Goal: Communication & Community: Answer question/provide support

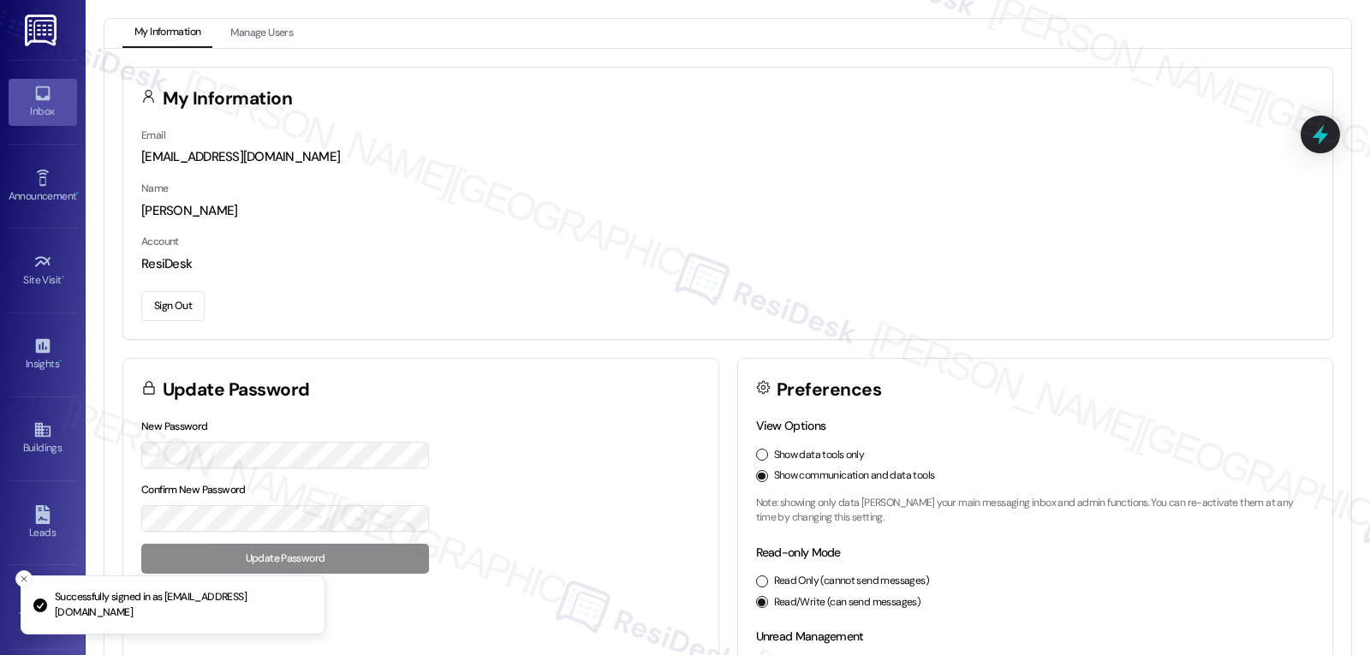
click at [46, 122] on link "Inbox" at bounding box center [43, 102] width 68 height 46
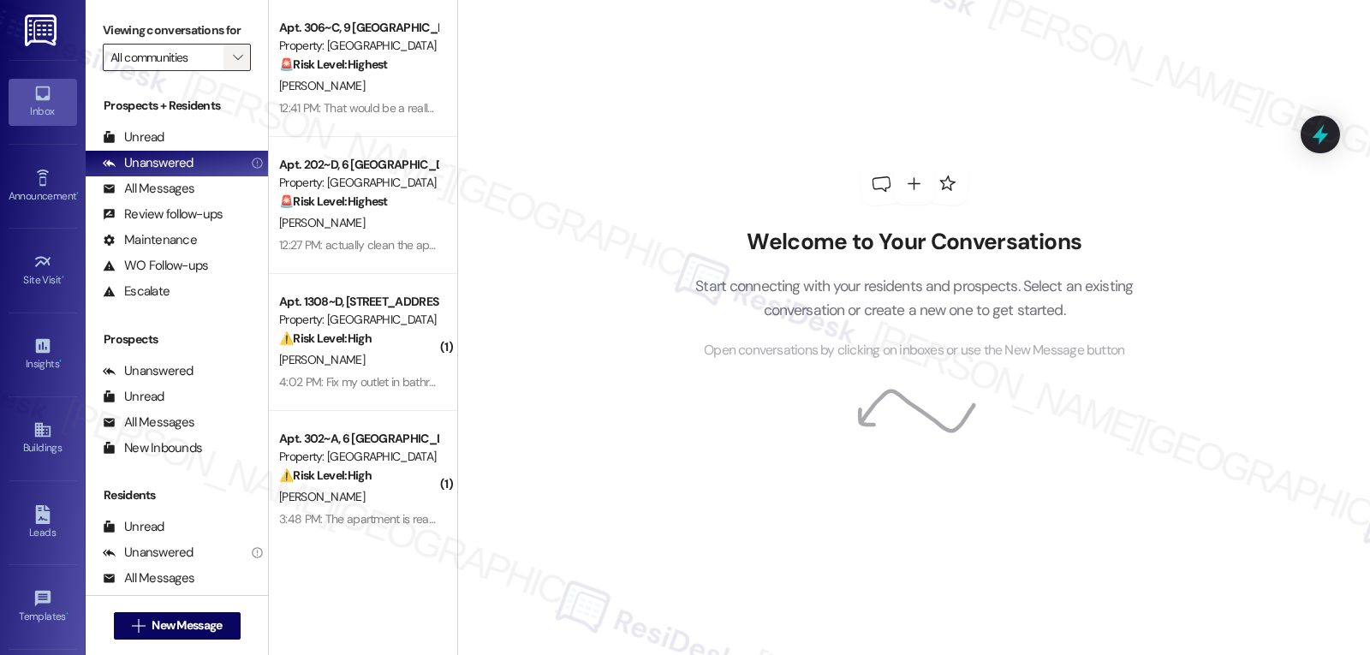
click at [229, 71] on span "" at bounding box center [237, 57] width 16 height 27
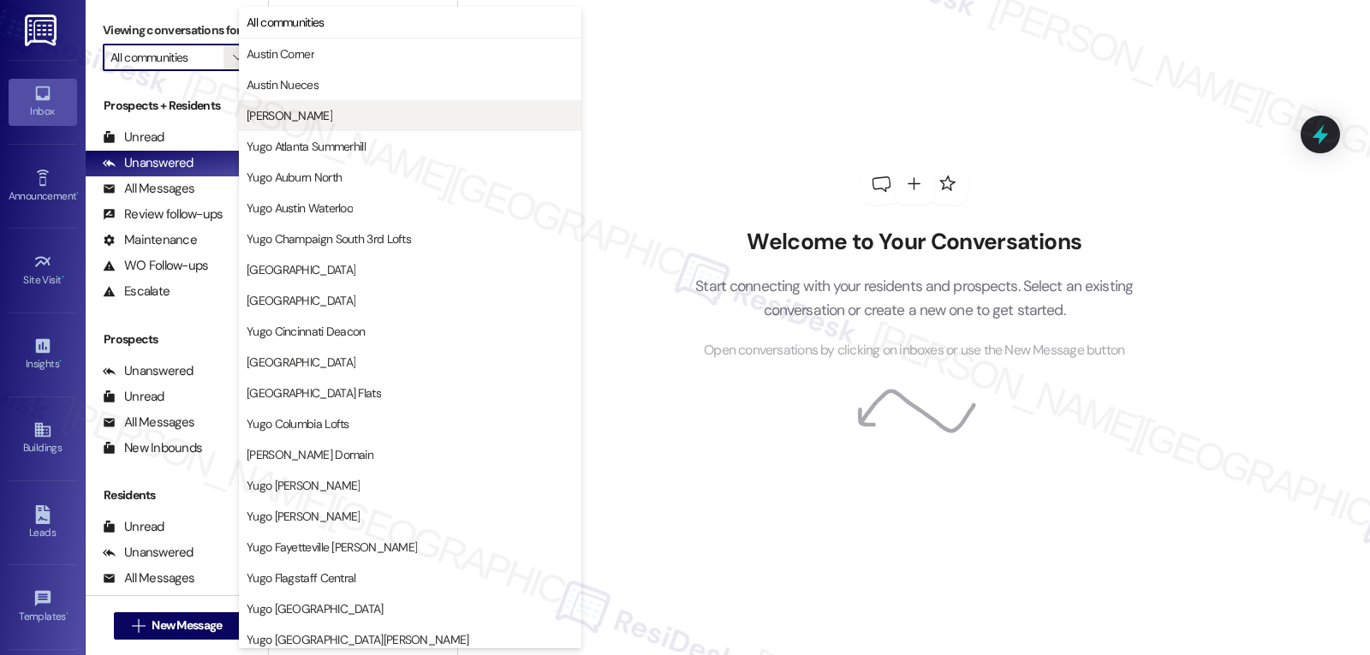
click at [303, 121] on span "[PERSON_NAME]" at bounding box center [410, 115] width 327 height 17
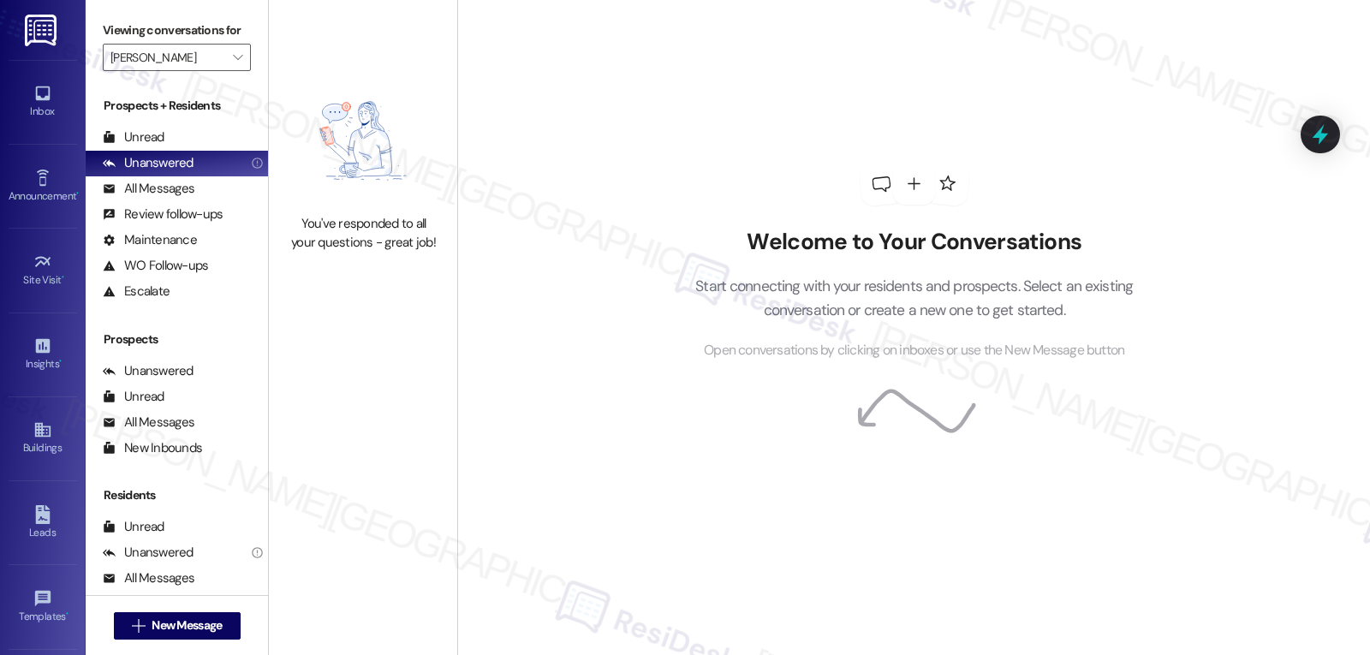
click at [228, 88] on div "Viewing conversations for [PERSON_NAME] " at bounding box center [177, 44] width 182 height 88
click at [233, 64] on icon "" at bounding box center [237, 58] width 9 height 14
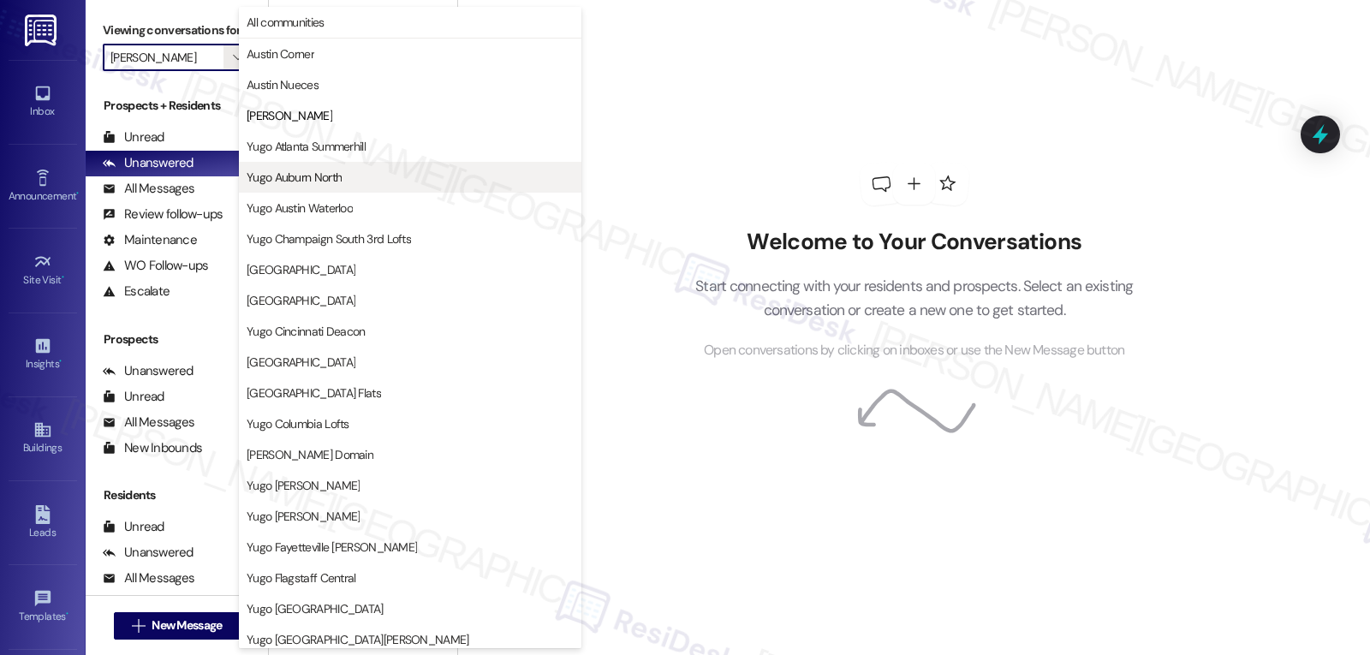
click at [348, 170] on span "Yugo Auburn North" at bounding box center [410, 177] width 327 height 17
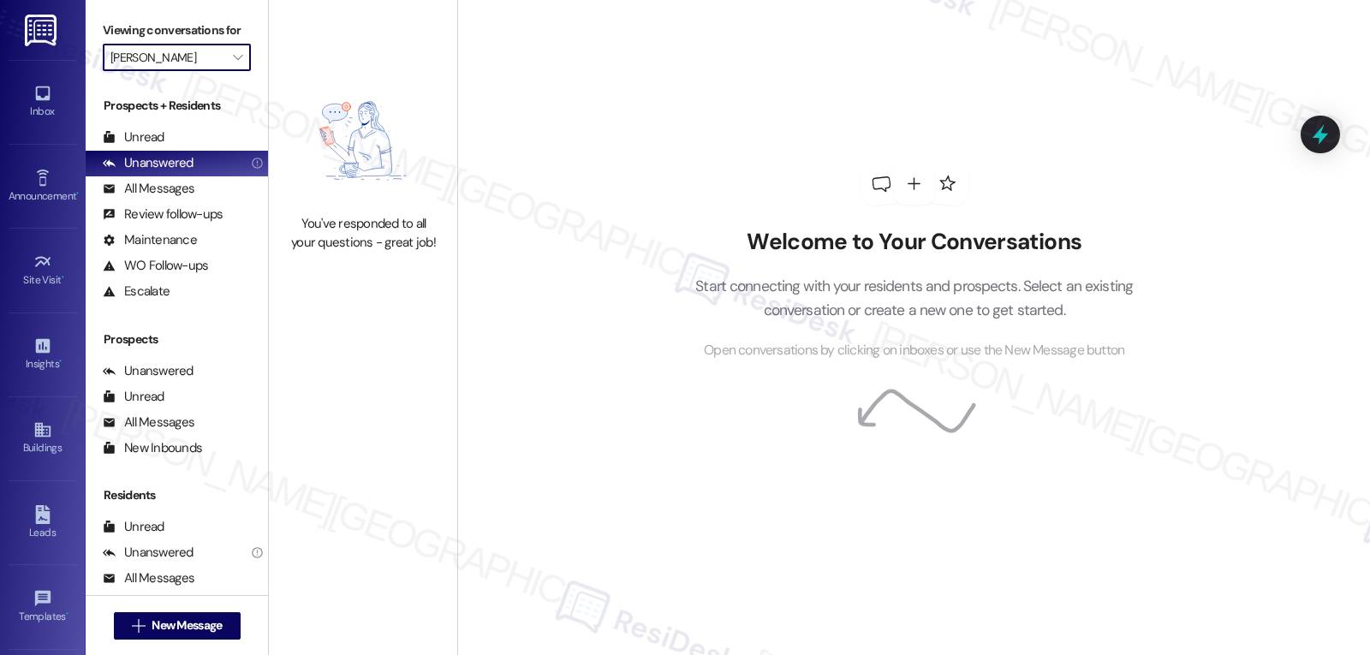
type input "Yugo Auburn North"
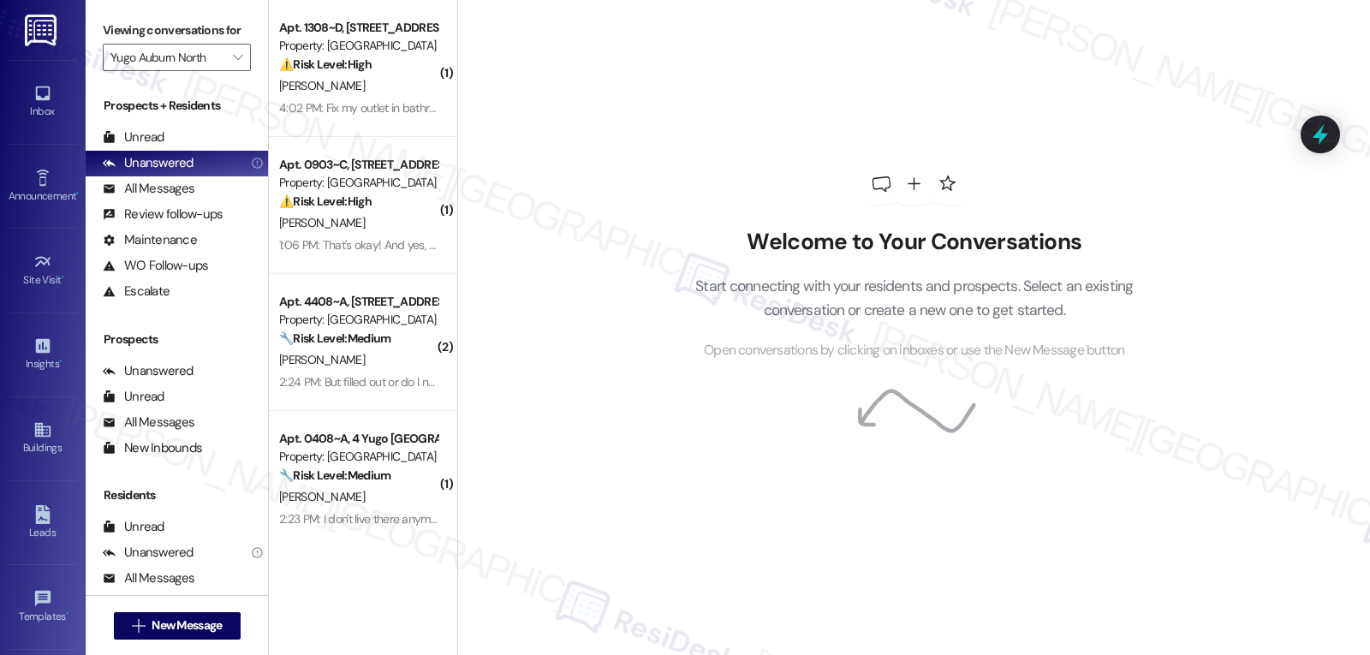
click at [383, 100] on div "4:02 PM: Fix my outlet in bathroom, doesn't work. Fix my bed as well it's squea…" at bounding box center [709, 107] width 860 height 15
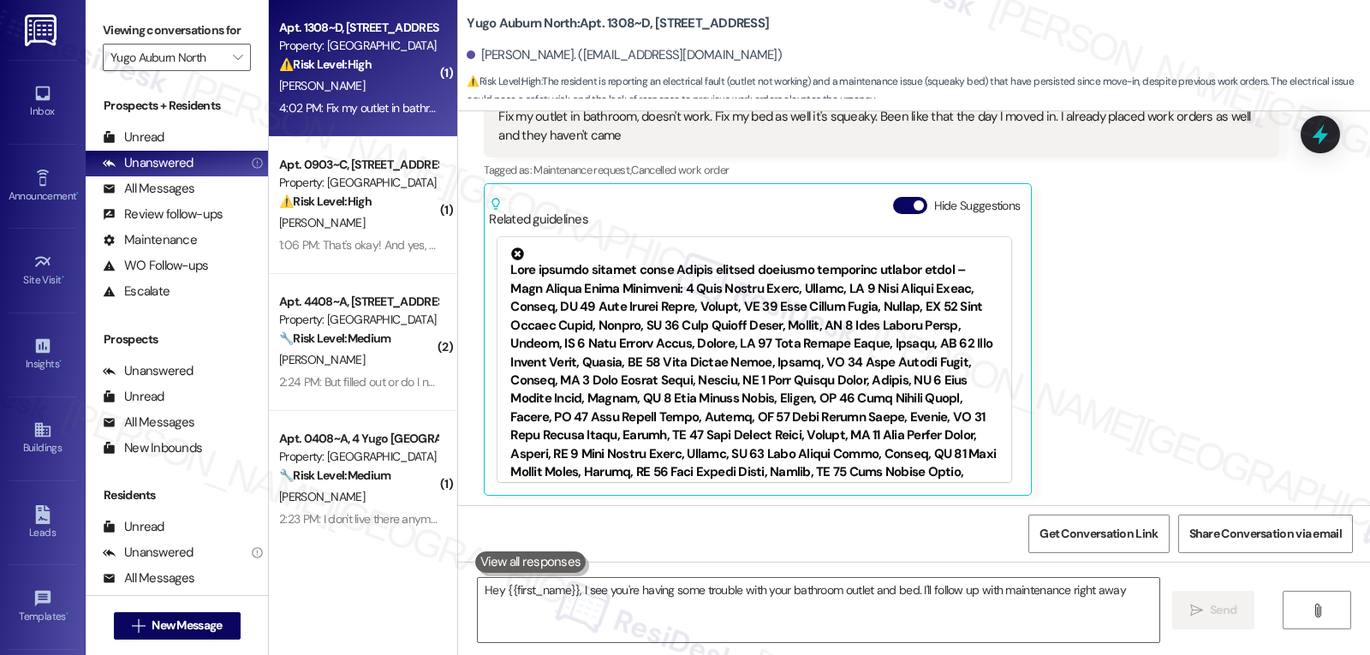
scroll to position [393, 0]
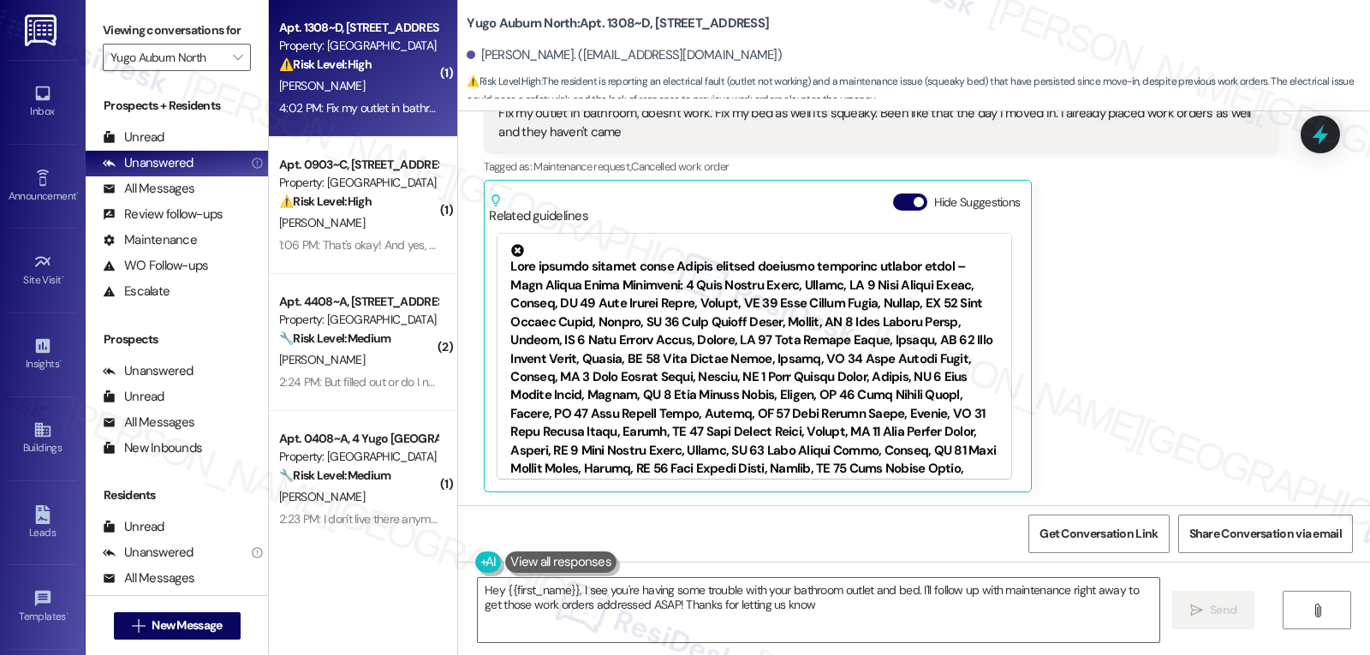
type textarea "Hey {{first_name}}, I see you're having some trouble with your bathroom outlet …"
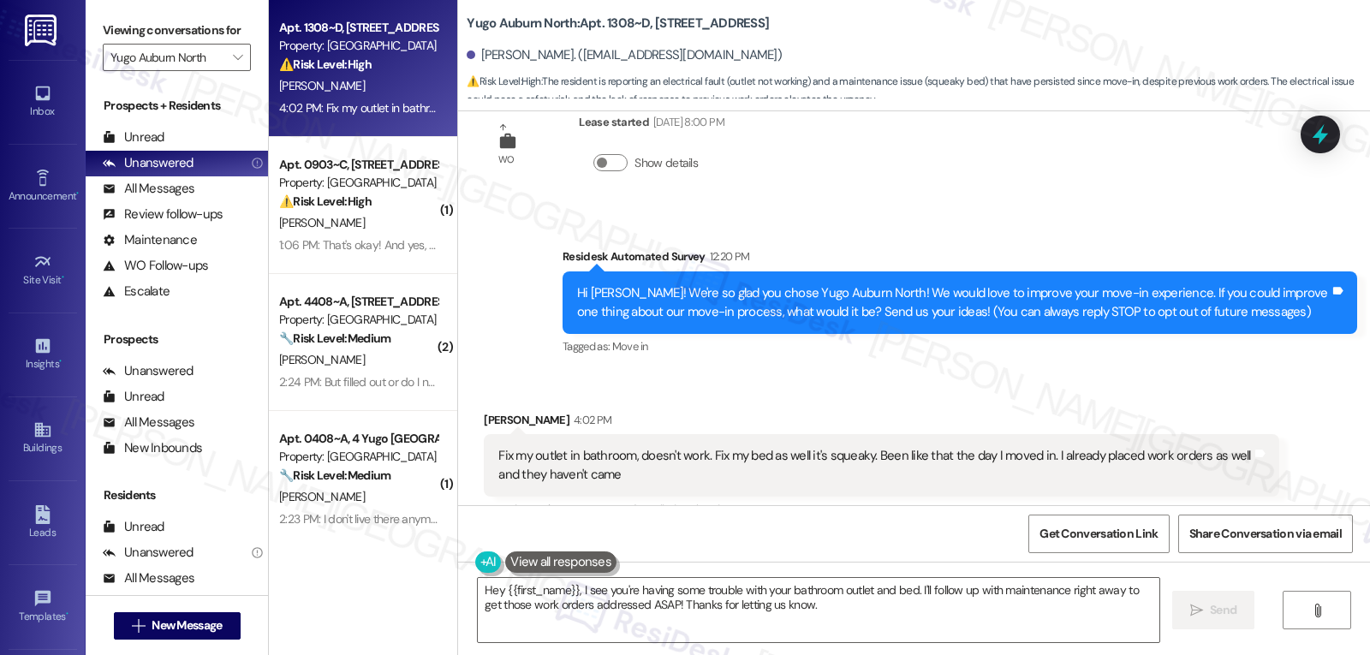
scroll to position [222, 0]
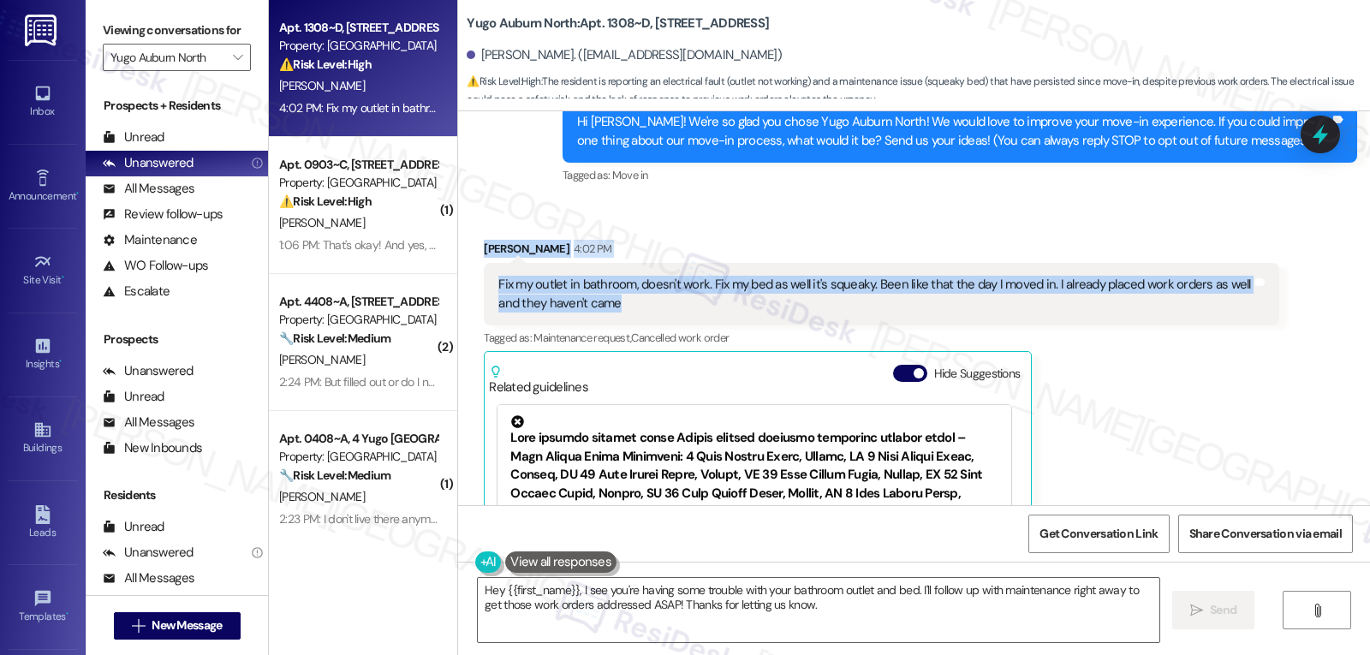
drag, startPoint x: 464, startPoint y: 248, endPoint x: 742, endPoint y: 299, distance: 282.8
click at [742, 299] on div "Received via SMS [PERSON_NAME] 4:02 PM Fix my outlet in bathroom, doesn't work.…" at bounding box center [881, 452] width 820 height 450
click at [894, 372] on button "Hide Suggestions" at bounding box center [910, 373] width 34 height 17
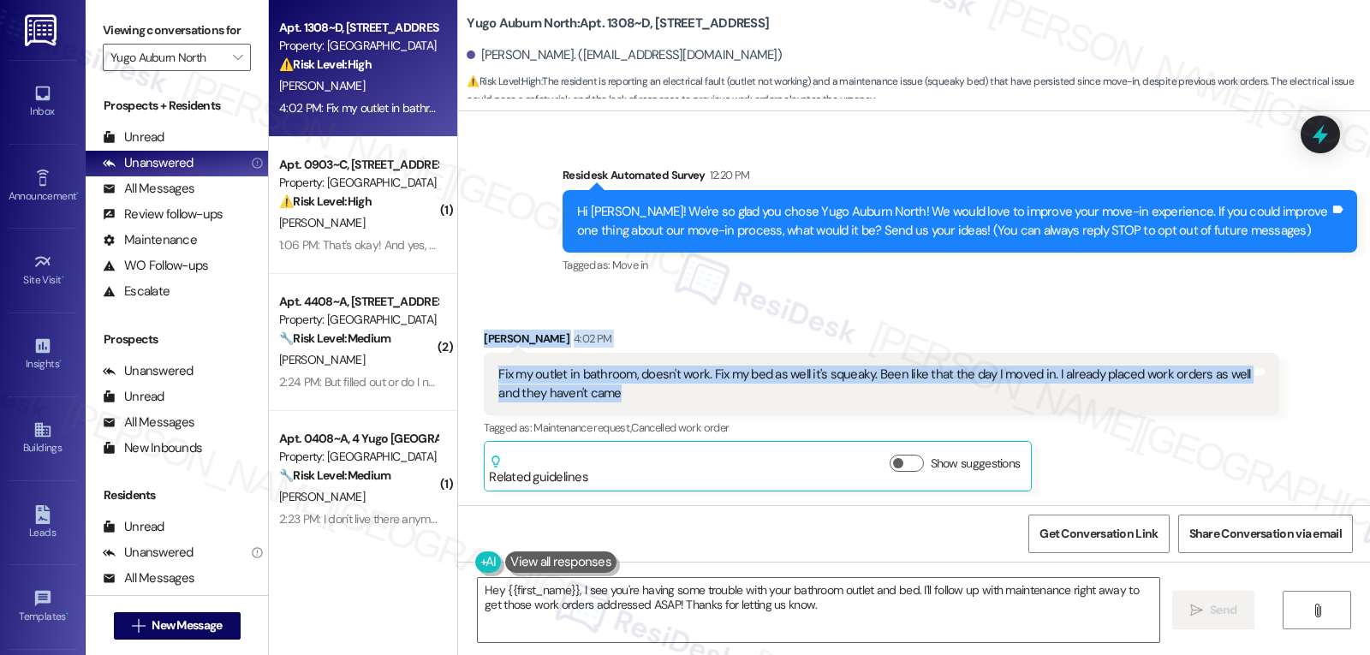
click at [655, 326] on div "Received via SMS [PERSON_NAME] 4:02 PM Fix my outlet in bathroom, doesn't work.…" at bounding box center [881, 411] width 820 height 188
drag, startPoint x: 473, startPoint y: 341, endPoint x: 626, endPoint y: 393, distance: 161.9
click at [626, 393] on div "[PERSON_NAME] 4:02 PM Fix my outlet in bathroom, doesn't work. Fix my bed as we…" at bounding box center [881, 411] width 795 height 163
copy div "[PERSON_NAME] 4:02 PM Fix my outlet in bathroom, doesn't work. Fix my bed as we…"
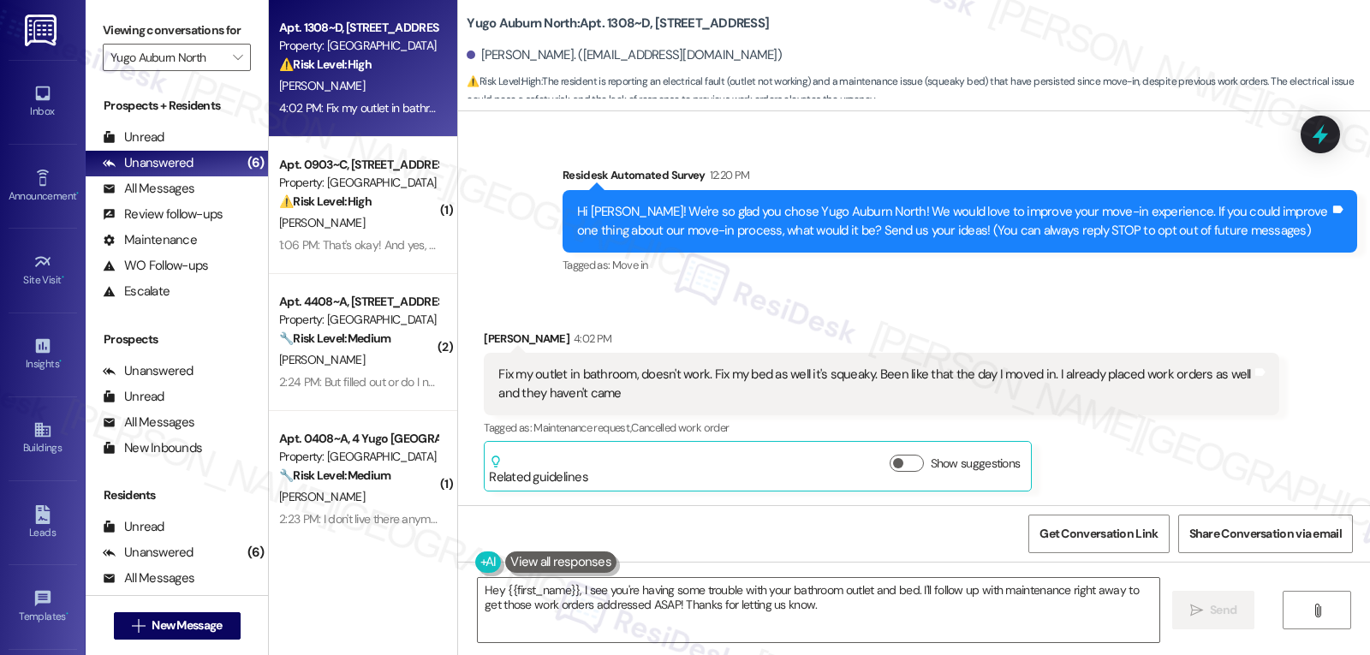
click at [1143, 447] on div "[PERSON_NAME] 4:02 PM Fix my outlet in bathroom, doesn't work. Fix my bed as we…" at bounding box center [881, 411] width 795 height 163
click at [790, 305] on div "Received via SMS [PERSON_NAME] 4:02 PM Fix my outlet in bathroom, doesn't work.…" at bounding box center [914, 398] width 912 height 214
click at [1318, 134] on icon at bounding box center [1319, 134] width 15 height 21
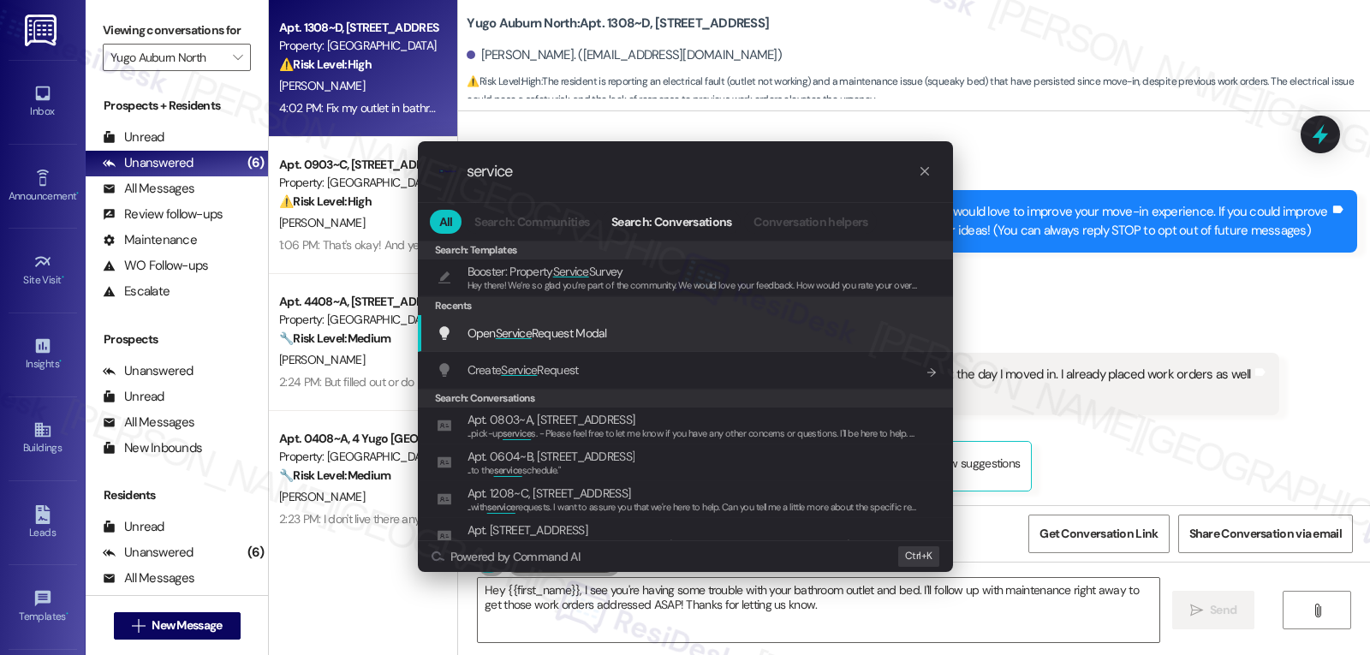
type input "service"
click at [651, 346] on div "Open Service Request Modal Add shortcut" at bounding box center [685, 333] width 535 height 37
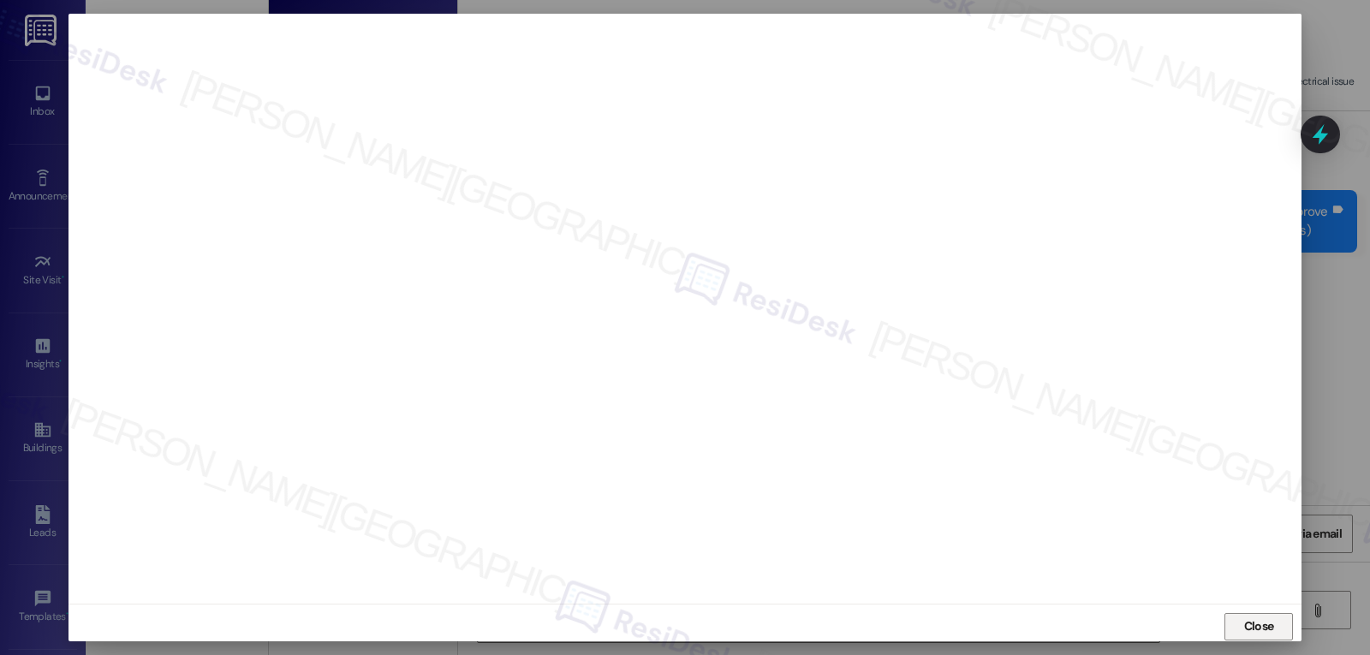
click at [1265, 634] on span "Close" at bounding box center [1259, 626] width 30 height 18
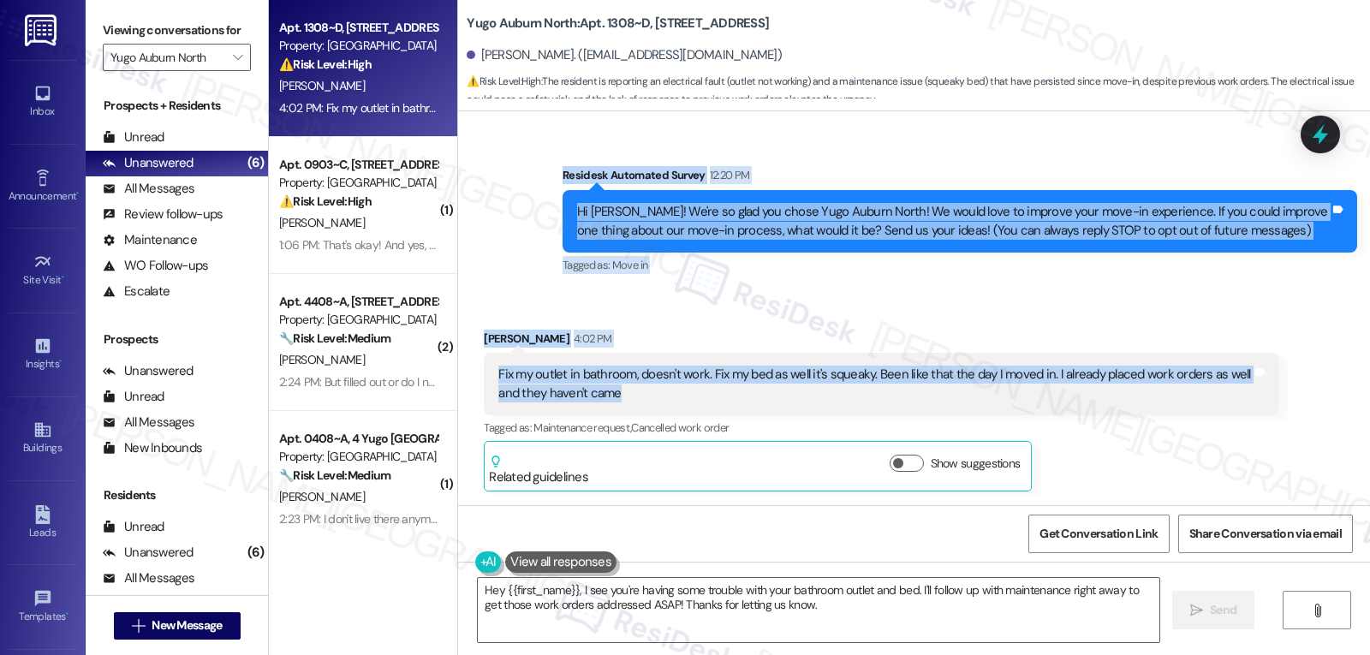
drag, startPoint x: 548, startPoint y: 175, endPoint x: 740, endPoint y: 390, distance: 288.0
click at [740, 390] on div "WO Lease started [DATE] 8:00 PM Show details Survey, sent via SMS Residesk Auto…" at bounding box center [914, 308] width 912 height 394
copy div "Residesk Automated Survey 12:20 PM Hi [PERSON_NAME]! We're so glad you chose Yu…"
click at [823, 613] on textarea "Hey {{first_name}}, I see you're having some trouble with your bathroom outlet …" at bounding box center [819, 610] width 682 height 64
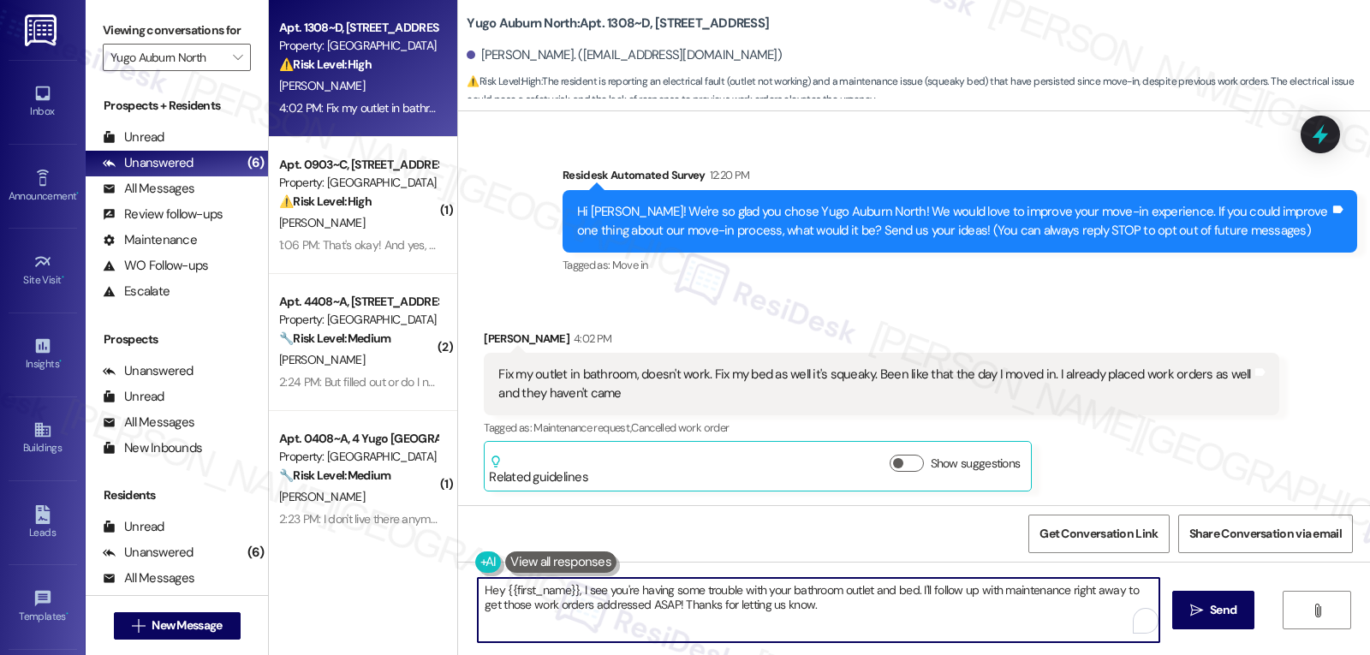
paste textarea "i [PERSON_NAME], thank you for sharing that. I’m sorry the bathroom outlet and …"
click at [610, 605] on textarea "Hi [PERSON_NAME], thank you for sharing that. I’m sorry the bathroom outlet and…" at bounding box center [819, 610] width 682 height 64
click at [658, 621] on textarea "Hi [PERSON_NAME], thank you for sharing that. I’m sorry the bathroom outlet and…" at bounding box center [819, 610] width 682 height 64
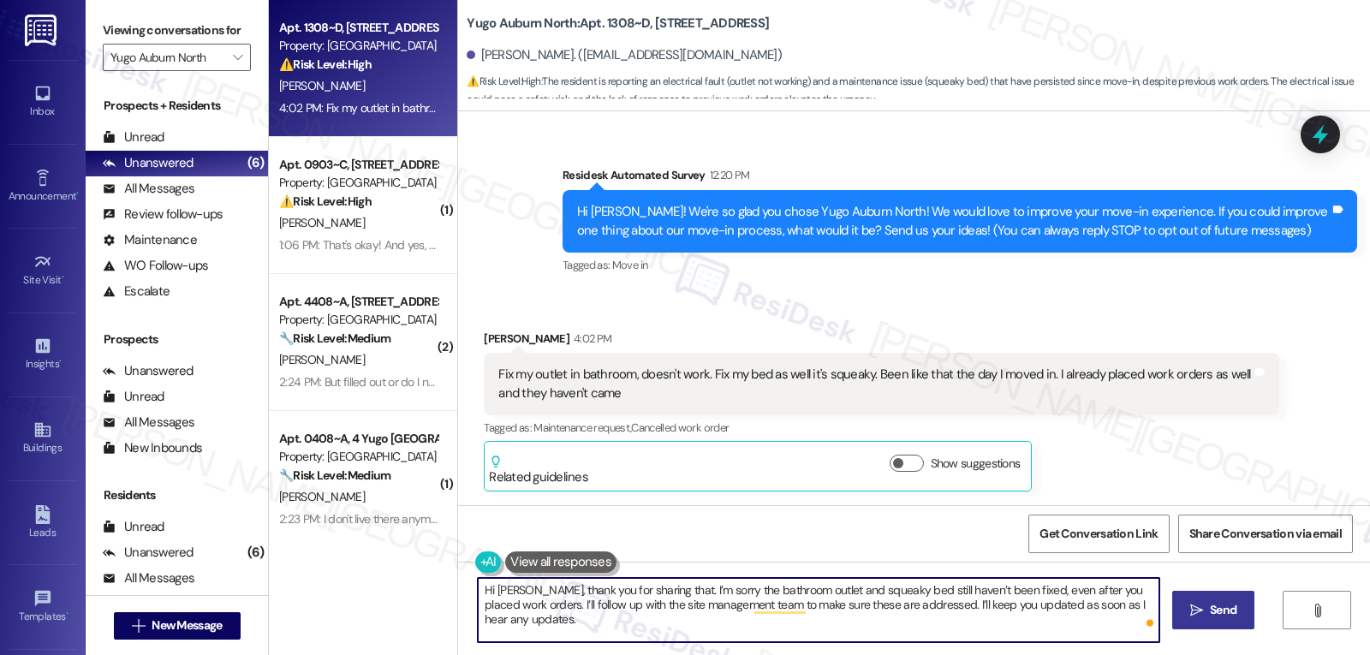
type textarea "Hi [PERSON_NAME], thank you for sharing that. I’m sorry the bathroom outlet and…"
click at [1235, 609] on span "Send" at bounding box center [1222, 610] width 33 height 18
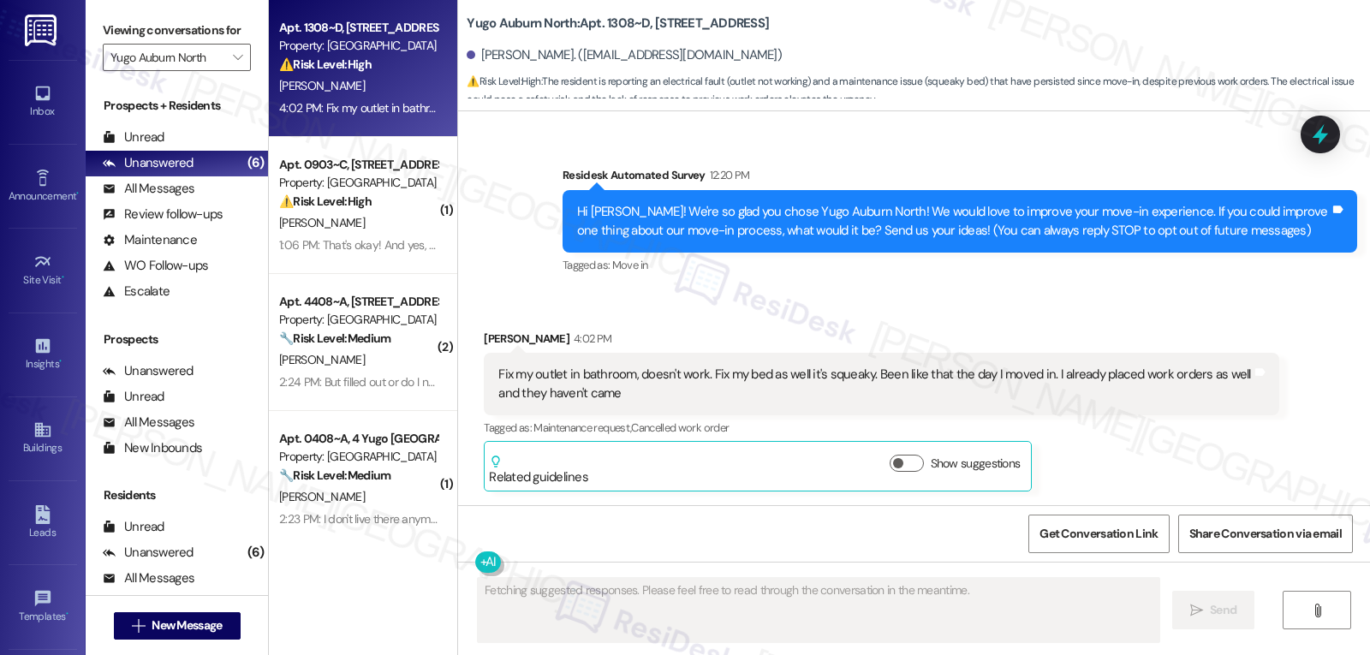
scroll to position [131, 0]
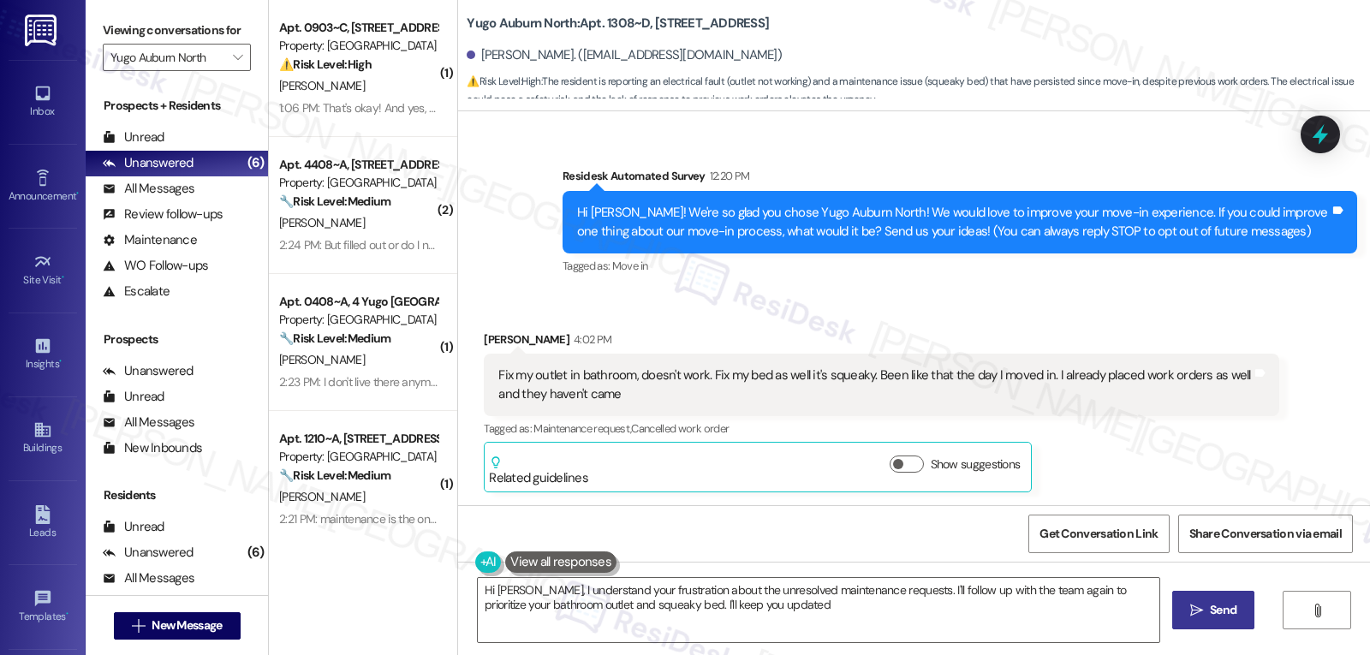
type textarea "Hi [PERSON_NAME], I understand your frustration about the unresolved maintenanc…"
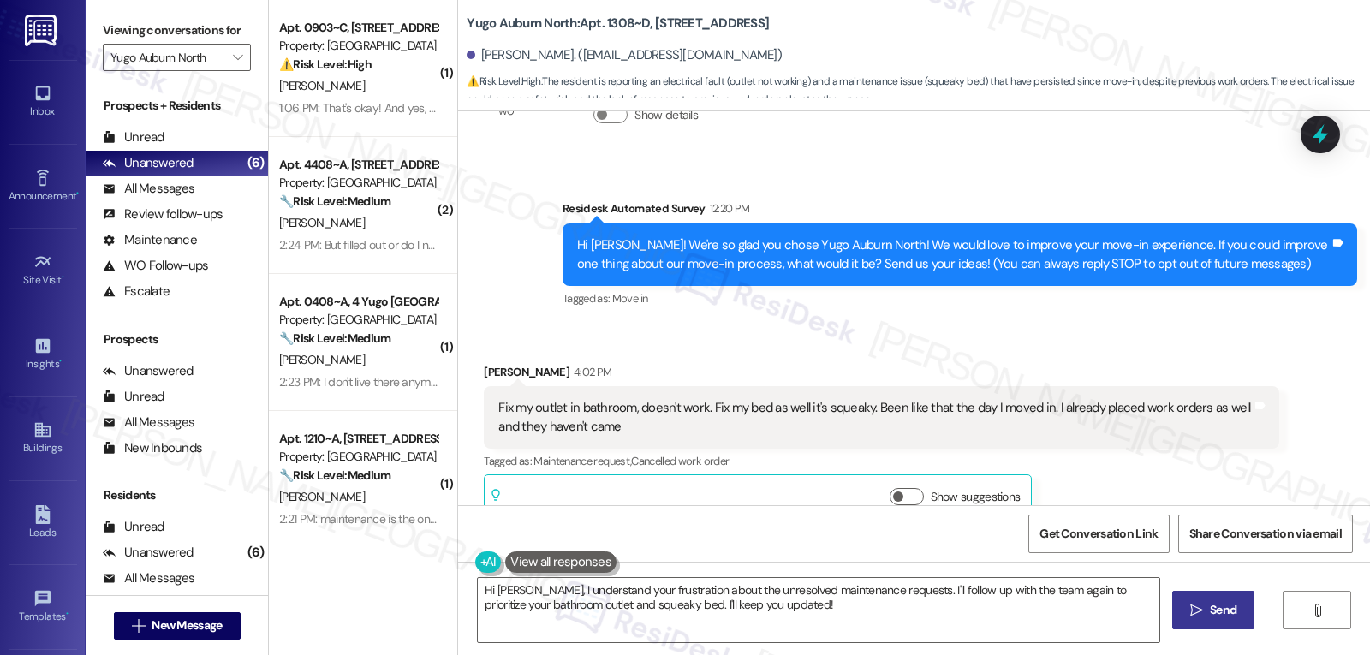
scroll to position [270, 0]
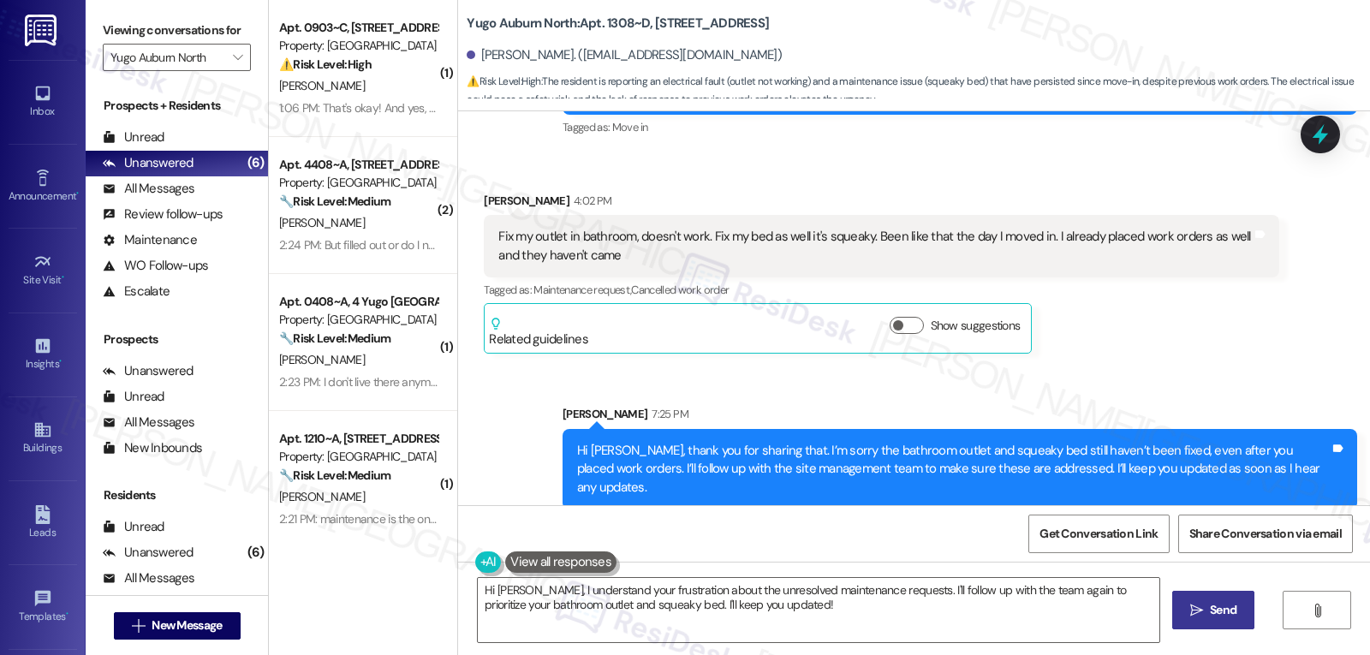
drag, startPoint x: 1318, startPoint y: 140, endPoint x: 1258, endPoint y: 157, distance: 63.2
click at [1319, 140] on icon at bounding box center [1320, 134] width 22 height 22
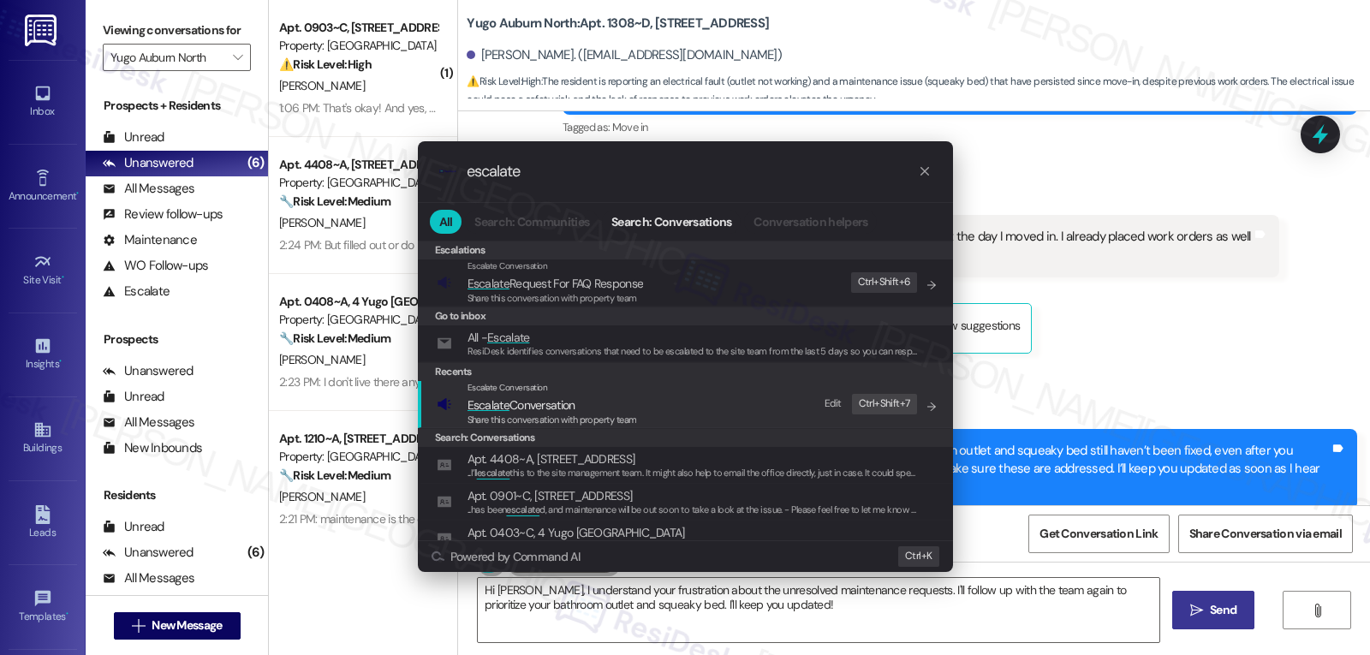
type input "escalate"
click at [550, 408] on span "Escalate Conversation" at bounding box center [521, 404] width 108 height 15
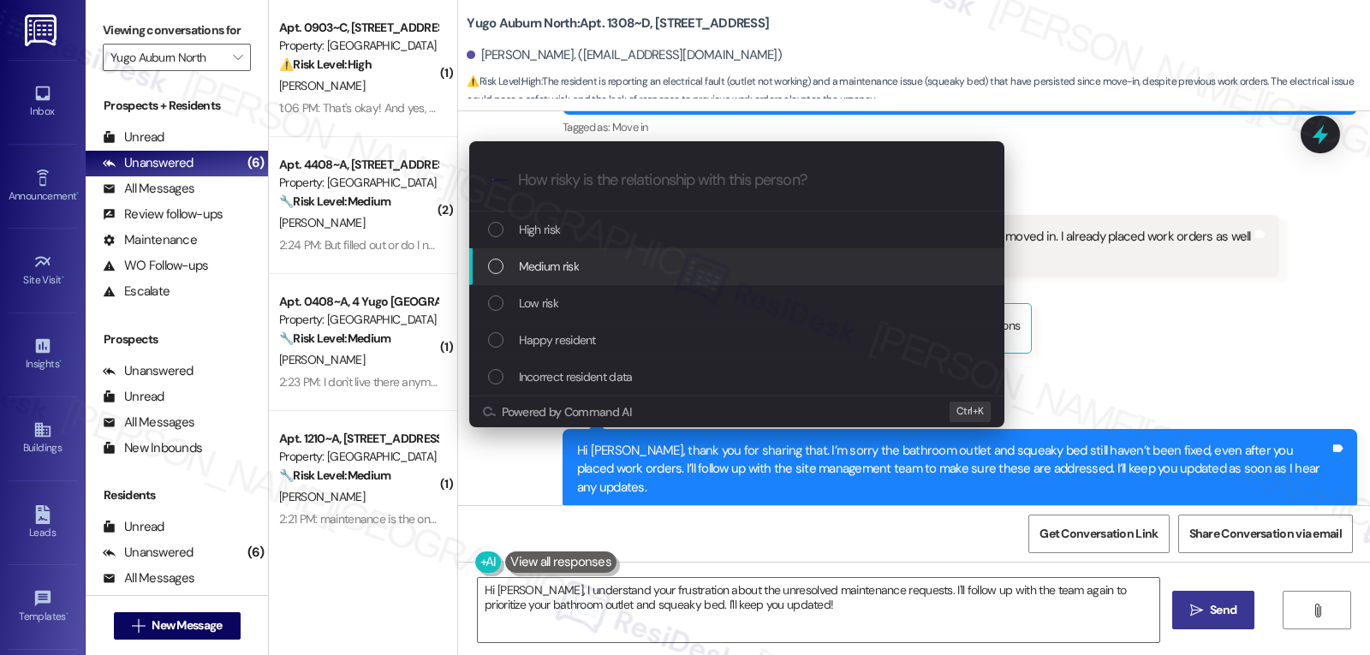
click at [583, 271] on div "Medium risk" at bounding box center [738, 266] width 501 height 19
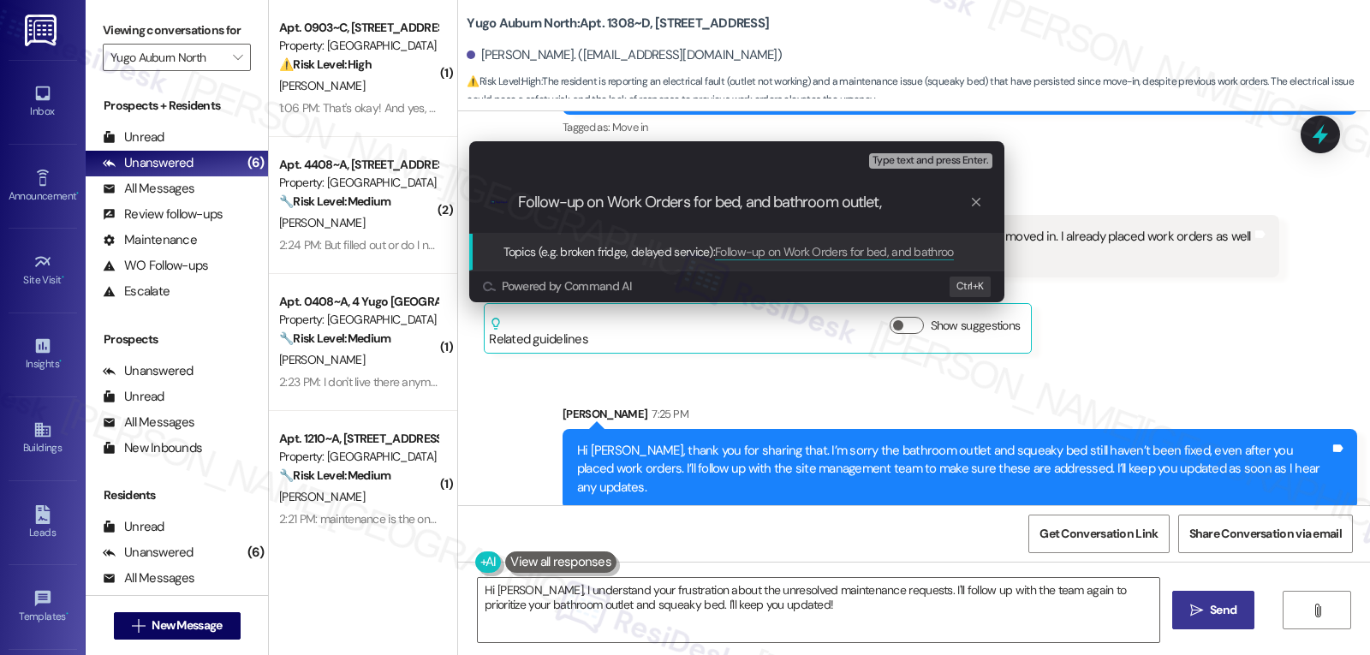
type input "Follow-up on Work Orders for bed, and bathroom outlet"
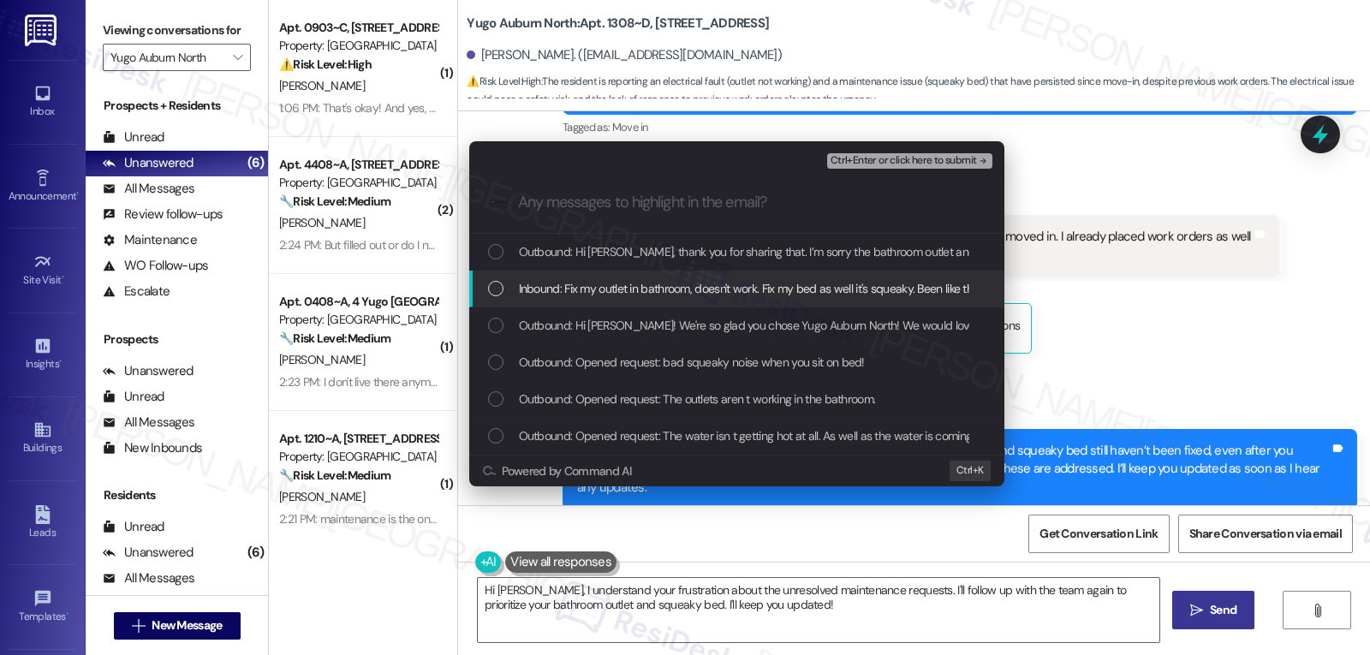
click at [522, 301] on div "Inbound: Fix my outlet in bathroom, doesn't work. Fix my bed as well it's squea…" at bounding box center [736, 289] width 535 height 37
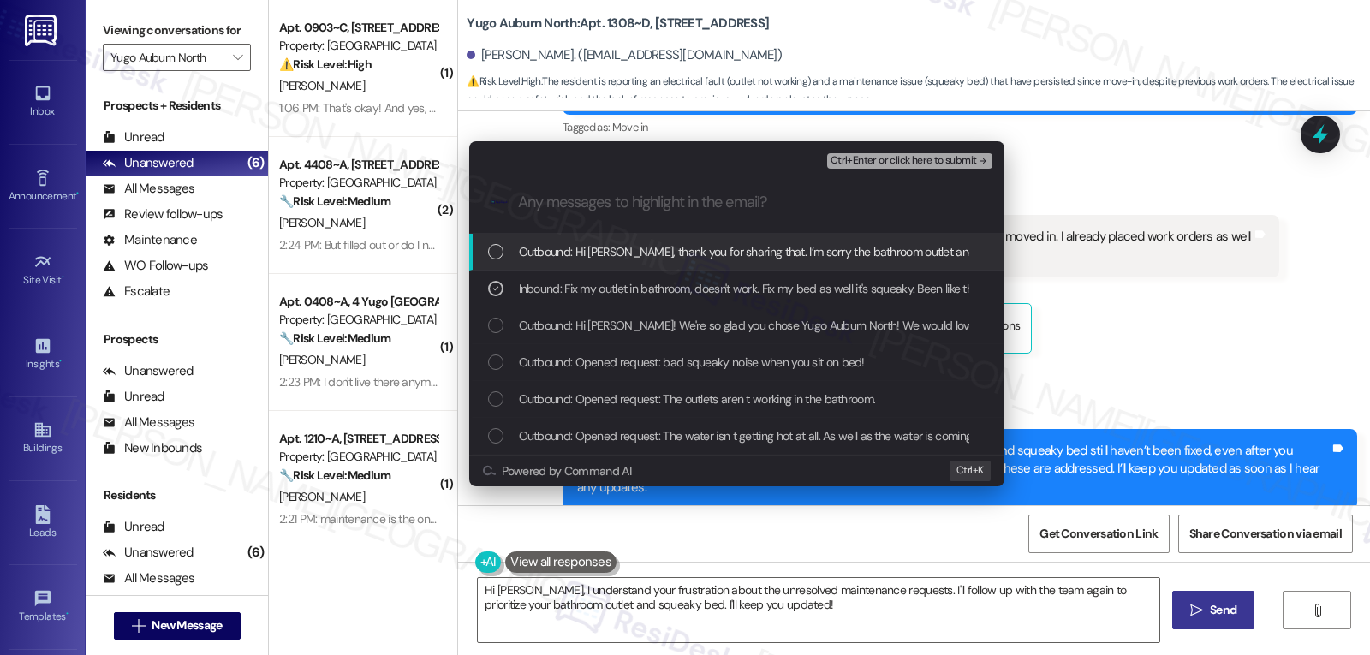
click at [905, 162] on span "Ctrl+Enter or click here to submit" at bounding box center [903, 161] width 146 height 12
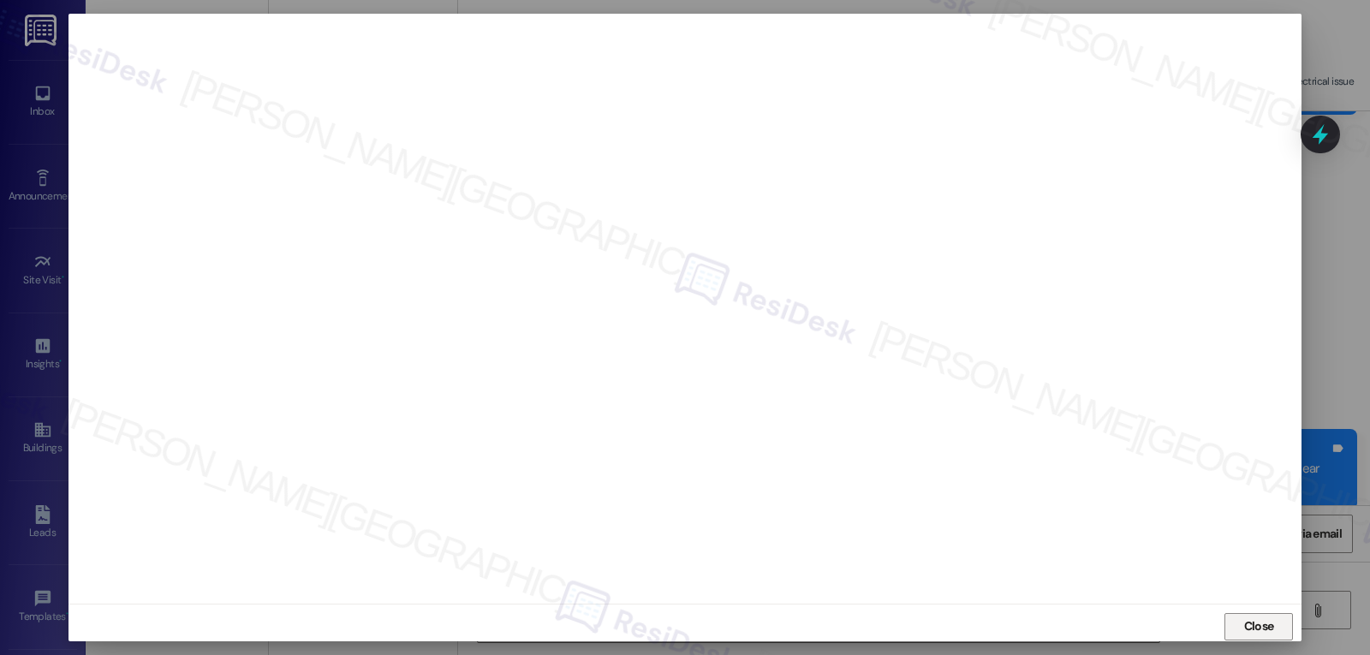
click at [1260, 625] on span "Close" at bounding box center [1259, 626] width 30 height 18
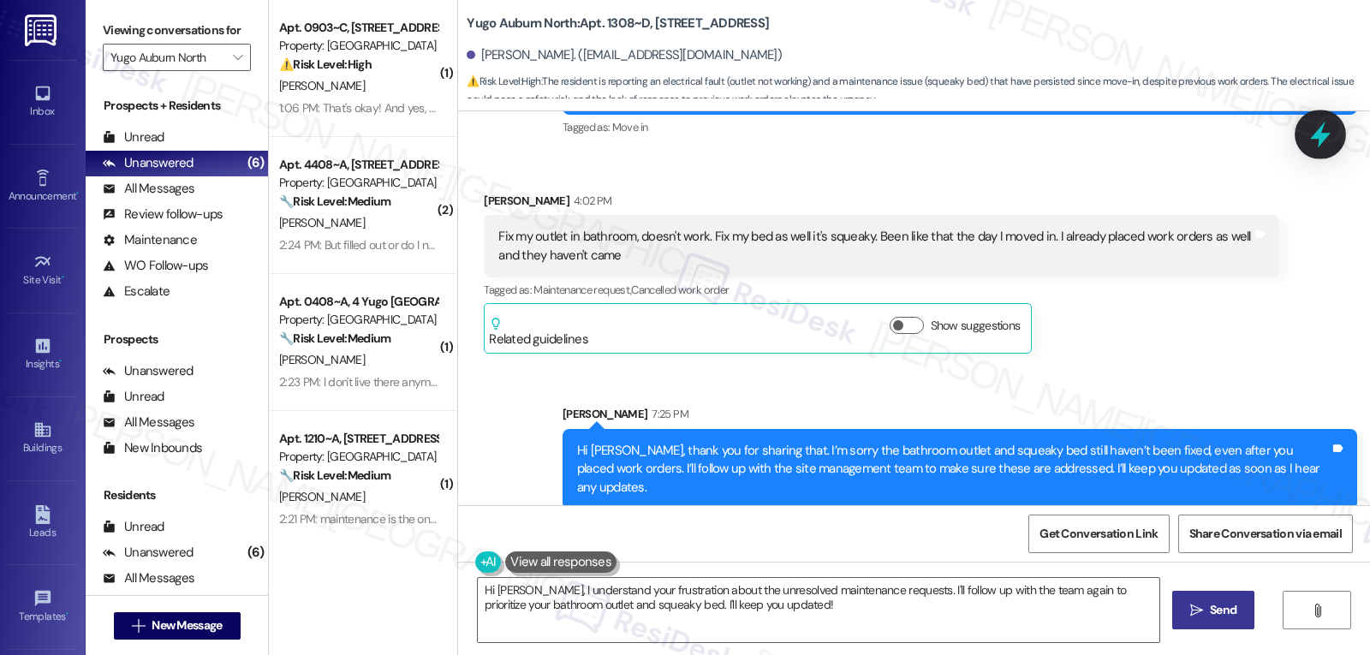
click at [1323, 136] on icon at bounding box center [1320, 135] width 21 height 27
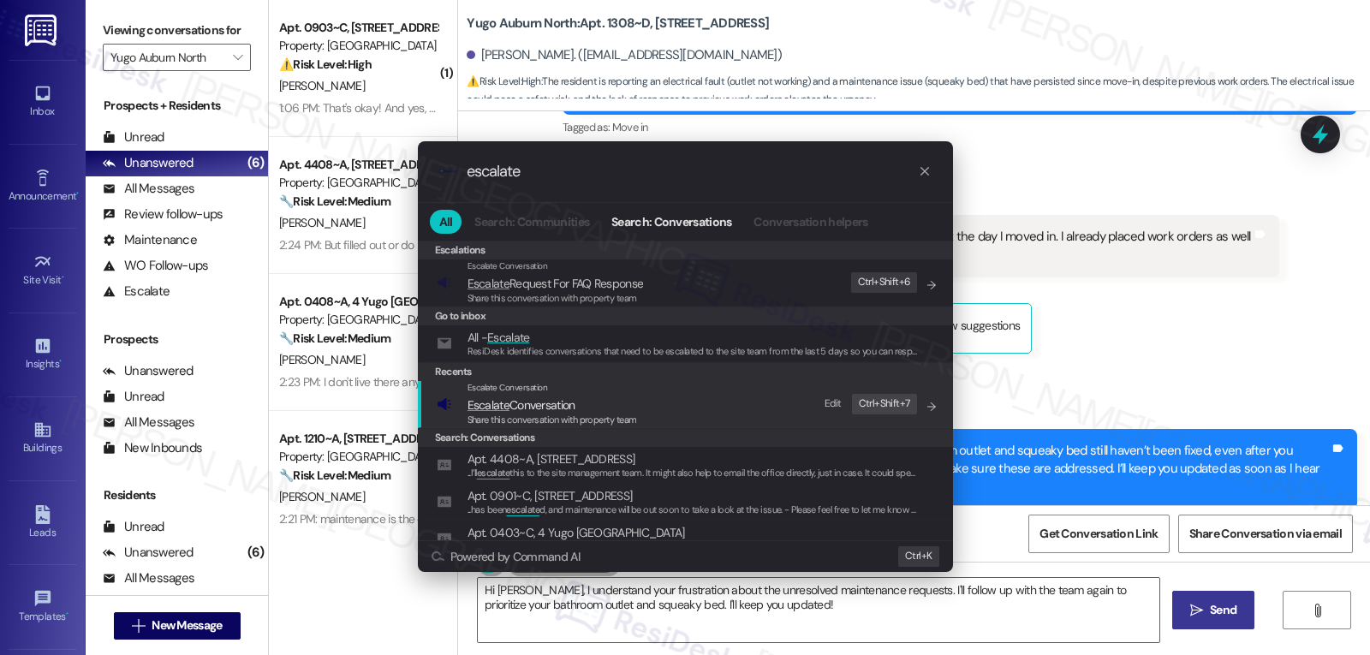
type input "escalate"
click at [636, 402] on span "Escalate Conversation" at bounding box center [552, 405] width 170 height 19
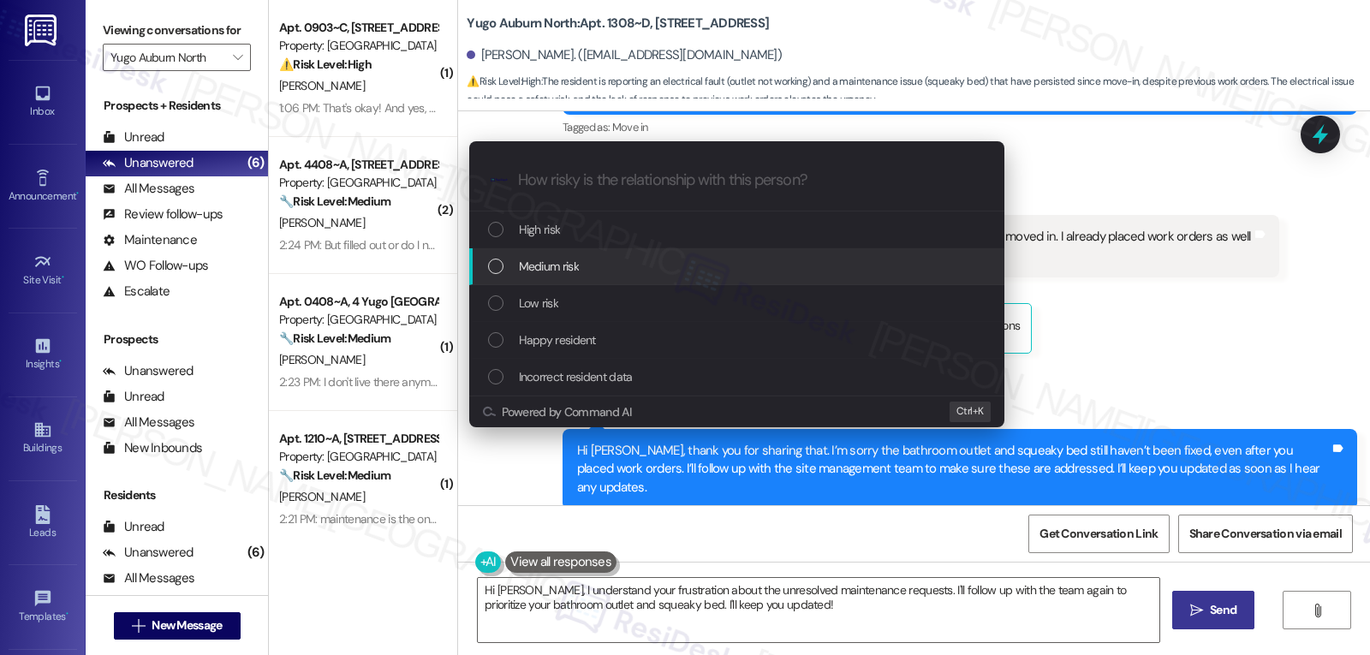
click at [624, 269] on div "Medium risk" at bounding box center [738, 266] width 501 height 19
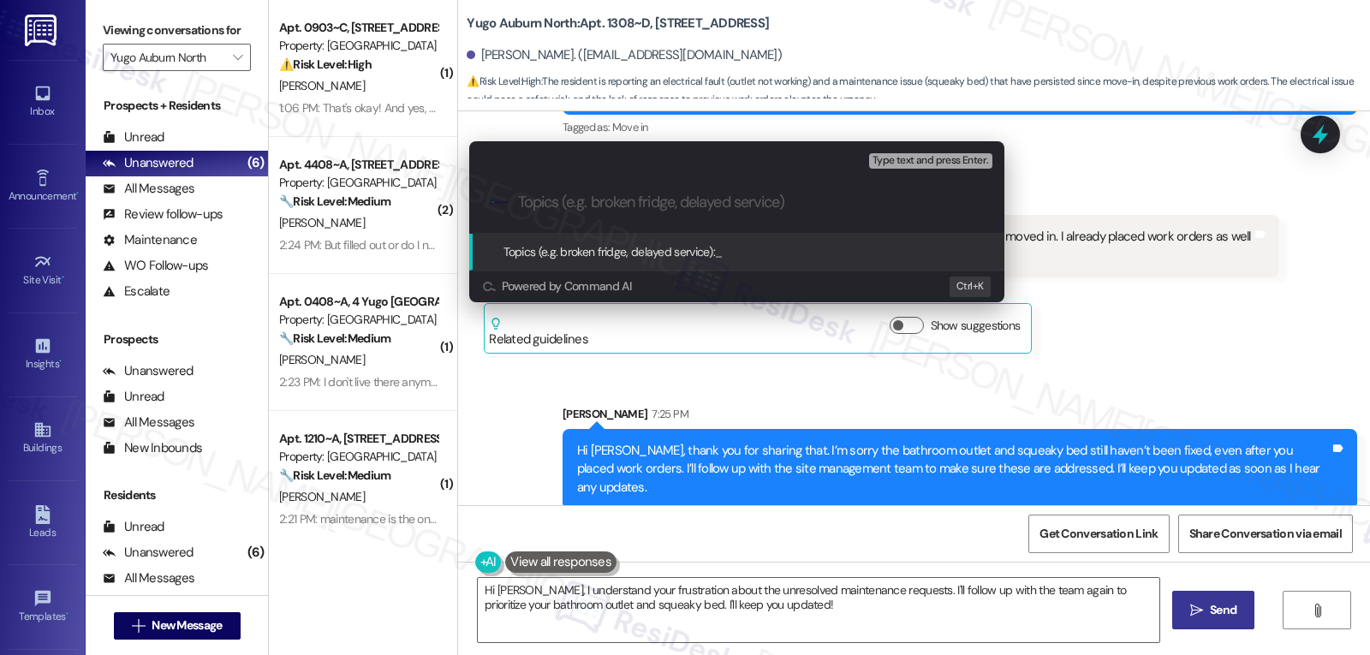
paste input "Follow-up on Work Orders for bed, and bathroom outlet"
type input "Follow-up on Work Orders for bed, and bathroom outlet"
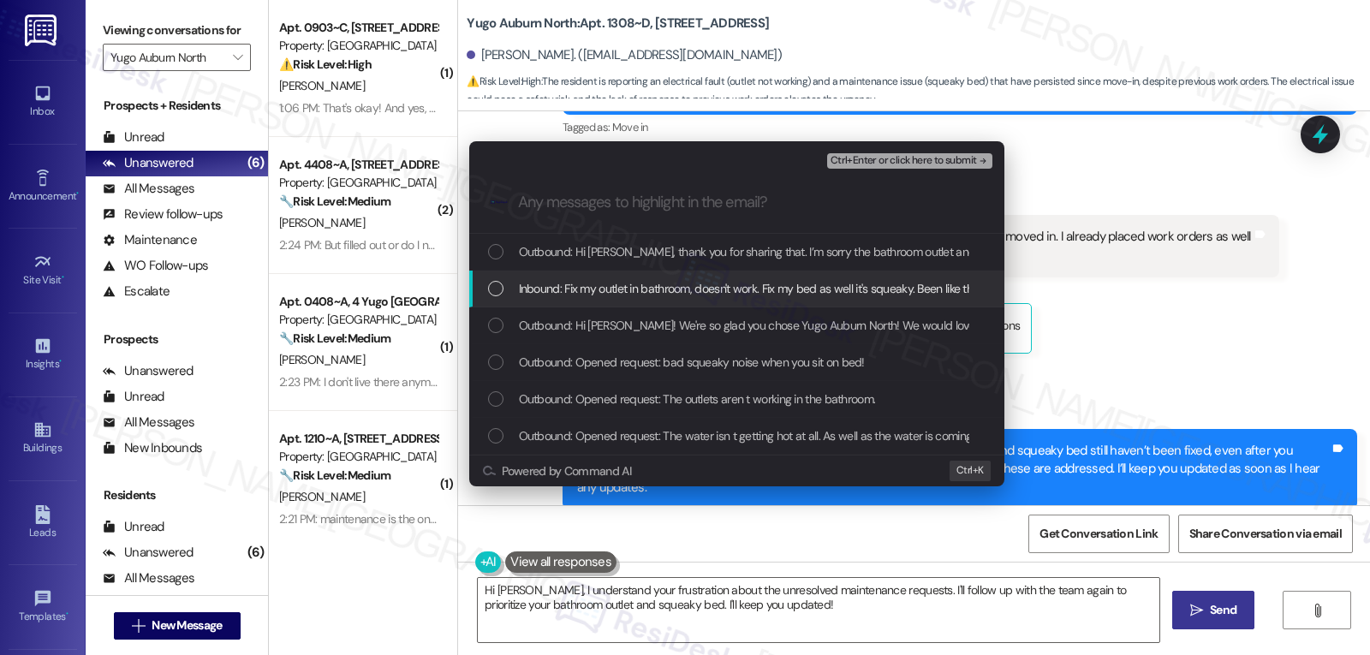
click at [491, 291] on div "List of options" at bounding box center [495, 288] width 15 height 15
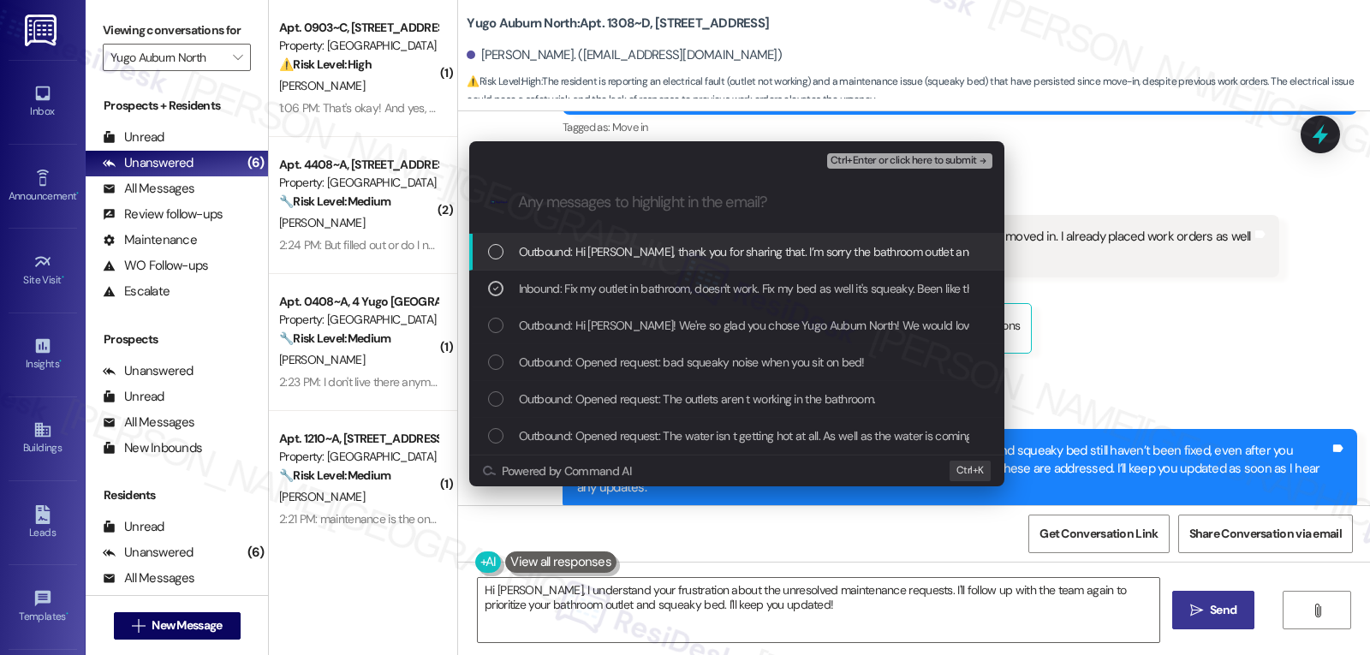
click at [902, 164] on span "Ctrl+Enter or click here to submit" at bounding box center [903, 161] width 146 height 12
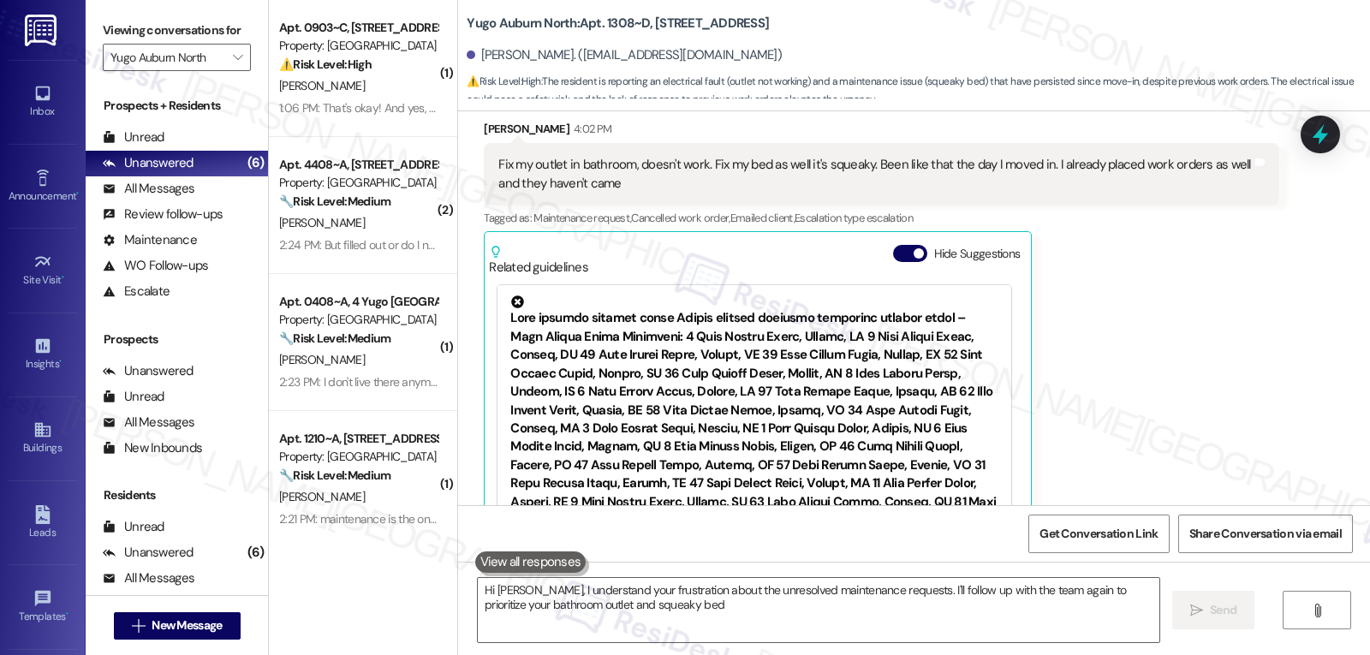
scroll to position [393, 0]
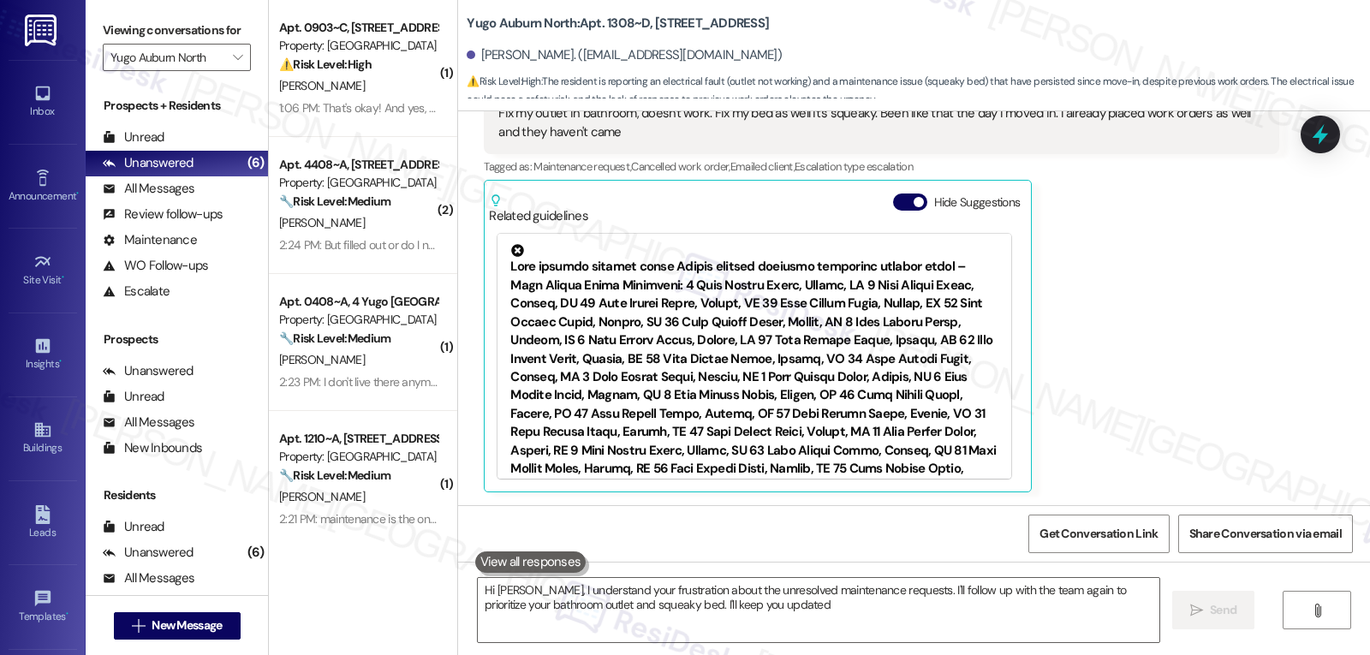
type textarea "Hi [PERSON_NAME], I understand your frustration about the unresolved maintenanc…"
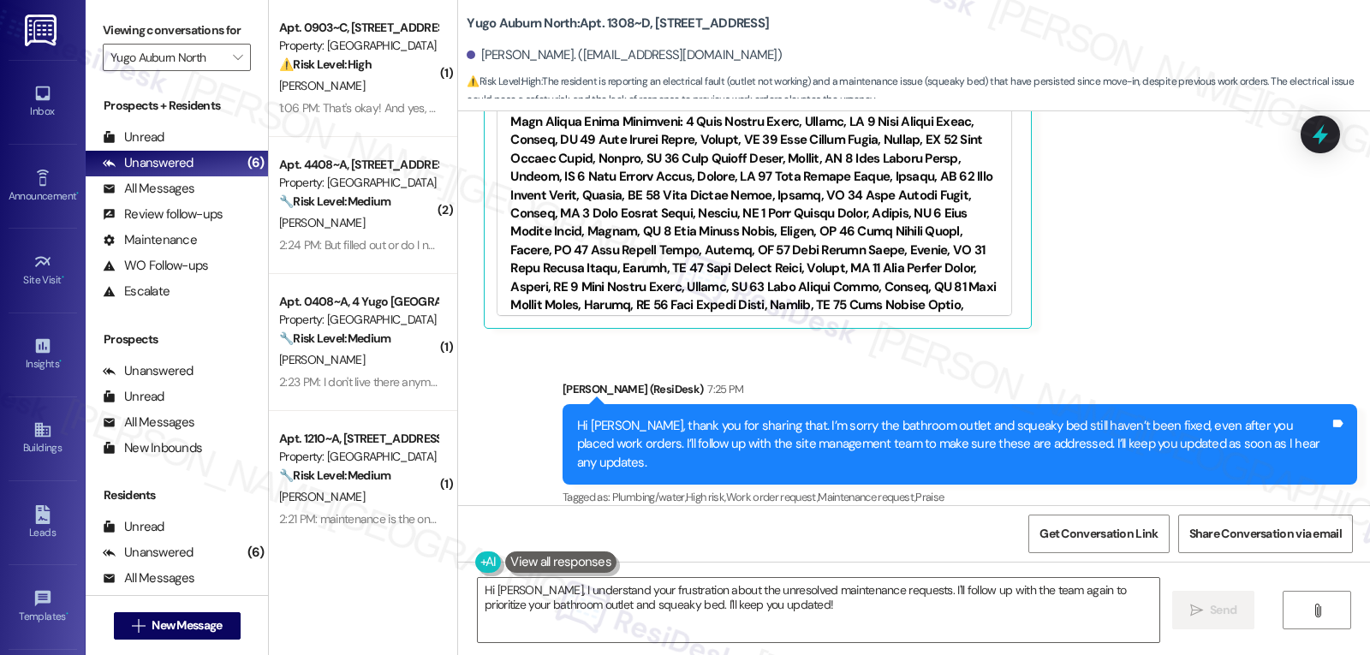
scroll to position [385, 0]
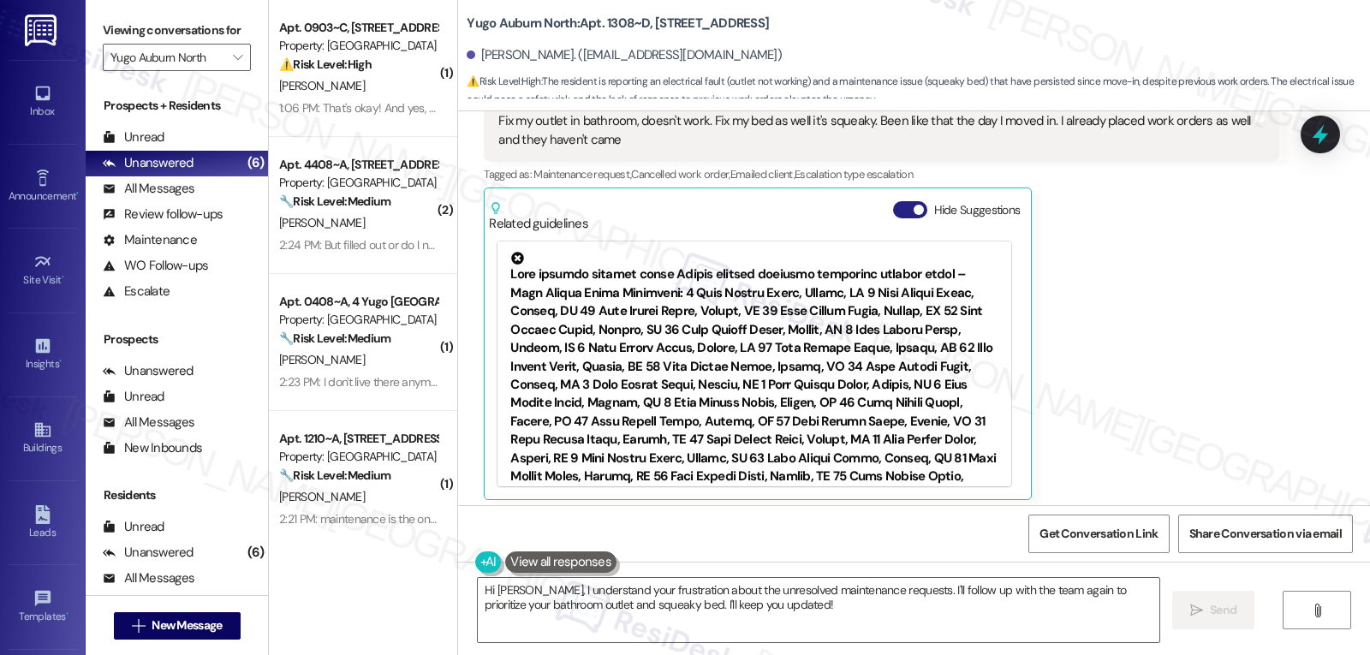
click at [894, 207] on button "Hide Suggestions" at bounding box center [910, 209] width 34 height 17
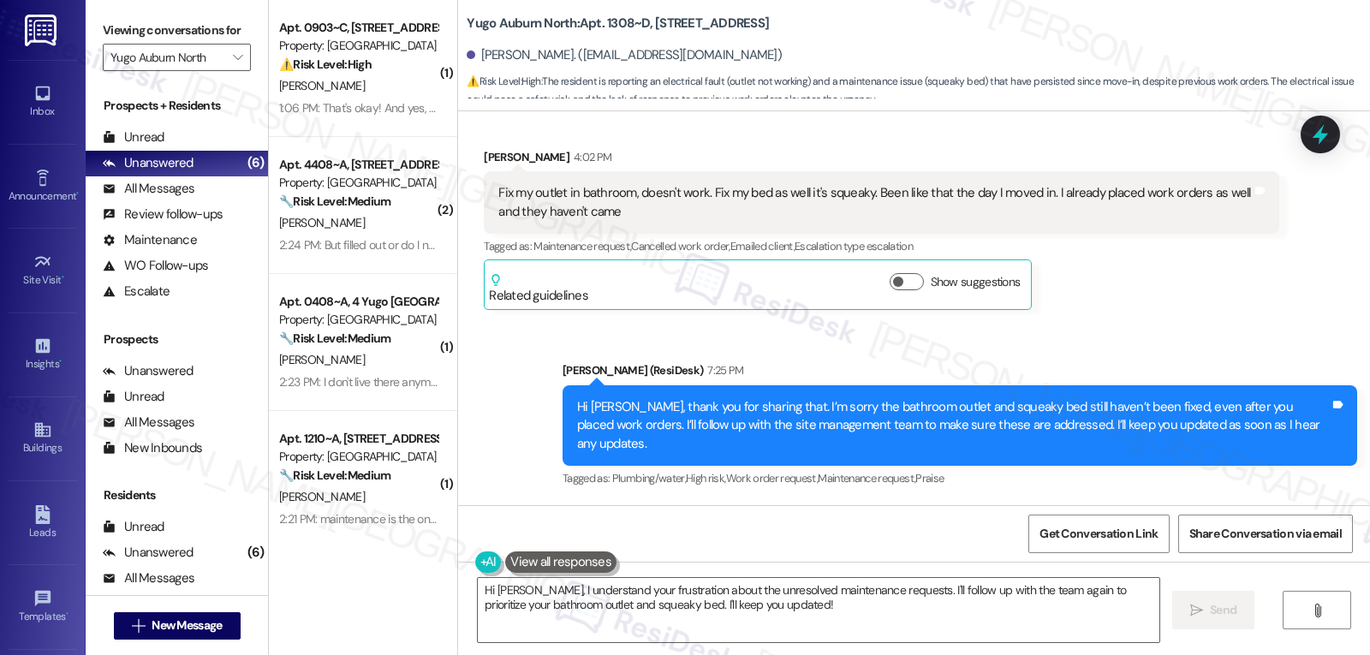
scroll to position [295, 0]
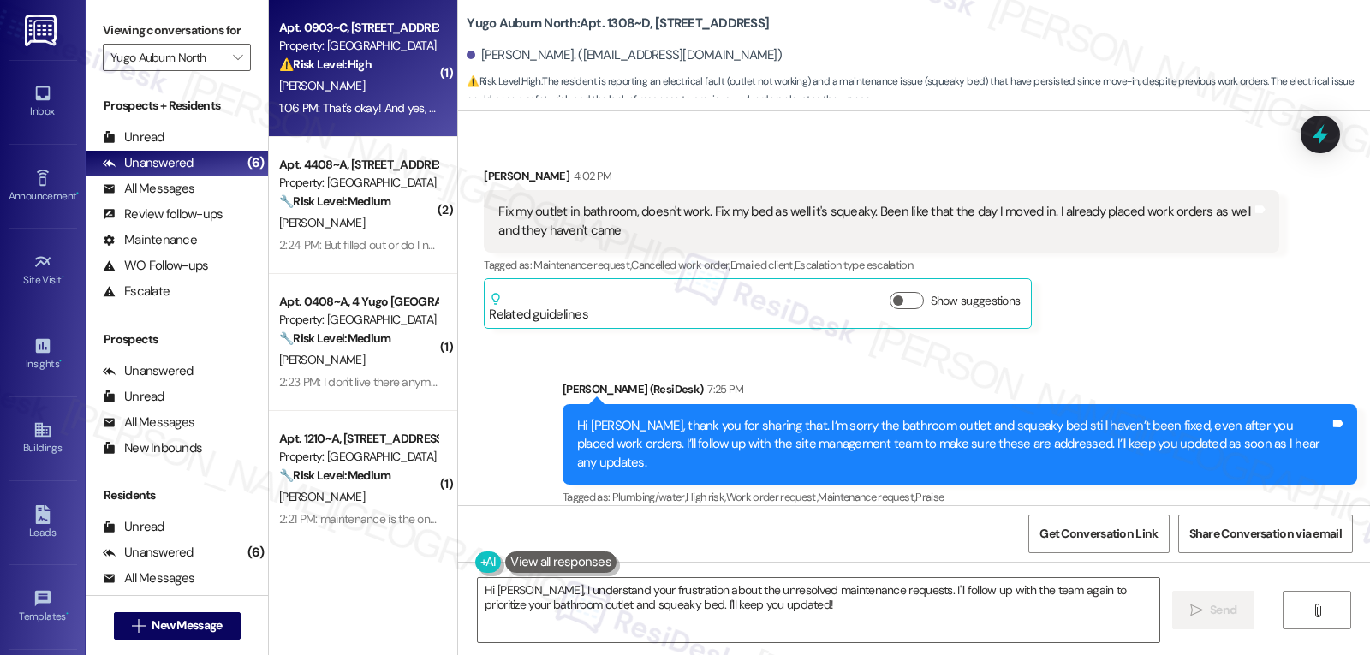
click at [359, 100] on div "1:06 PM: That's okay! And yes, I moved out back in July 1:06 PM: That's okay! A…" at bounding box center [414, 107] width 271 height 15
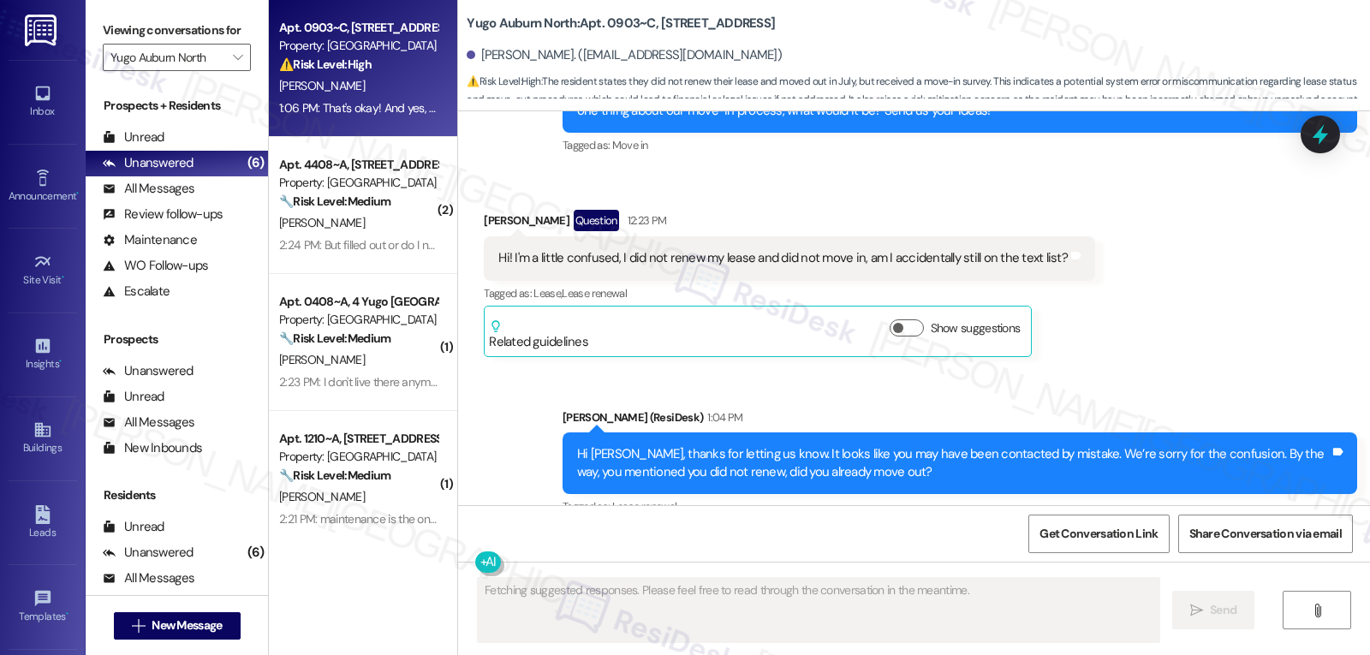
scroll to position [4905, 0]
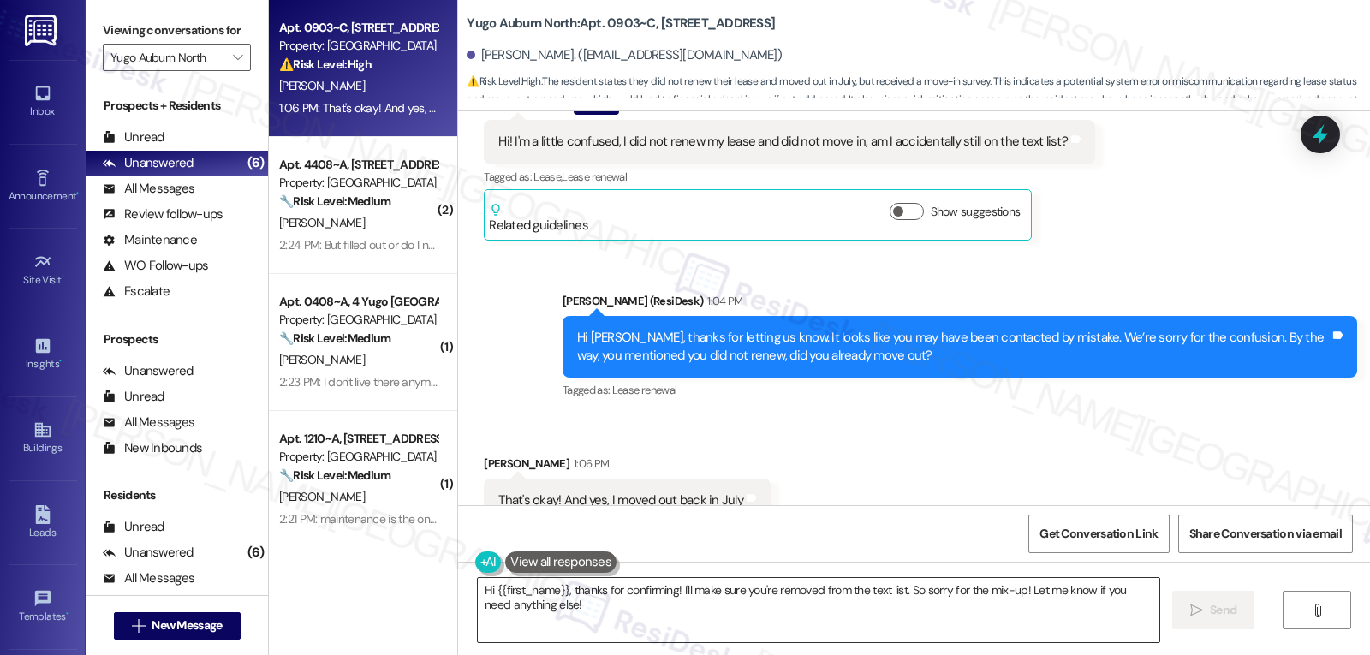
click at [617, 619] on textarea "Hi {{first_name}}, thanks for confirming! I'll make sure you're removed from th…" at bounding box center [819, 610] width 682 height 64
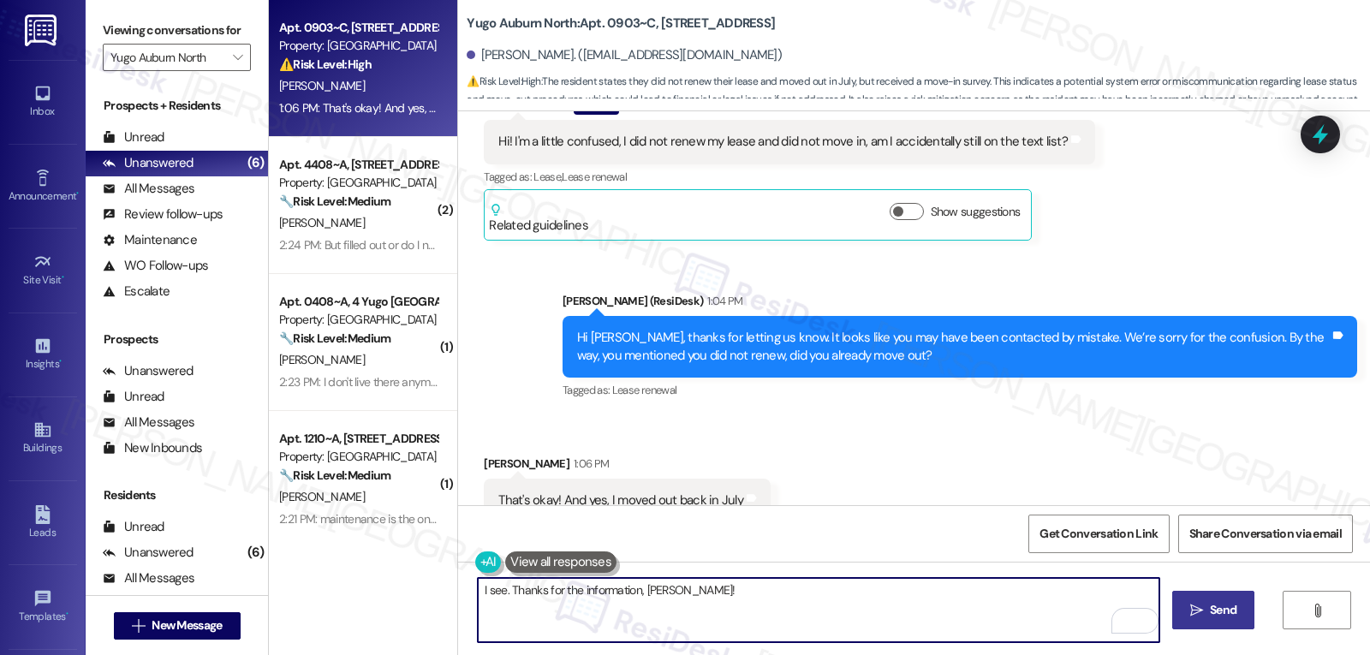
type textarea "I see. Thanks for the information, [PERSON_NAME]!"
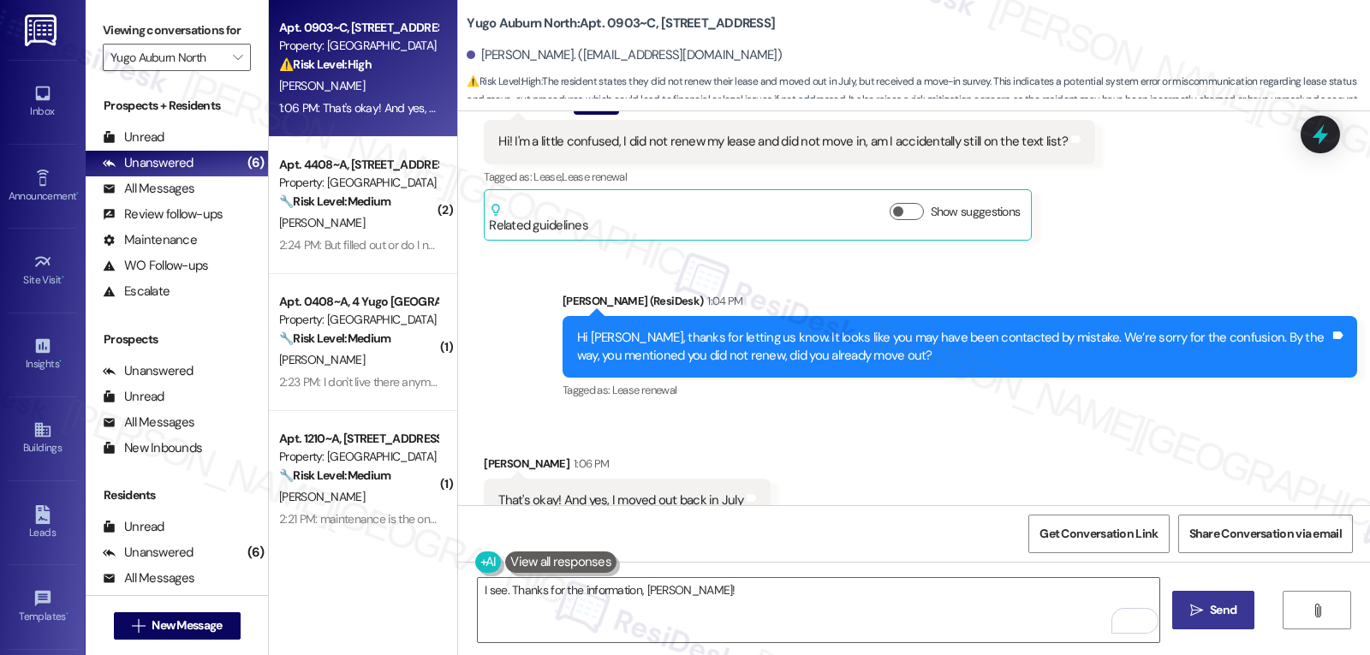
click at [1199, 604] on icon "" at bounding box center [1196, 611] width 13 height 14
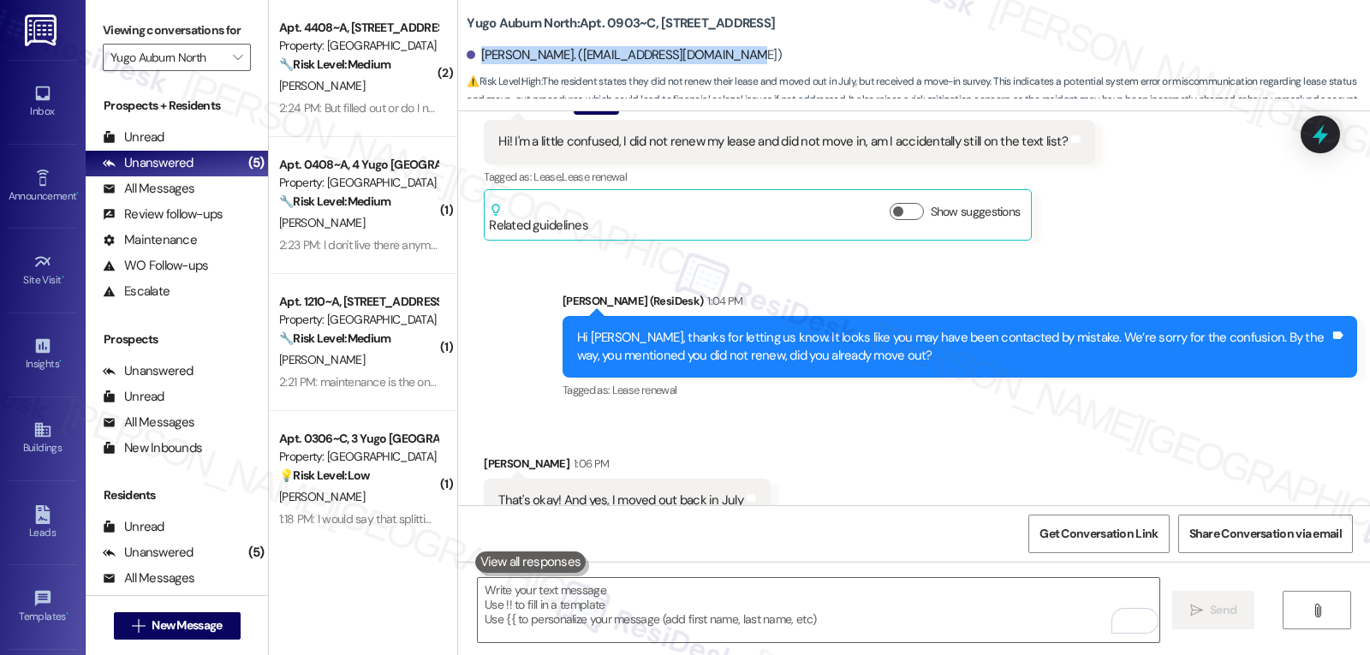
drag, startPoint x: 472, startPoint y: 52, endPoint x: 826, endPoint y: 57, distance: 354.5
click at [826, 57] on div "[PERSON_NAME]. ([EMAIL_ADDRESS][DOMAIN_NAME])" at bounding box center [918, 56] width 903 height 34
copy div "[PERSON_NAME]. ([EMAIL_ADDRESS][DOMAIN_NAME])"
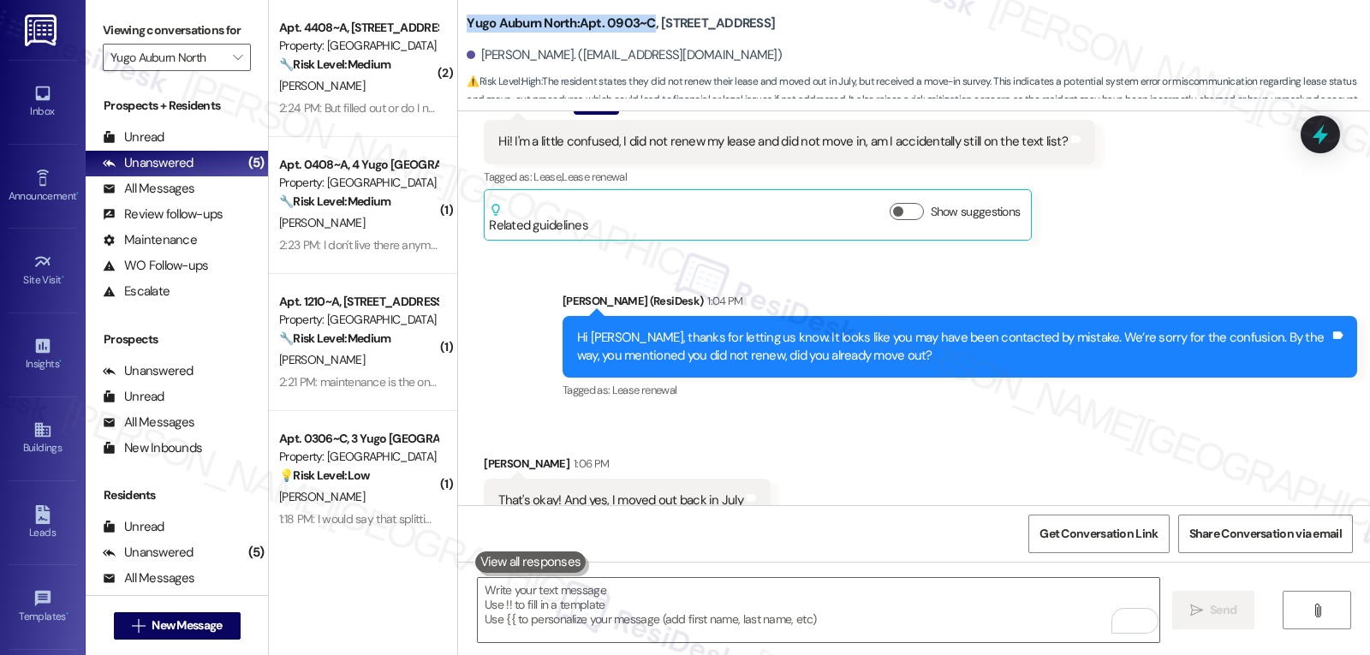
drag, startPoint x: 454, startPoint y: 21, endPoint x: 641, endPoint y: 26, distance: 187.6
click at [641, 26] on div "Yugo Auburn North: Apt. 0903~C, 9 Yugo Auburn [GEOGRAPHIC_DATA][PERSON_NAME][GE…" at bounding box center [914, 51] width 912 height 94
copy b "Yugo Auburn North: Apt. 0903~C"
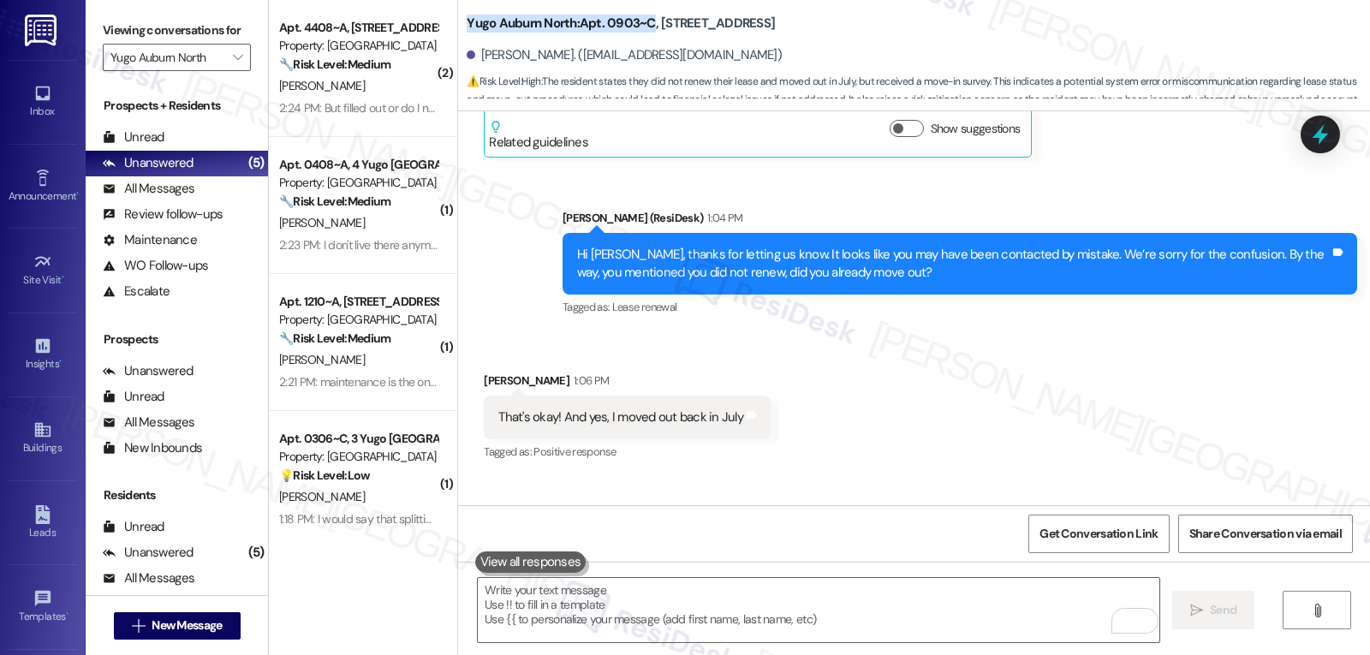
scroll to position [5026, 0]
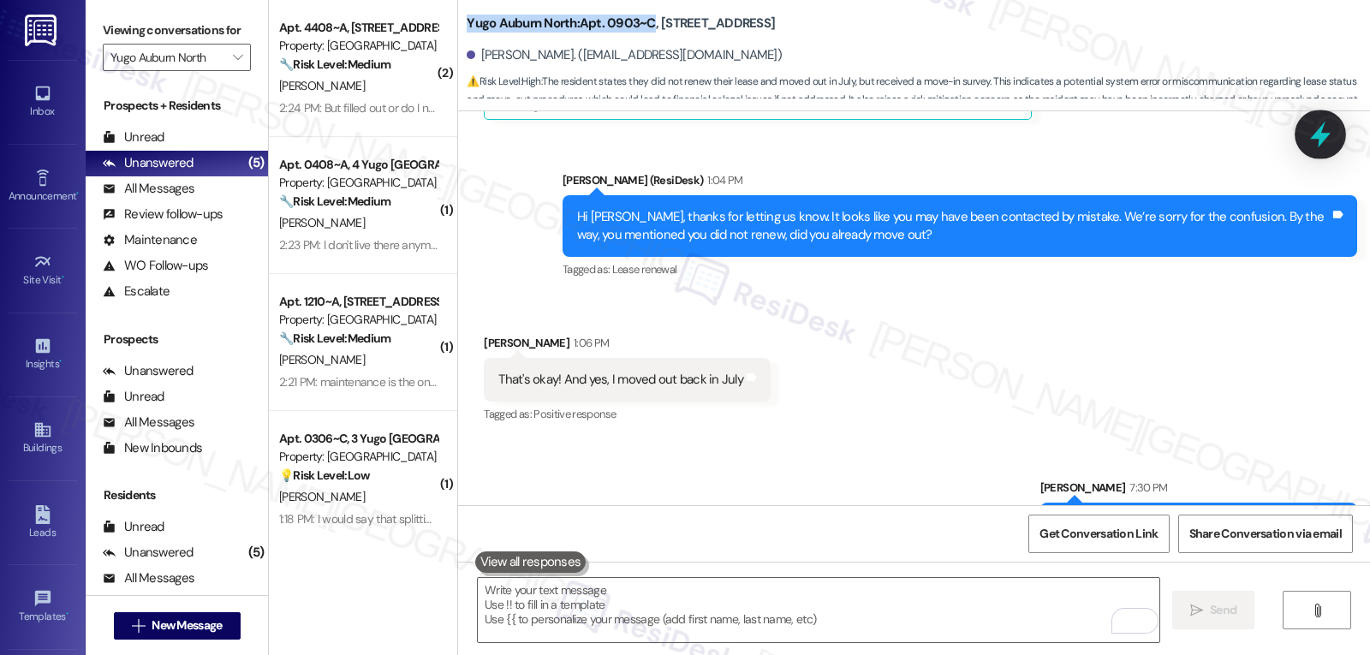
click at [1313, 134] on icon at bounding box center [1320, 134] width 29 height 29
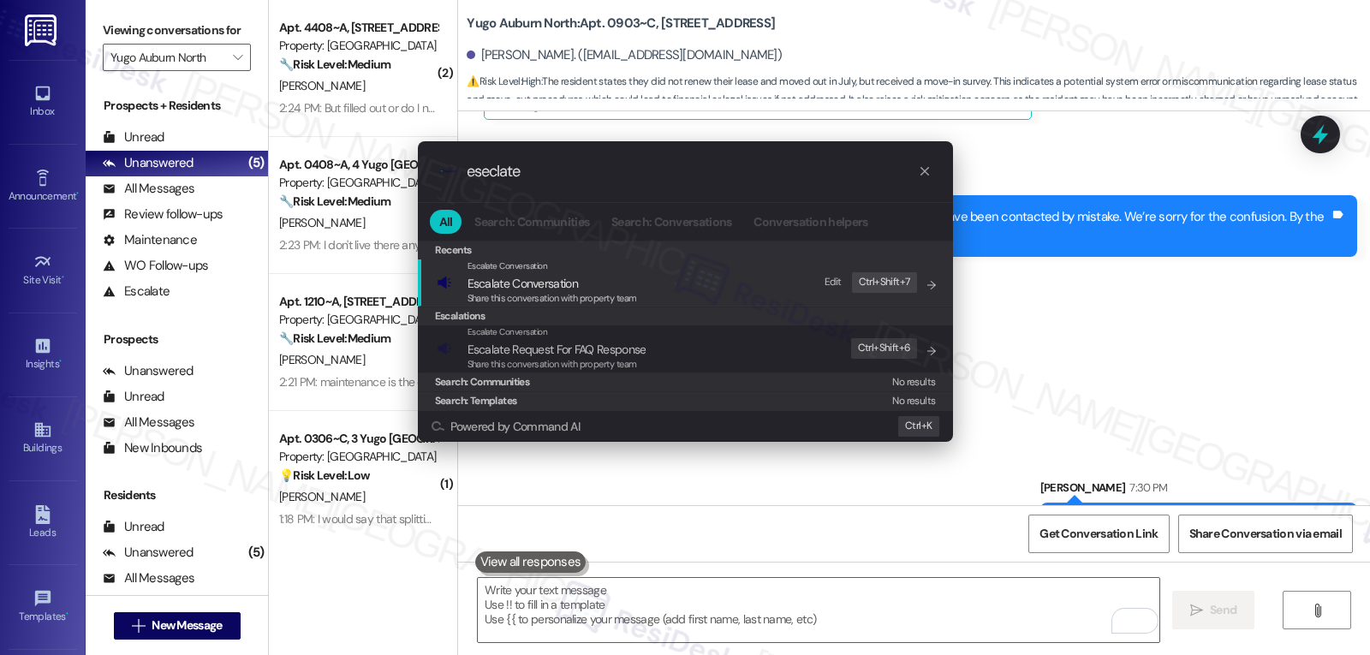
type input "eseclate"
click at [551, 300] on span "Share this conversation with property team" at bounding box center [552, 298] width 170 height 12
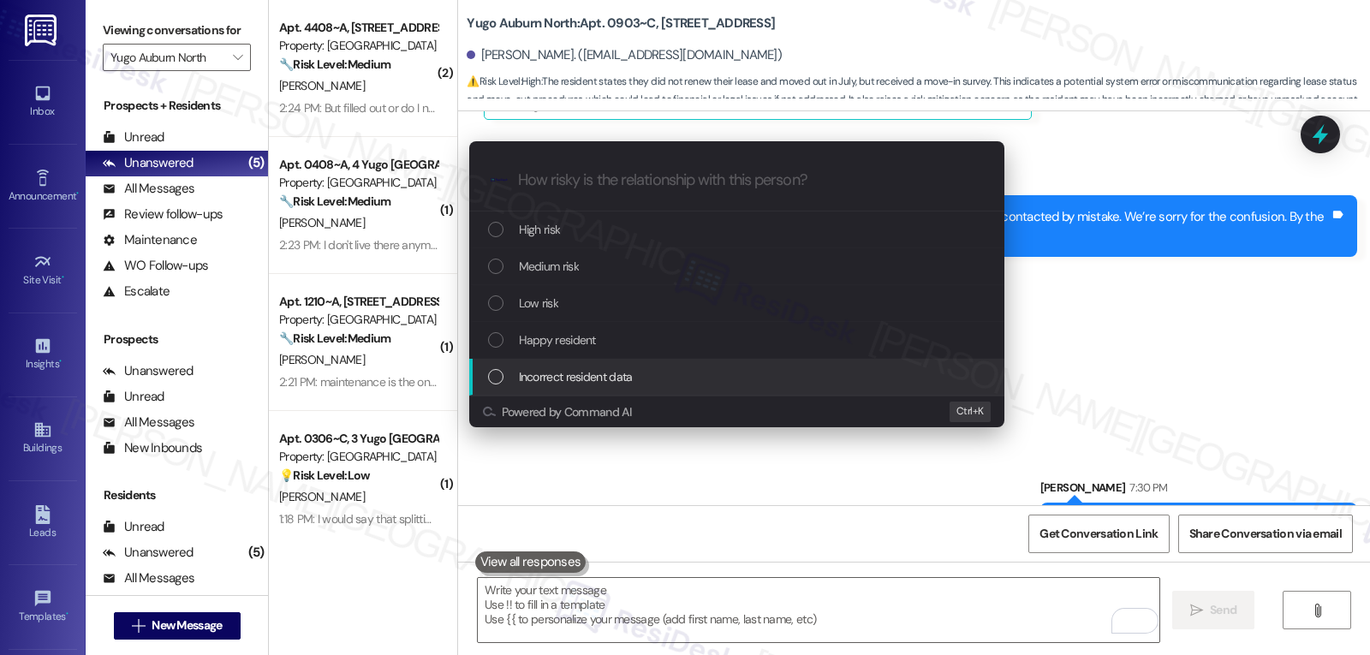
click at [559, 373] on span "Incorrect resident data" at bounding box center [576, 376] width 114 height 19
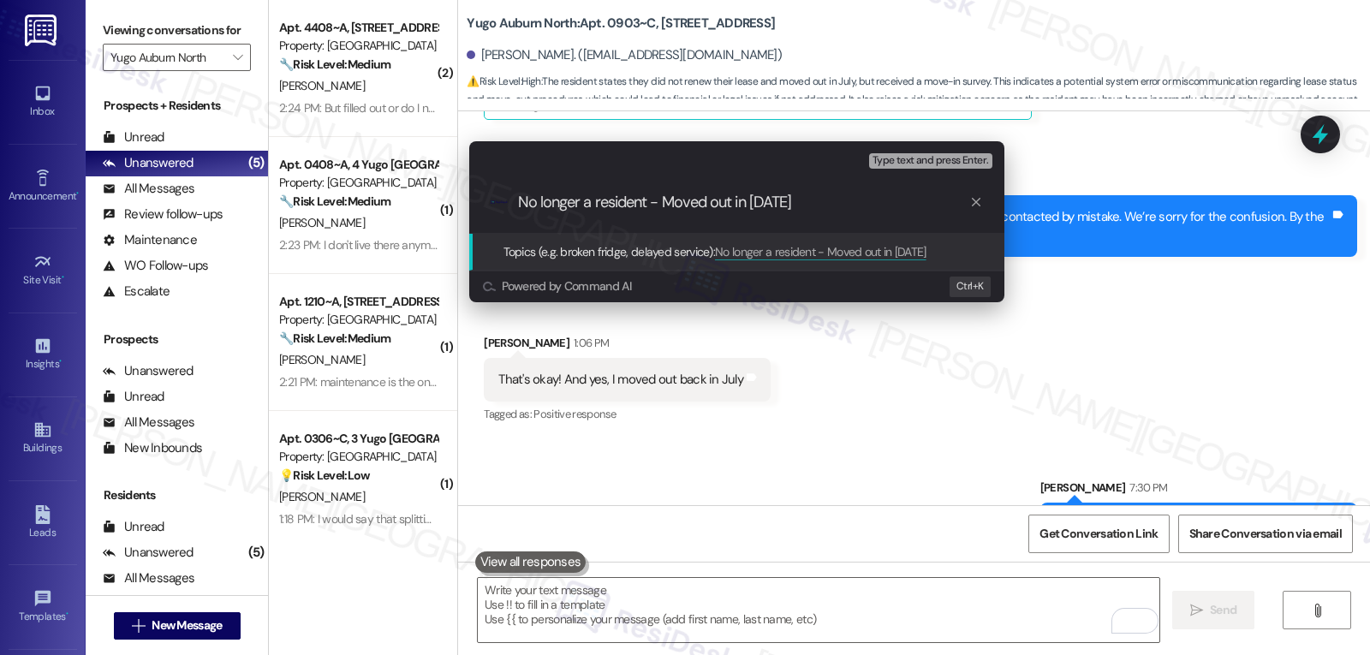
type input "No longer a resident - Moved out in July"
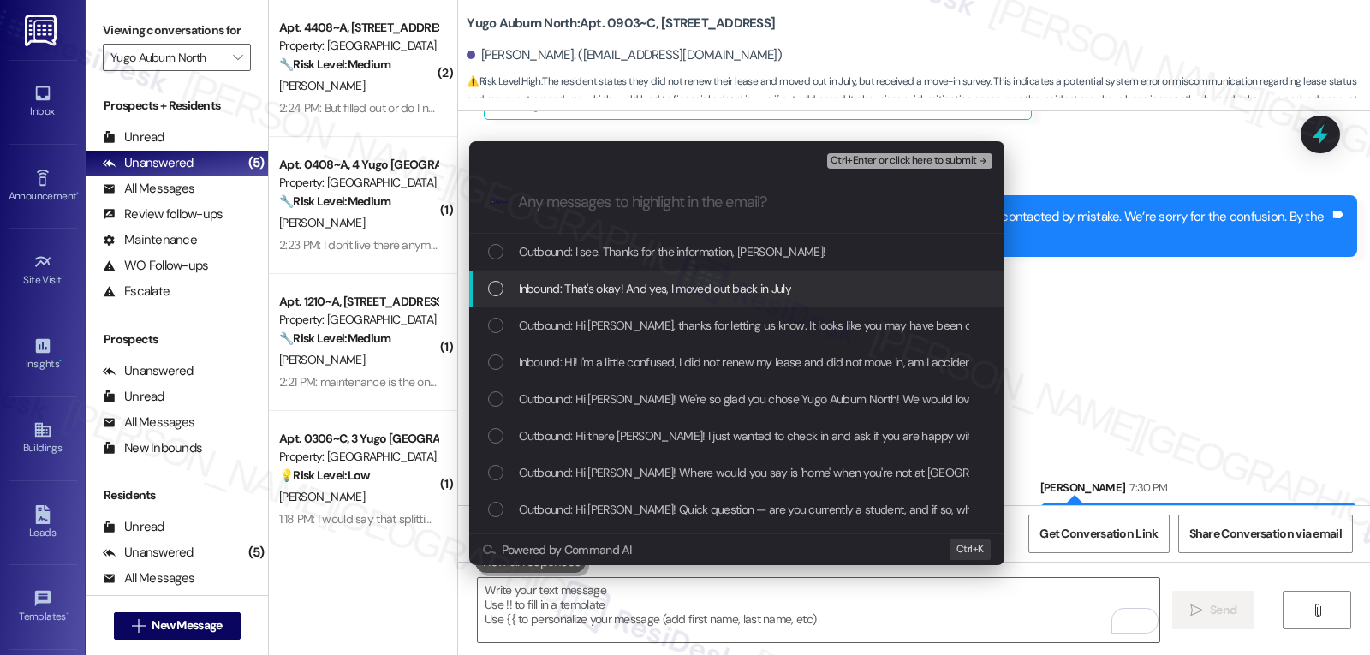
click at [492, 287] on div "List of options" at bounding box center [495, 288] width 15 height 15
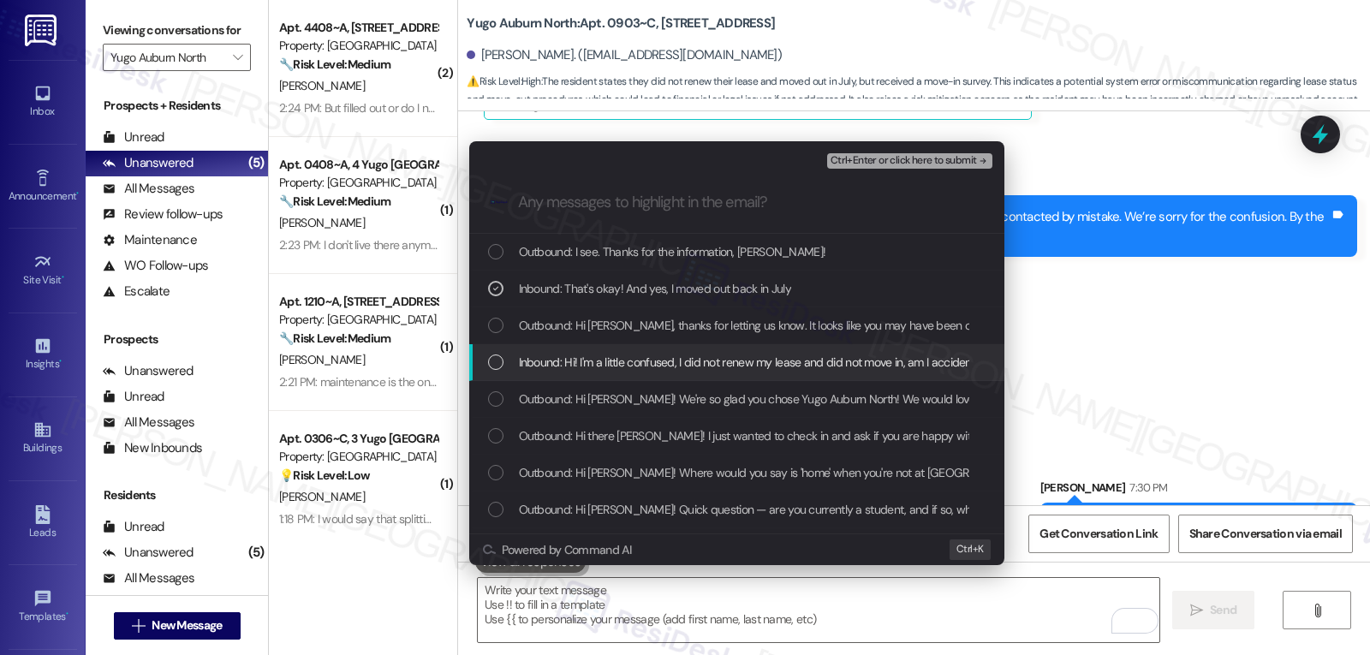
click at [497, 364] on div "List of options" at bounding box center [495, 361] width 15 height 15
click at [497, 364] on icon "List of options" at bounding box center [496, 362] width 12 height 12
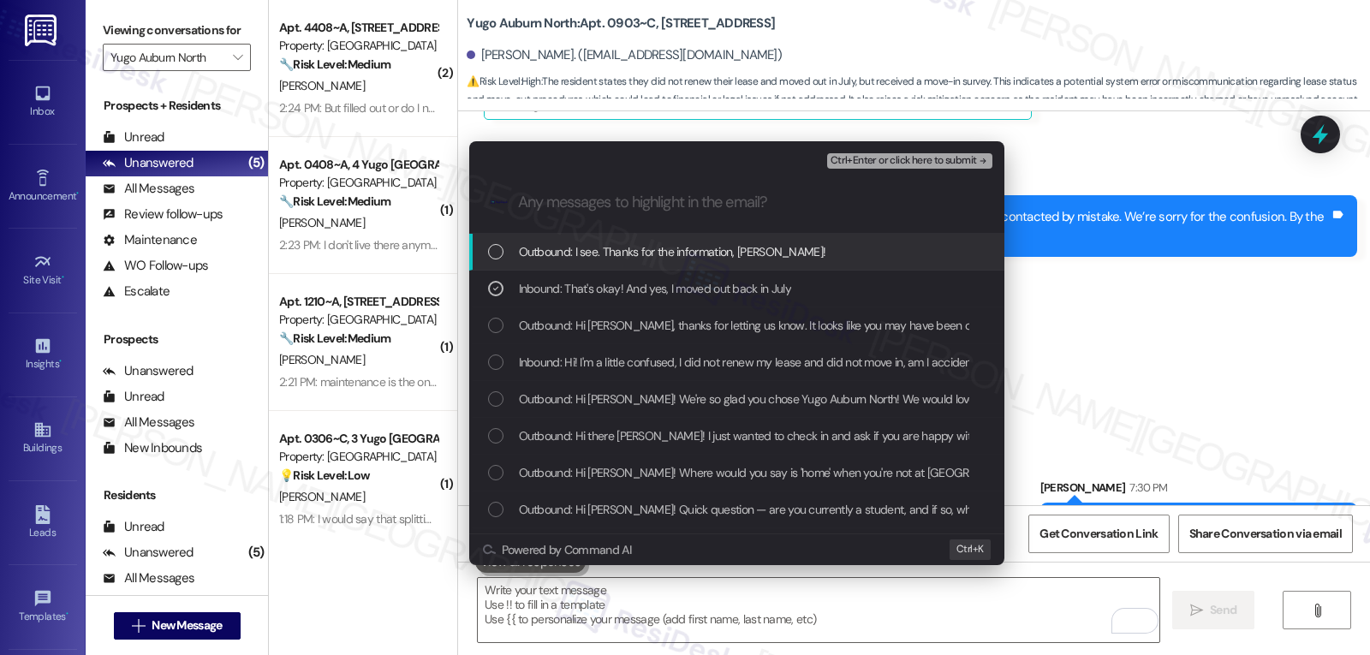
click at [961, 160] on span "Ctrl+Enter or click here to submit" at bounding box center [903, 161] width 146 height 12
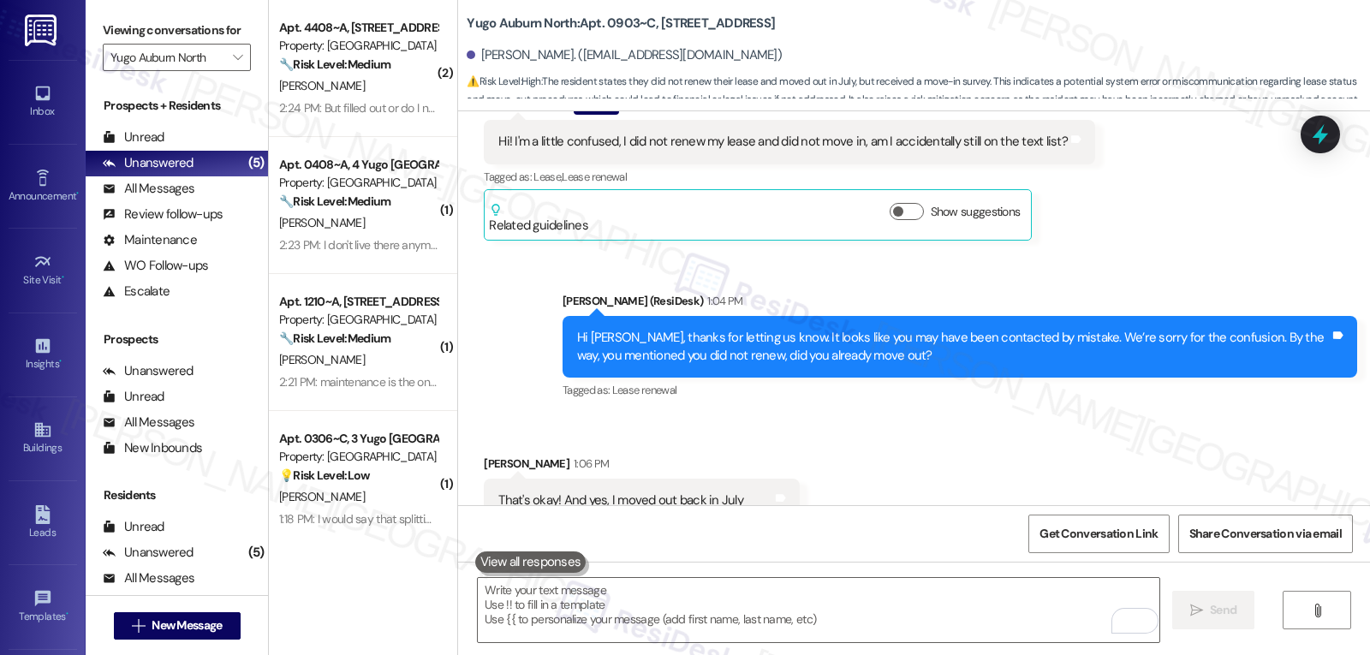
scroll to position [5050, 0]
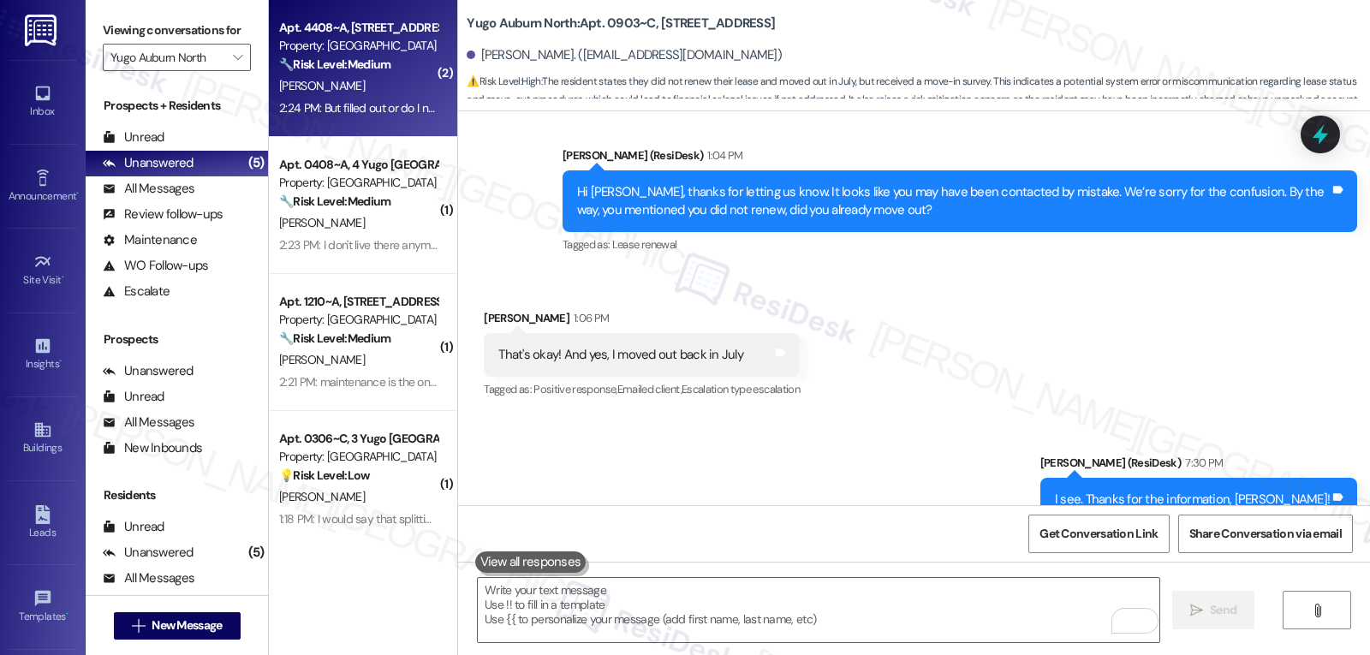
click at [372, 113] on div "2:24 PM: But filled out or do I need to fill it out myself 2:24 PM: But filled …" at bounding box center [407, 107] width 257 height 15
type textarea "Fetching suggested responses. Please feel free to read through the conversation…"
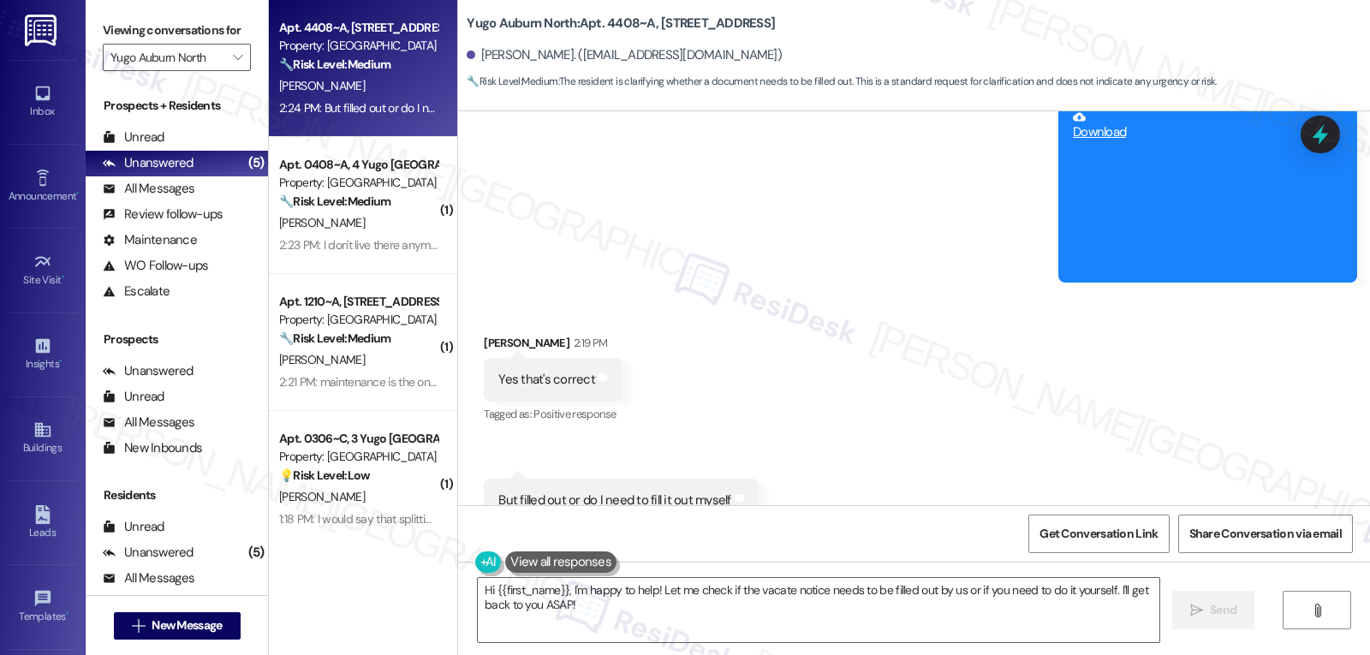
scroll to position [5068, 0]
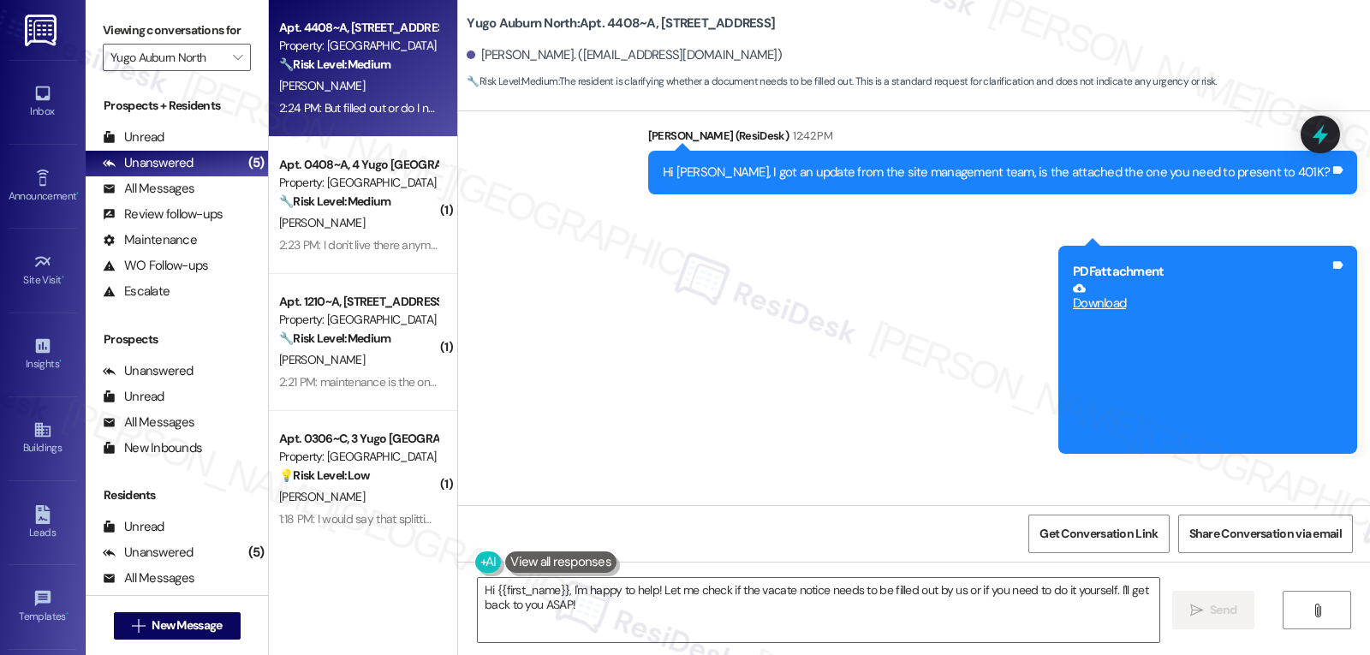
click at [1208, 467] on div "Received via SMS [PERSON_NAME] 2:19 PM Yes that's correct Tags and notes Tagged…" at bounding box center [914, 599] width 912 height 265
click at [927, 338] on div "Sent via SMS [PERSON_NAME] (ResiDesk) 12:42 PM Hi [PERSON_NAME], I got an updat…" at bounding box center [914, 277] width 912 height 378
click at [699, 606] on textarea "Hi {{first_name}}, I'm happy to help! Let me check if the vacate notice needs t…" at bounding box center [819, 610] width 682 height 64
click at [786, 329] on div "Sent via SMS [PERSON_NAME] (ResiDesk) 12:42 PM Hi [PERSON_NAME], I got an updat…" at bounding box center [914, 277] width 912 height 378
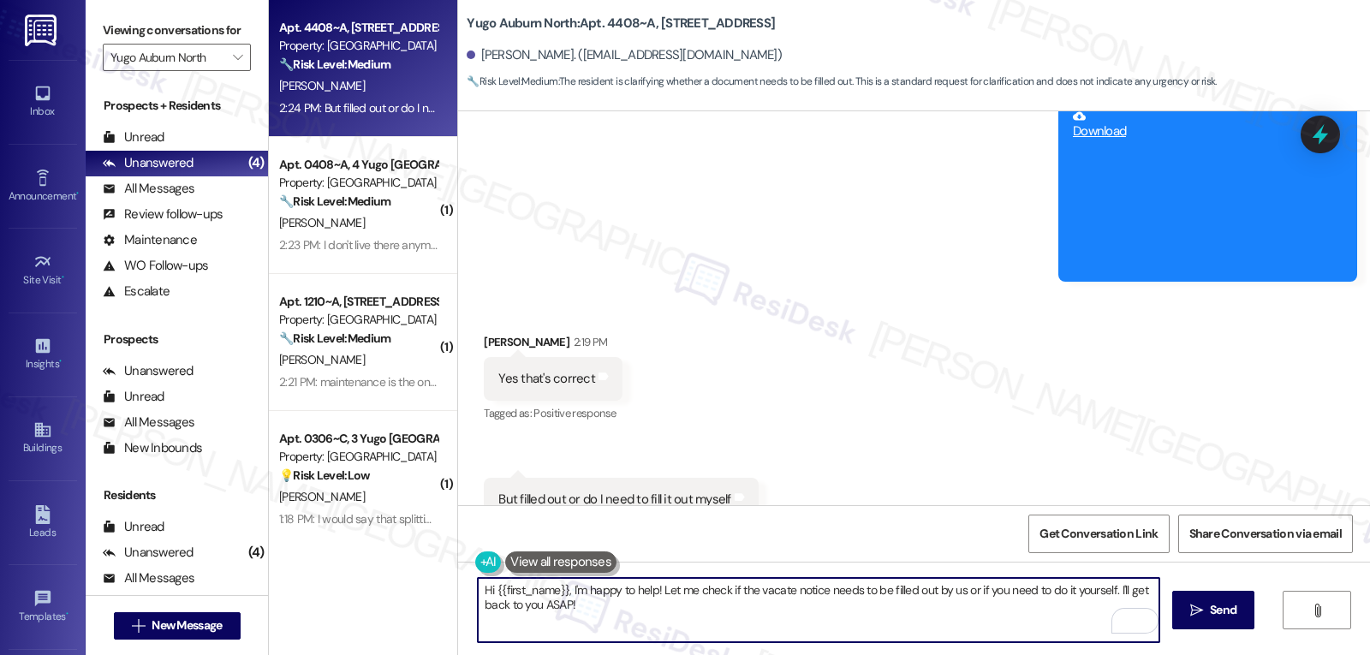
drag, startPoint x: 615, startPoint y: 620, endPoint x: 441, endPoint y: 574, distance: 179.6
click at [458, 578] on div "Hi {{first_name}}, I'm happy to help! Let me check if the vacate notice needs t…" at bounding box center [914, 626] width 912 height 128
click at [1002, 598] on textarea "I see. Thanks for confirming. Let me quickly check with the site management tea…" at bounding box center [819, 610] width 682 height 64
drag, startPoint x: 604, startPoint y: 596, endPoint x: 653, endPoint y: 603, distance: 49.3
click at [605, 595] on textarea "I see. Thanks for confirming. Let me quickly check with the site management tea…" at bounding box center [819, 610] width 682 height 64
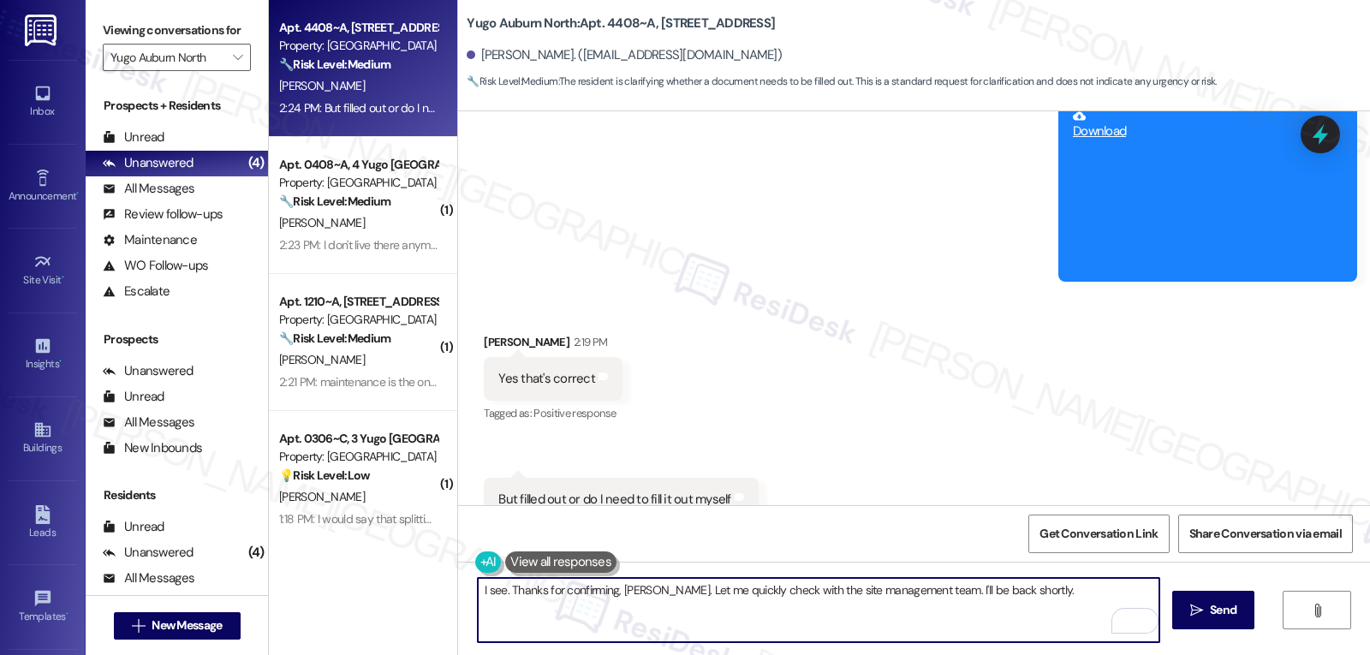
click at [1064, 607] on textarea "I see. Thanks for confirming, [PERSON_NAME]. Let me quickly check with the site…" at bounding box center [819, 610] width 682 height 64
type textarea "I see. Thanks for confirming, [PERSON_NAME]. Let me quickly check with the site…"
click at [1199, 614] on icon "" at bounding box center [1196, 611] width 13 height 14
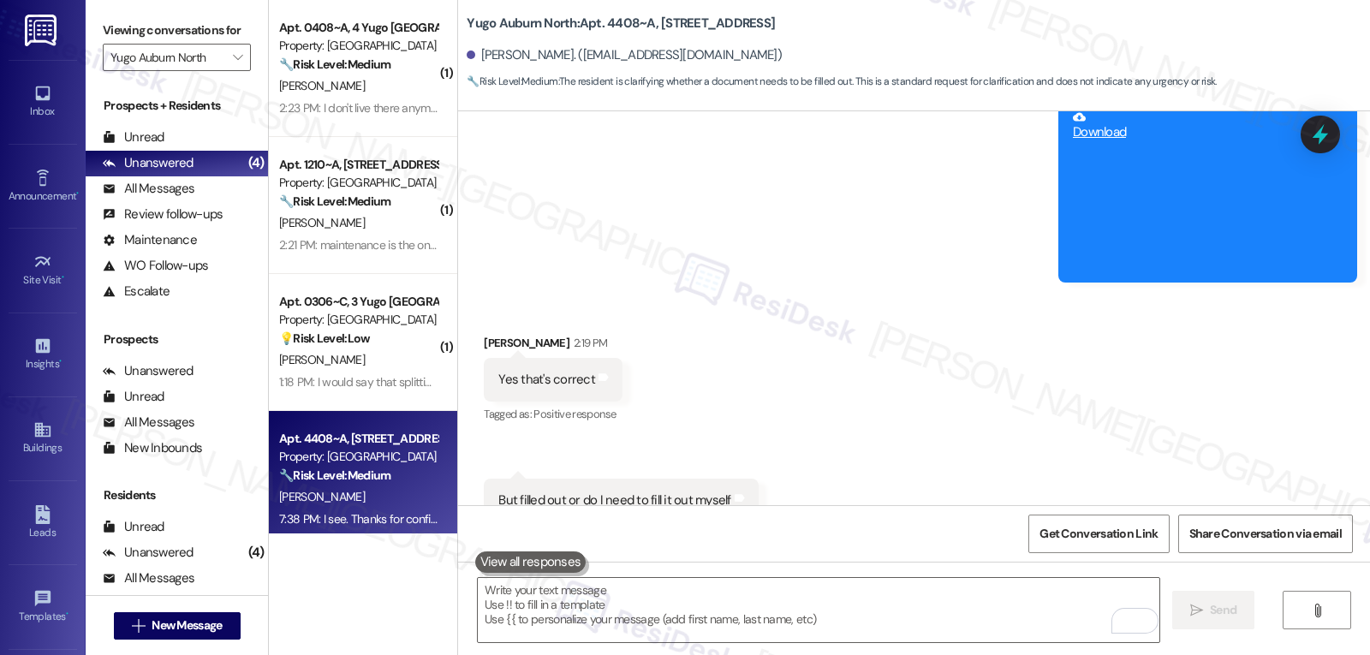
scroll to position [5360, 0]
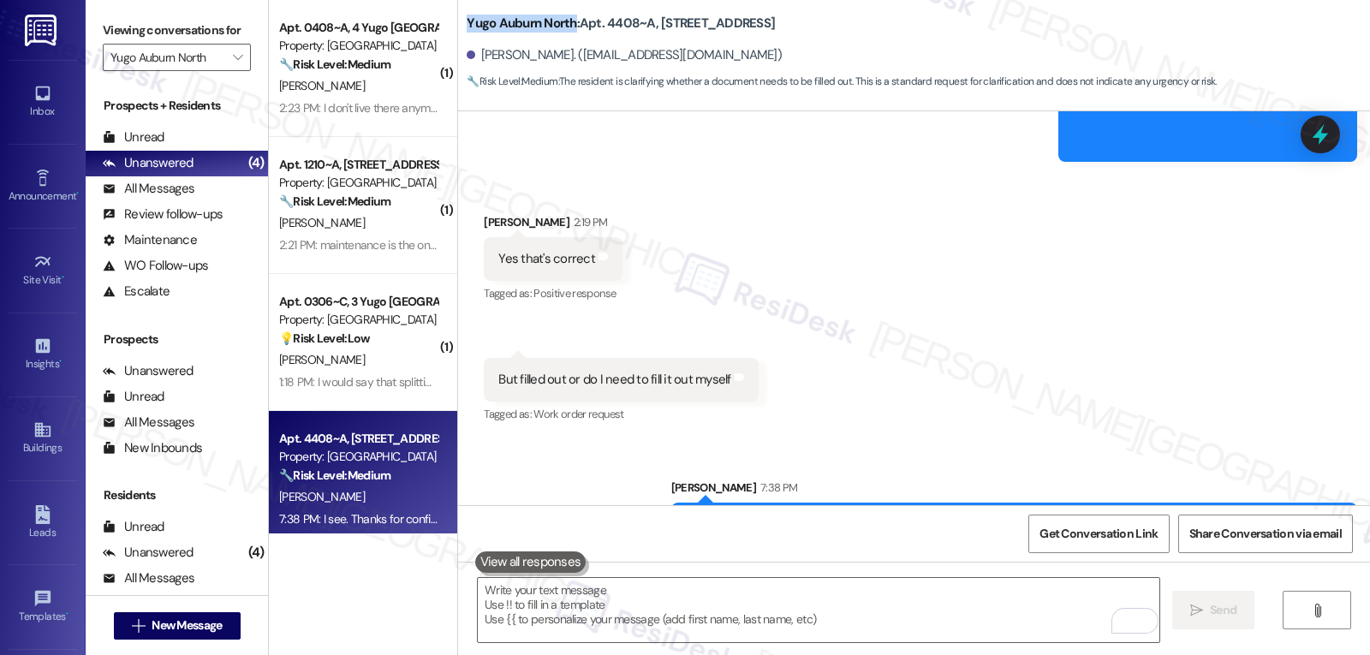
drag, startPoint x: 454, startPoint y: 26, endPoint x: 562, endPoint y: 31, distance: 108.9
click at [562, 31] on div "Yugo Auburn North: Apt. 4408~A, 44 Yugo Auburn North [PERSON_NAME]. ([EMAIL_ADD…" at bounding box center [914, 47] width 912 height 86
copy b "Yugo Auburn North"
click at [955, 356] on div "Received via SMS [PERSON_NAME] 2:19 PM Yes that's correct Tags and notes Tagged…" at bounding box center [914, 307] width 912 height 265
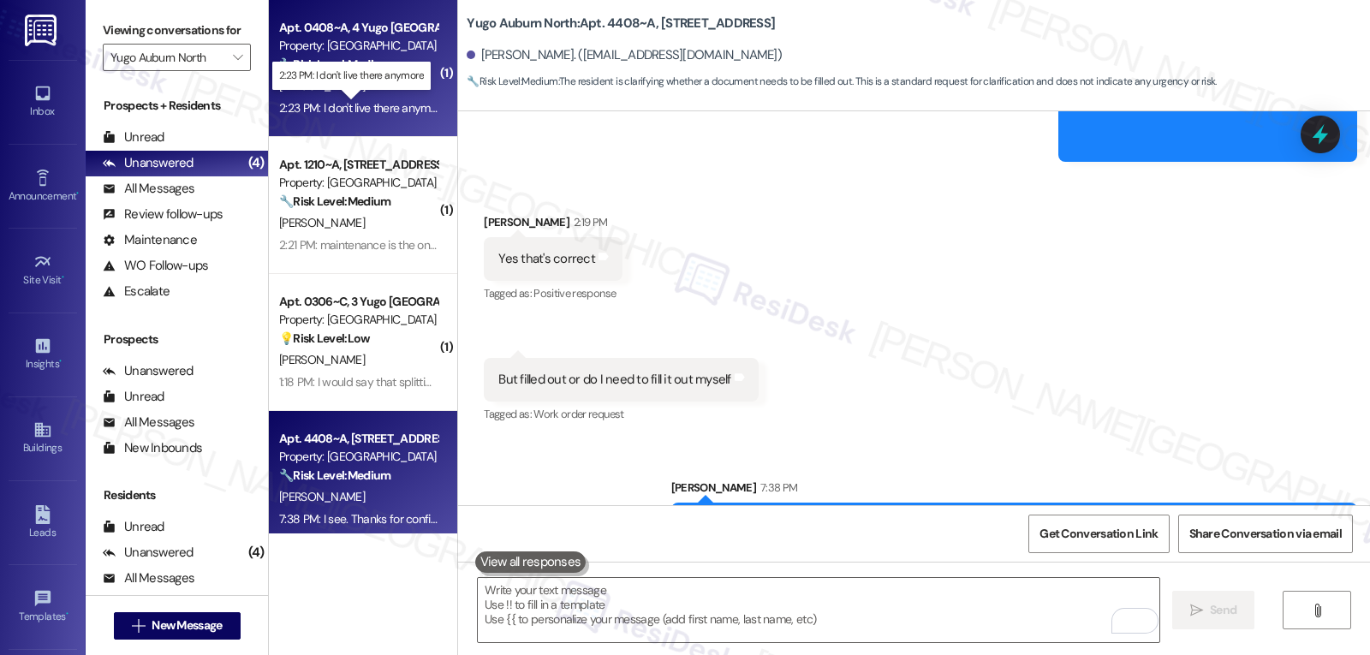
click at [389, 104] on div "2:23 PM: I don't live there anymore 2:23 PM: I don't live there anymore" at bounding box center [363, 107] width 168 height 15
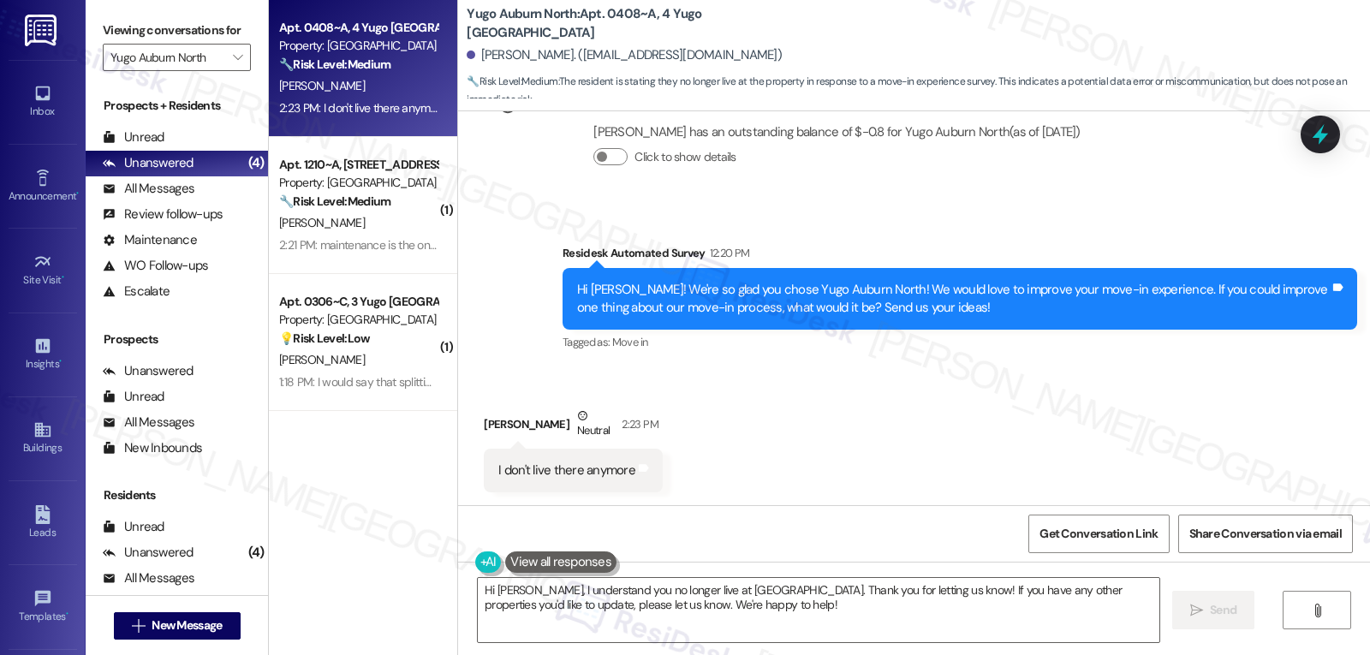
scroll to position [2007, 0]
click at [742, 603] on textarea "Hi [PERSON_NAME], I understand you no longer live at [GEOGRAPHIC_DATA]. Thank y…" at bounding box center [819, 610] width 682 height 64
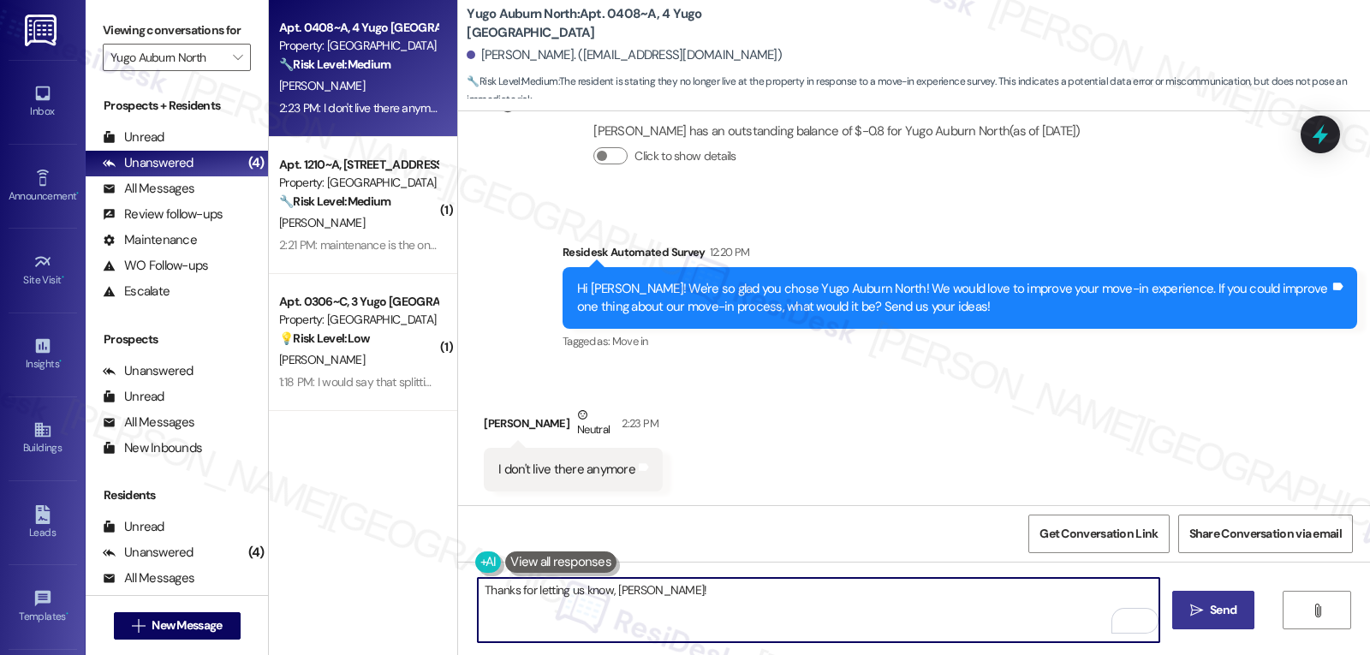
type textarea "Thanks for letting us know, [PERSON_NAME]!"
click at [1199, 618] on span " Send" at bounding box center [1214, 610] width 54 height 18
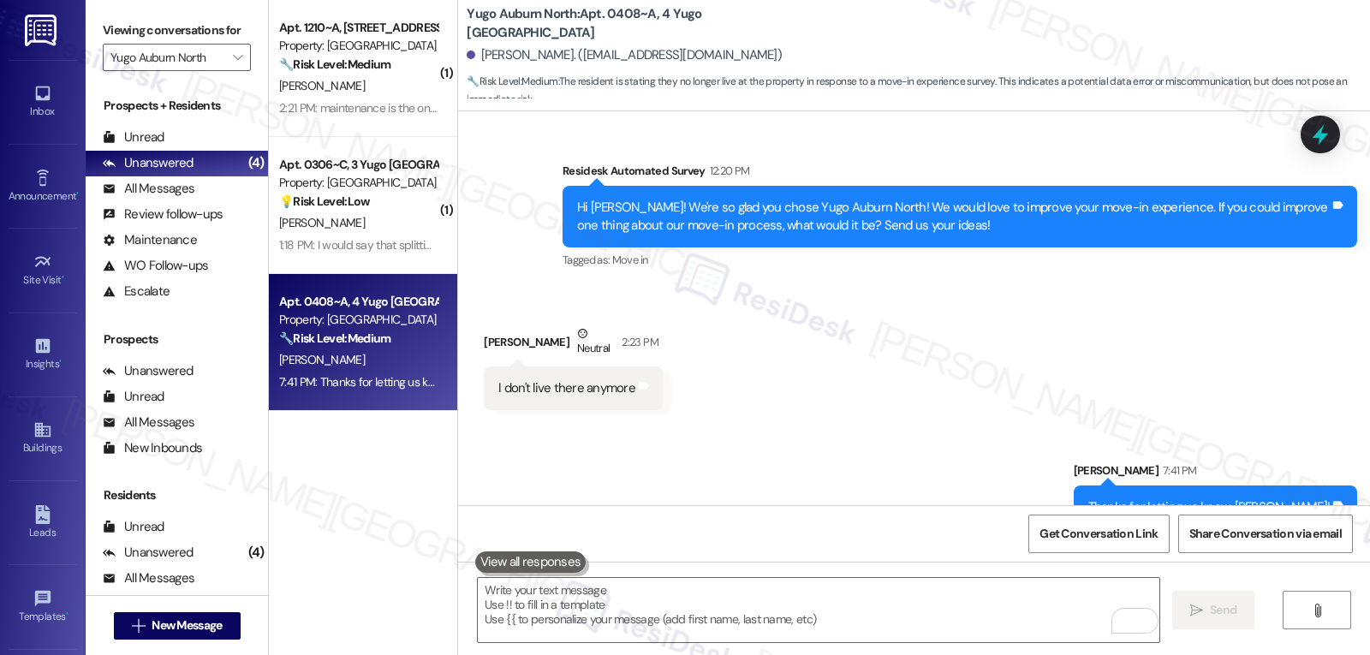
scroll to position [2126, 0]
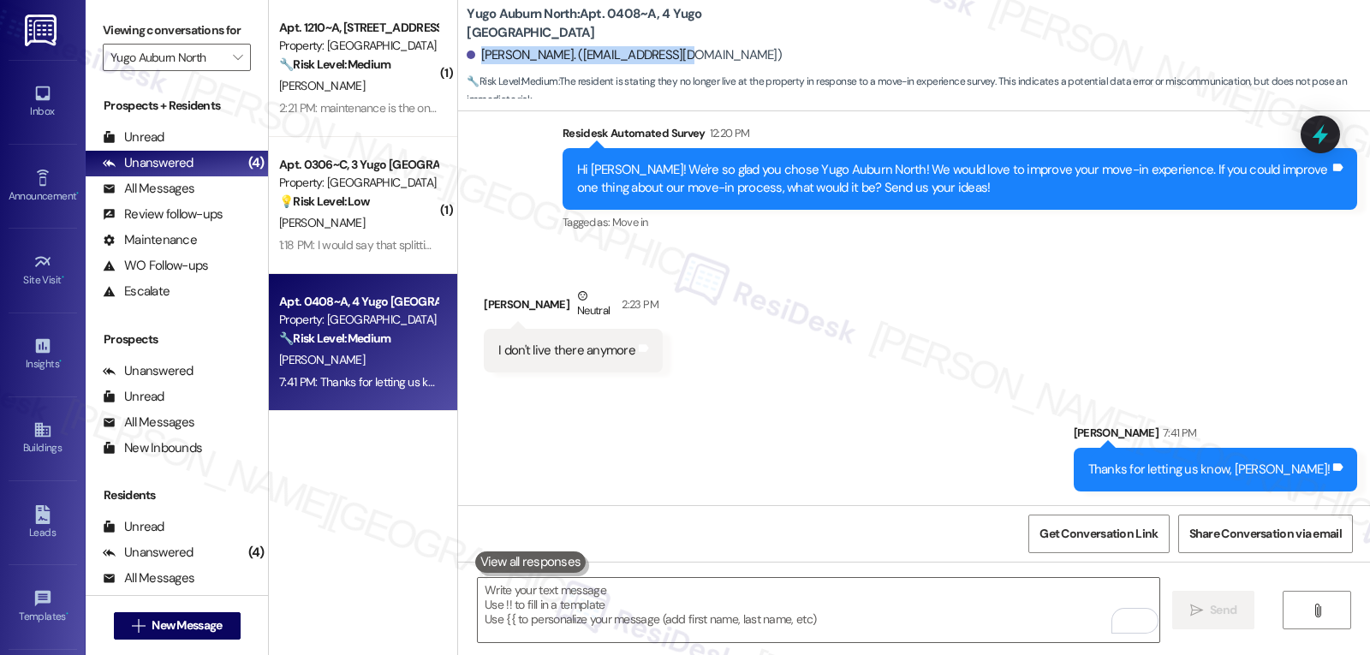
drag, startPoint x: 469, startPoint y: 57, endPoint x: 778, endPoint y: 66, distance: 309.2
click at [778, 66] on div "[PERSON_NAME]. ([EMAIL_ADDRESS][DOMAIN_NAME])" at bounding box center [918, 56] width 903 height 34
copy div "[PERSON_NAME]. ([EMAIL_ADDRESS][DOMAIN_NAME])"
drag, startPoint x: 450, startPoint y: 18, endPoint x: 638, endPoint y: 12, distance: 187.6
click at [638, 12] on div "Yugo Auburn North: Apt. 0408~A, 4 Yugo Auburn [GEOGRAPHIC_DATA][PERSON_NAME]. (…" at bounding box center [914, 51] width 912 height 94
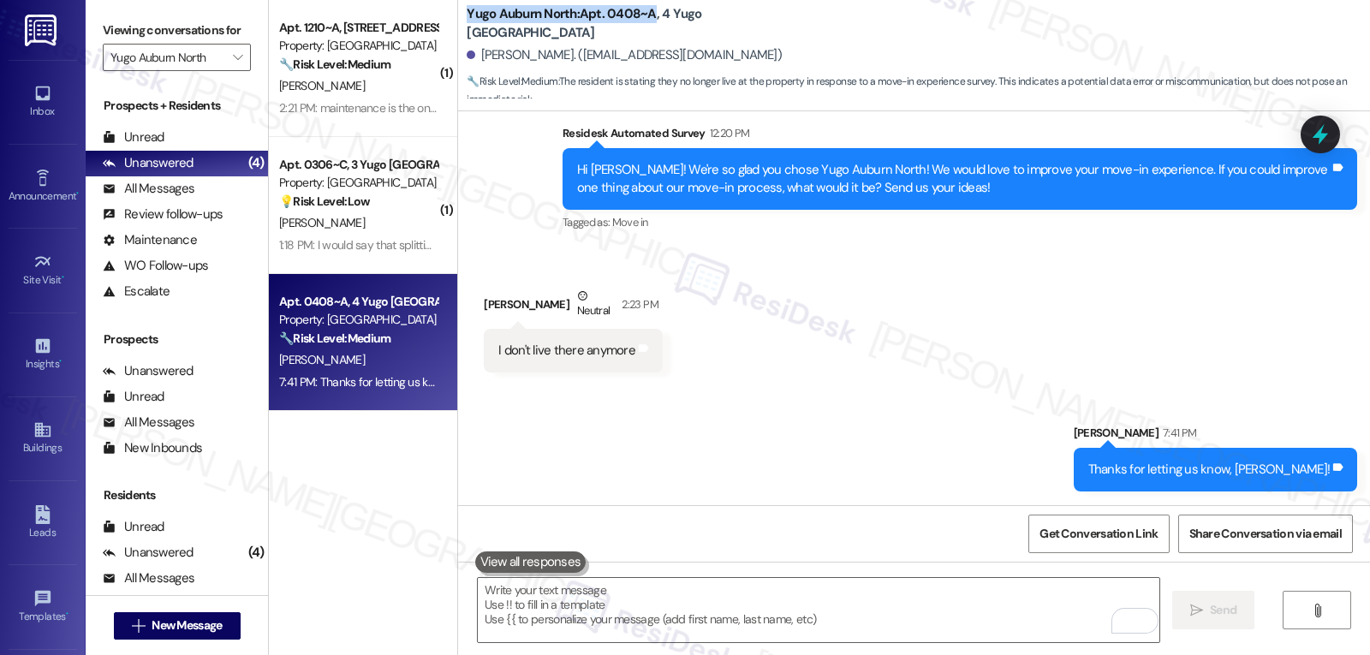
copy b "Yugo Auburn North: Apt. 0408~A"
click at [1312, 124] on icon at bounding box center [1320, 134] width 29 height 29
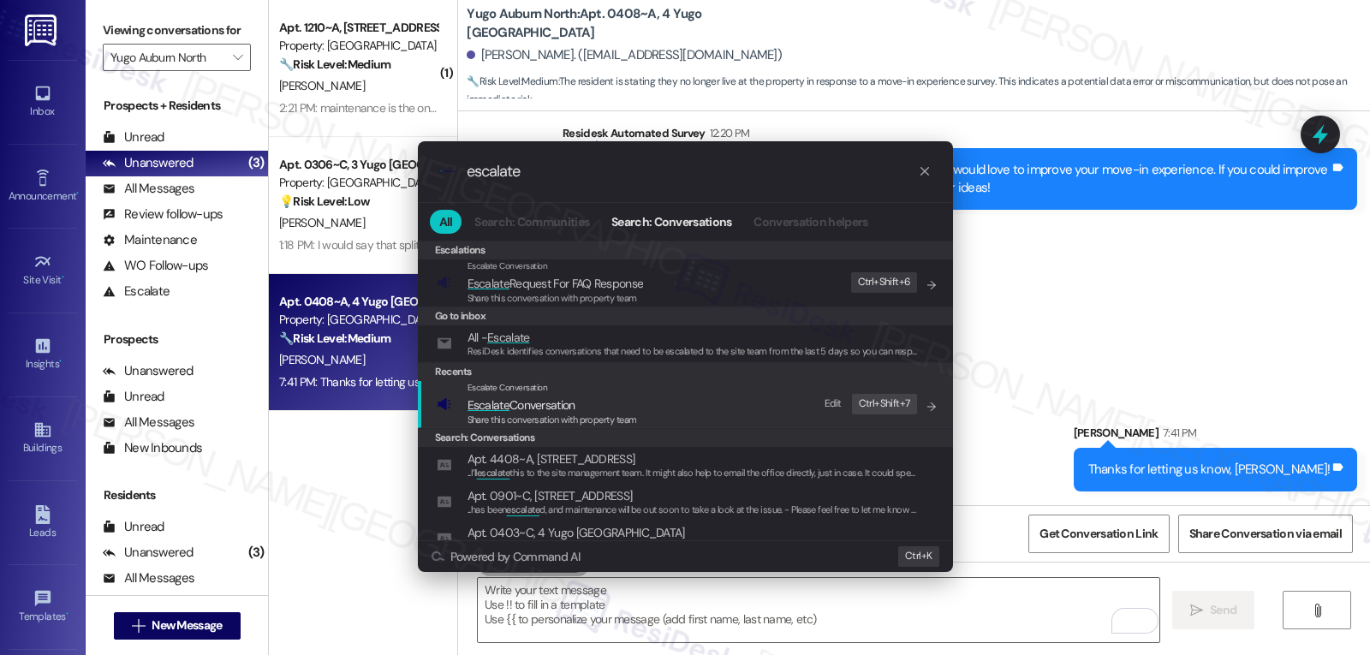
type input "escalate"
click at [529, 414] on span "Share this conversation with property team" at bounding box center [552, 420] width 170 height 12
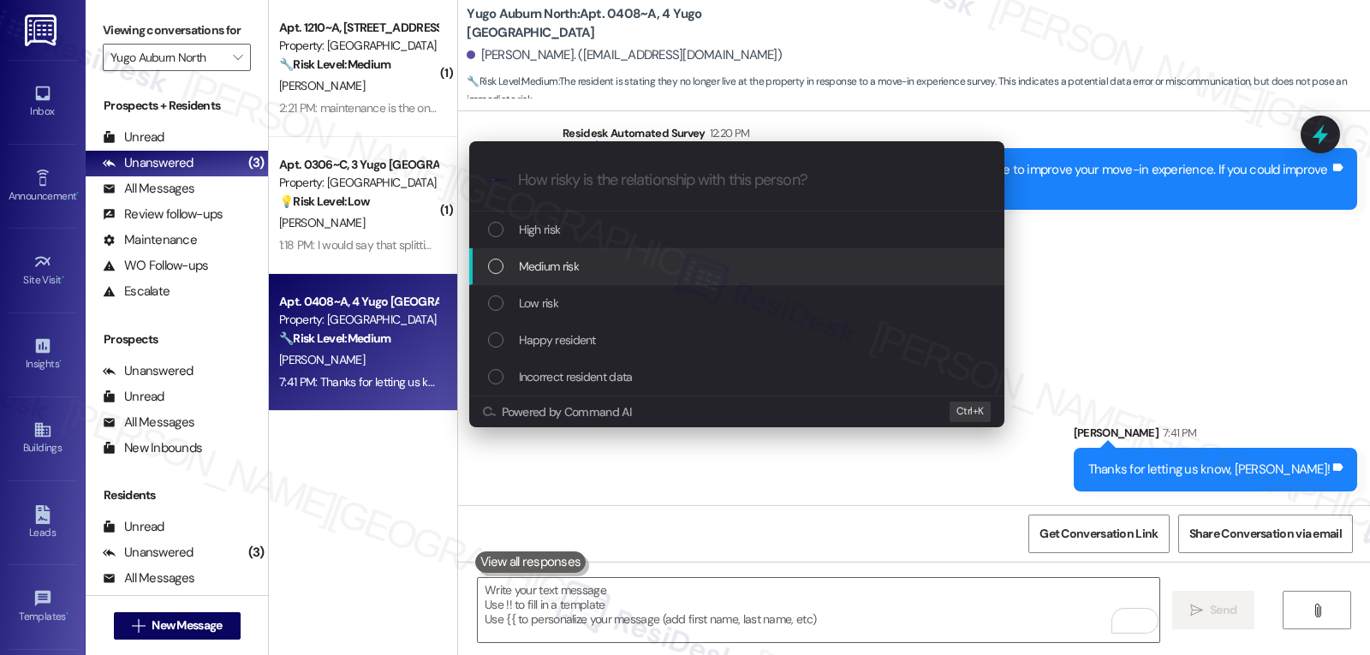
click at [585, 268] on div "Medium risk" at bounding box center [738, 266] width 501 height 19
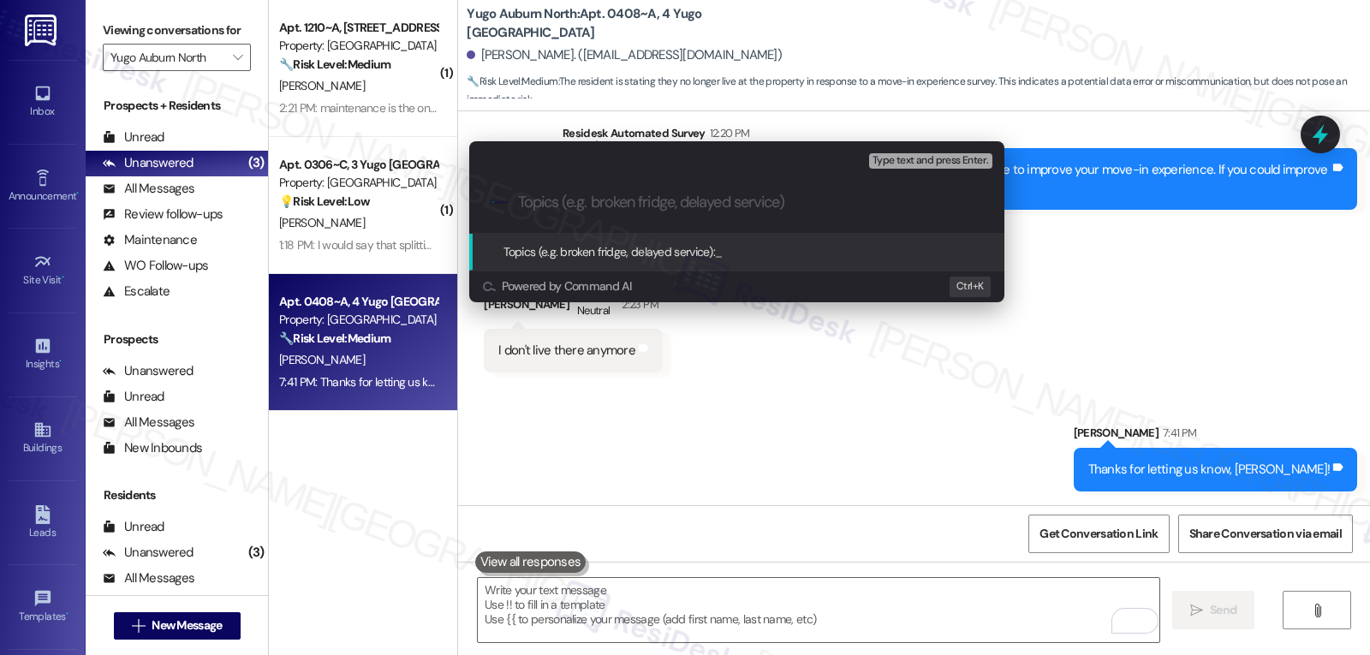
click at [1096, 301] on div "Escalate Conversation Medium risk Topics (e.g. broken fridge, delayed service) …" at bounding box center [685, 327] width 1370 height 655
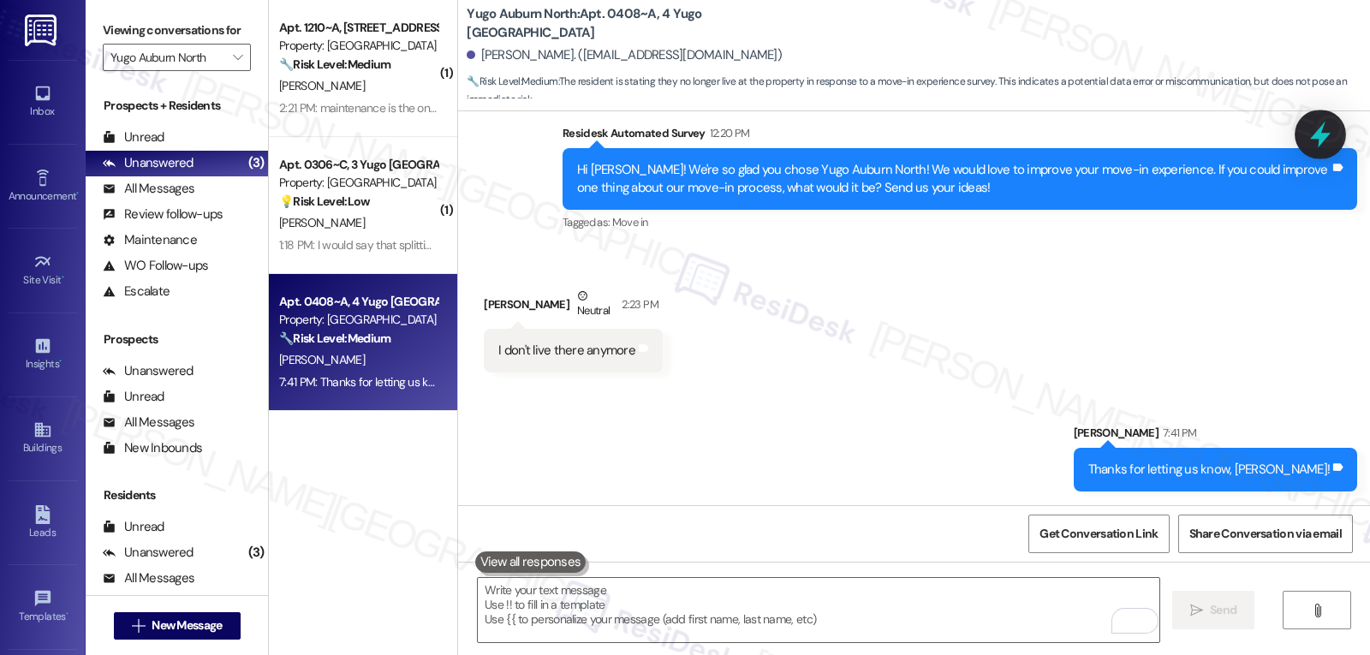
click at [1321, 128] on icon at bounding box center [1320, 135] width 21 height 27
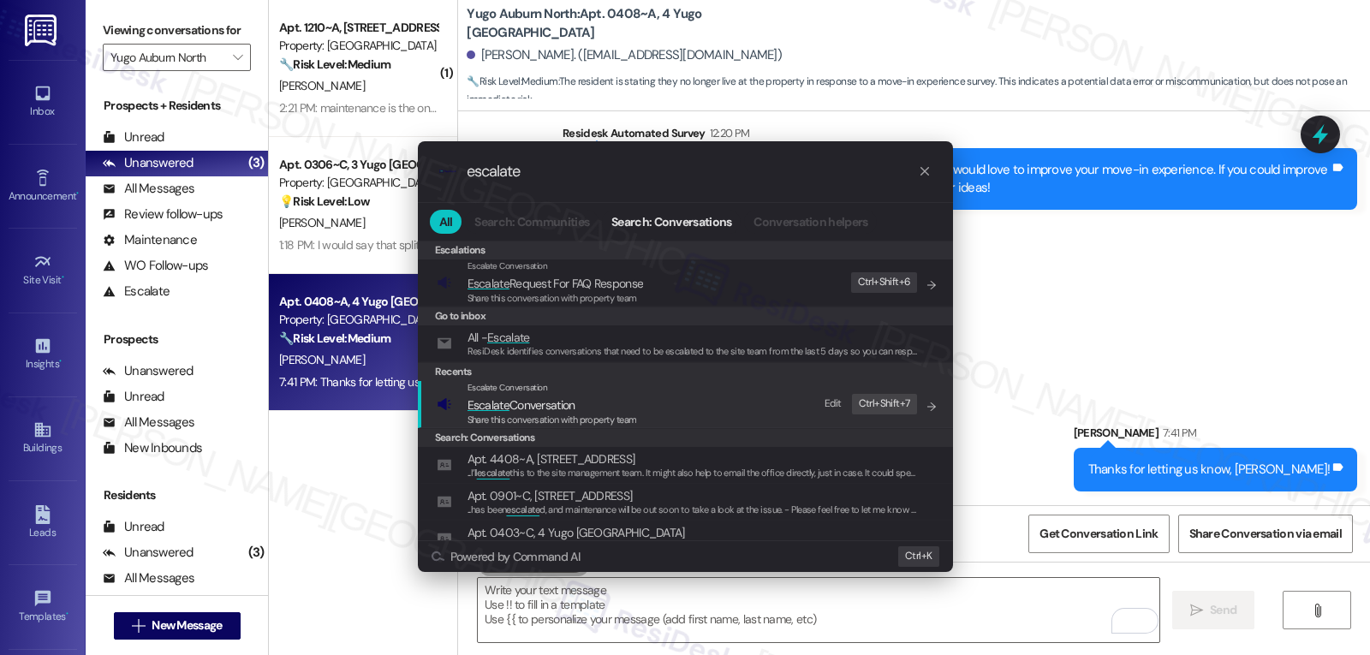
type input "escalate"
click at [556, 421] on span "Share this conversation with property team" at bounding box center [552, 420] width 170 height 12
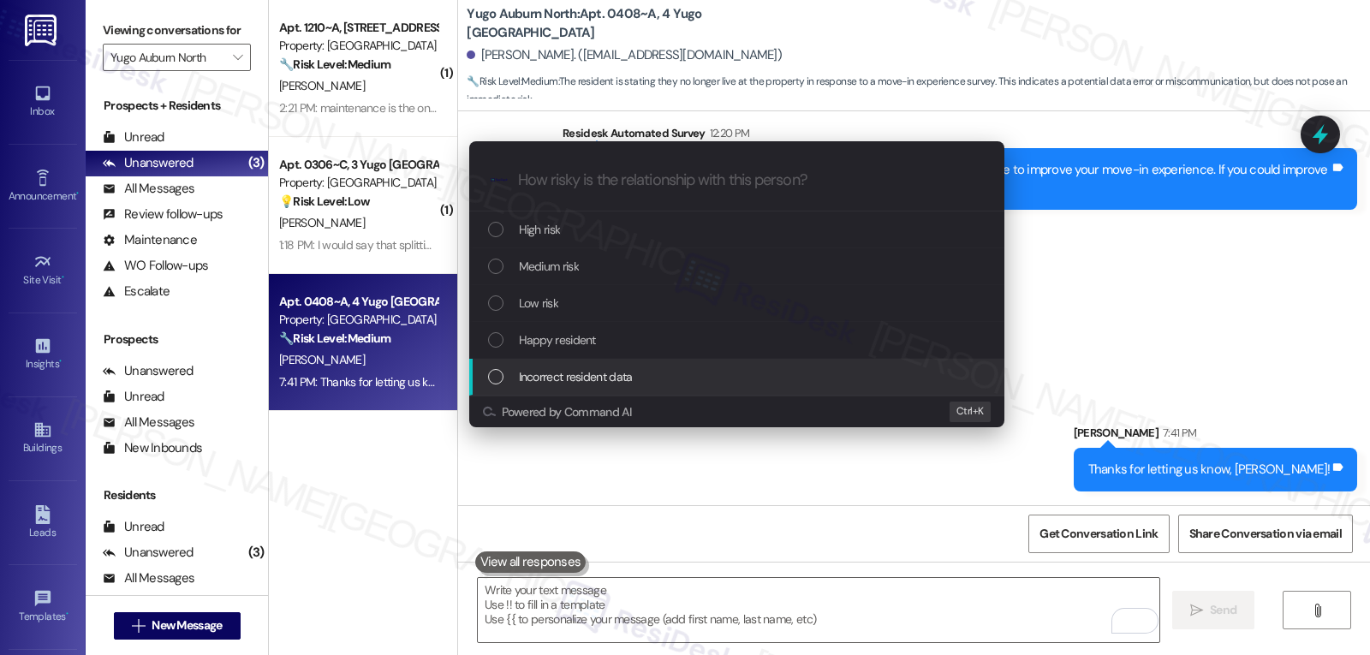
click at [589, 381] on span "Incorrect resident data" at bounding box center [576, 376] width 114 height 19
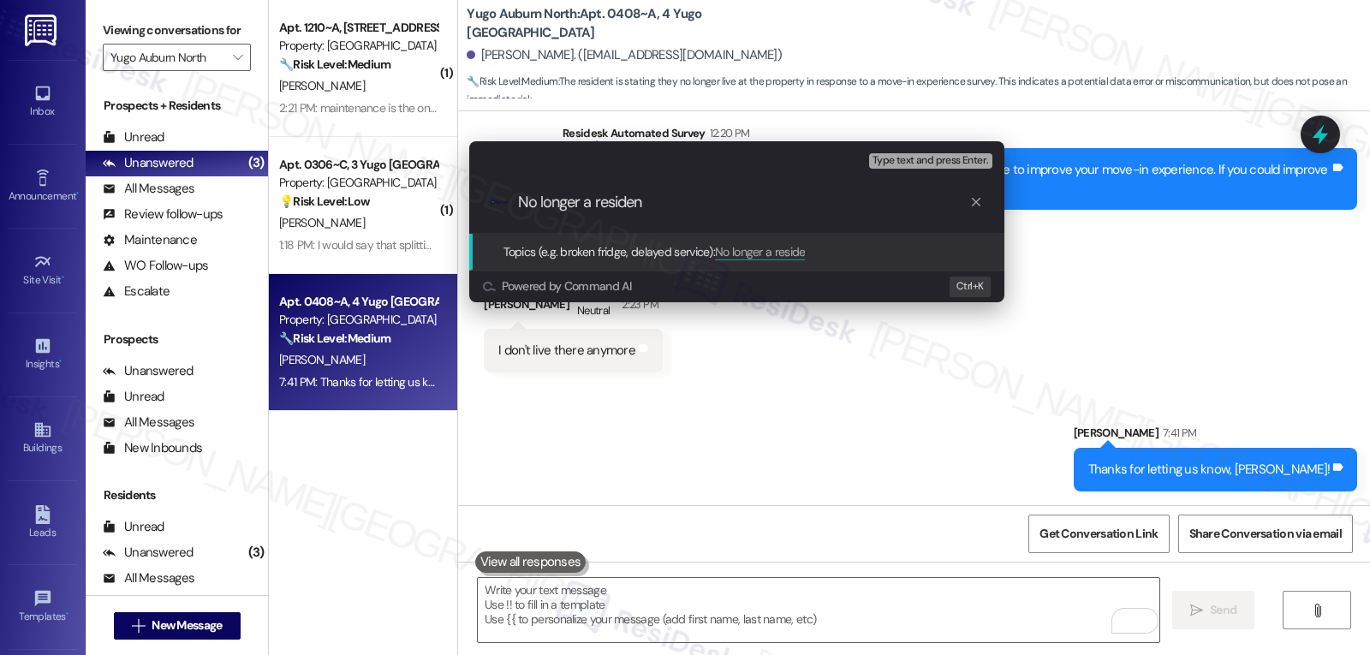
type input "No longer a resident"
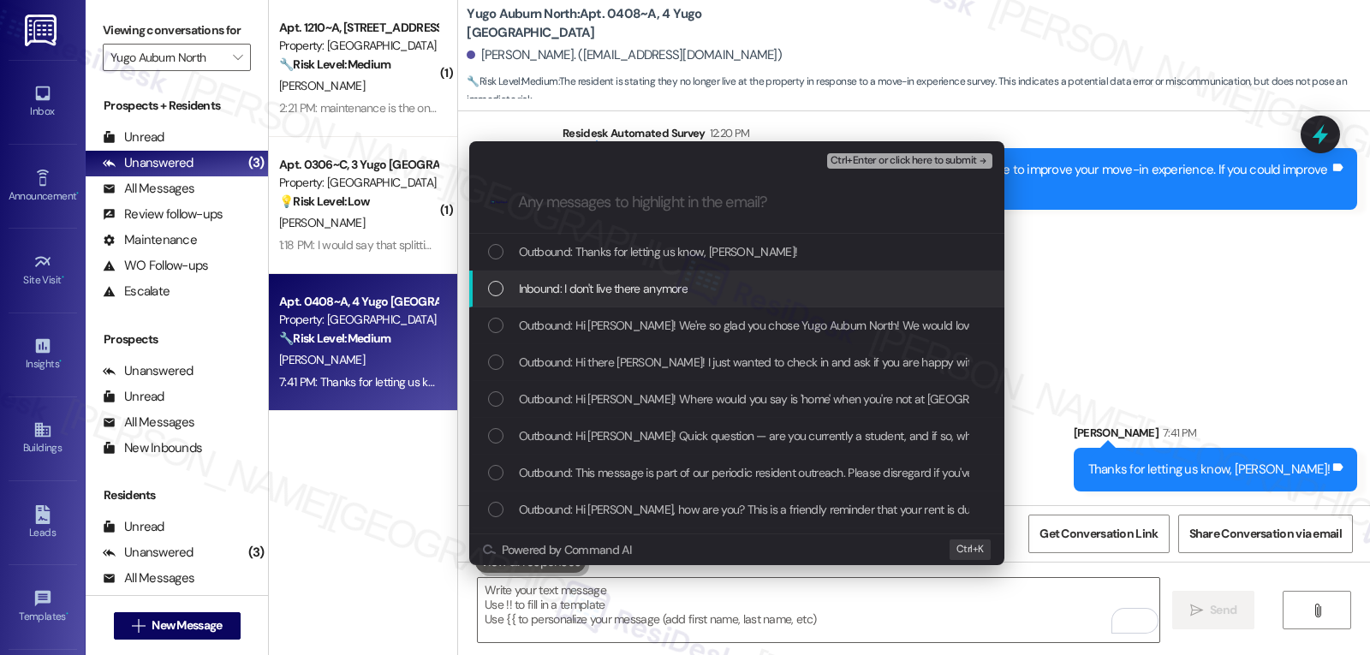
click at [515, 283] on div "Inbound: I don't live there anymore" at bounding box center [738, 288] width 501 height 19
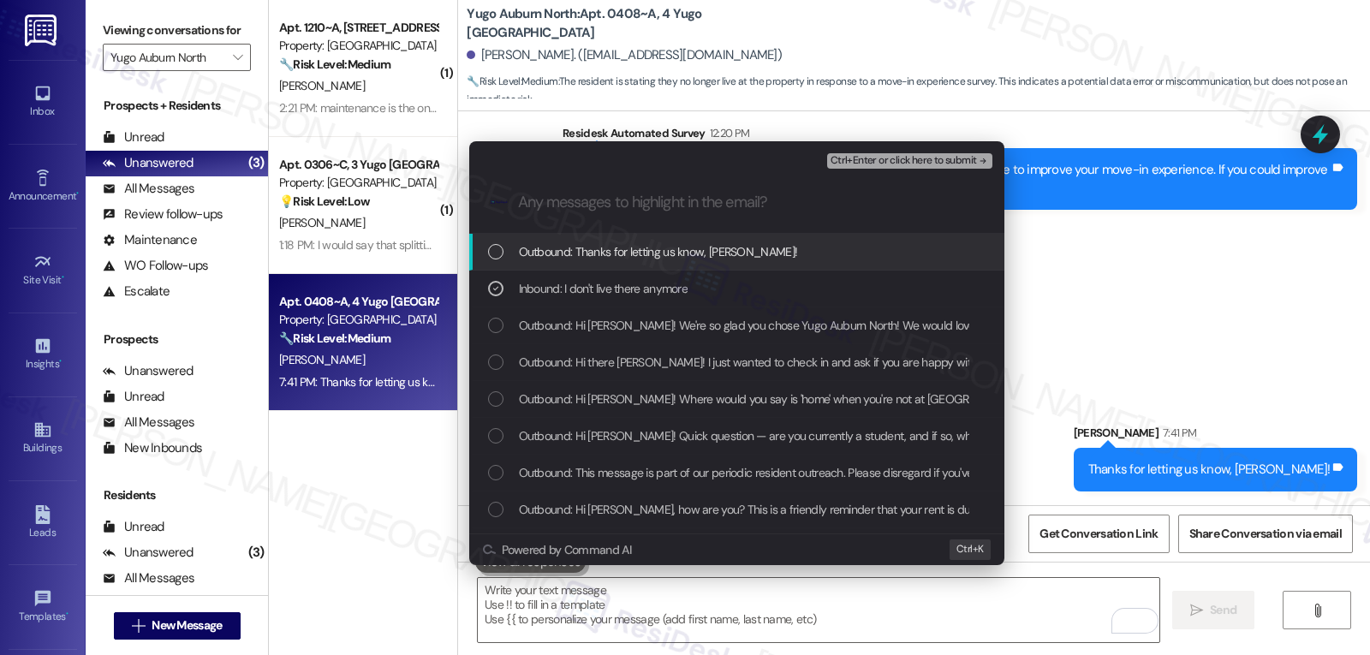
click at [913, 161] on span "Ctrl+Enter or click here to submit" at bounding box center [903, 161] width 146 height 12
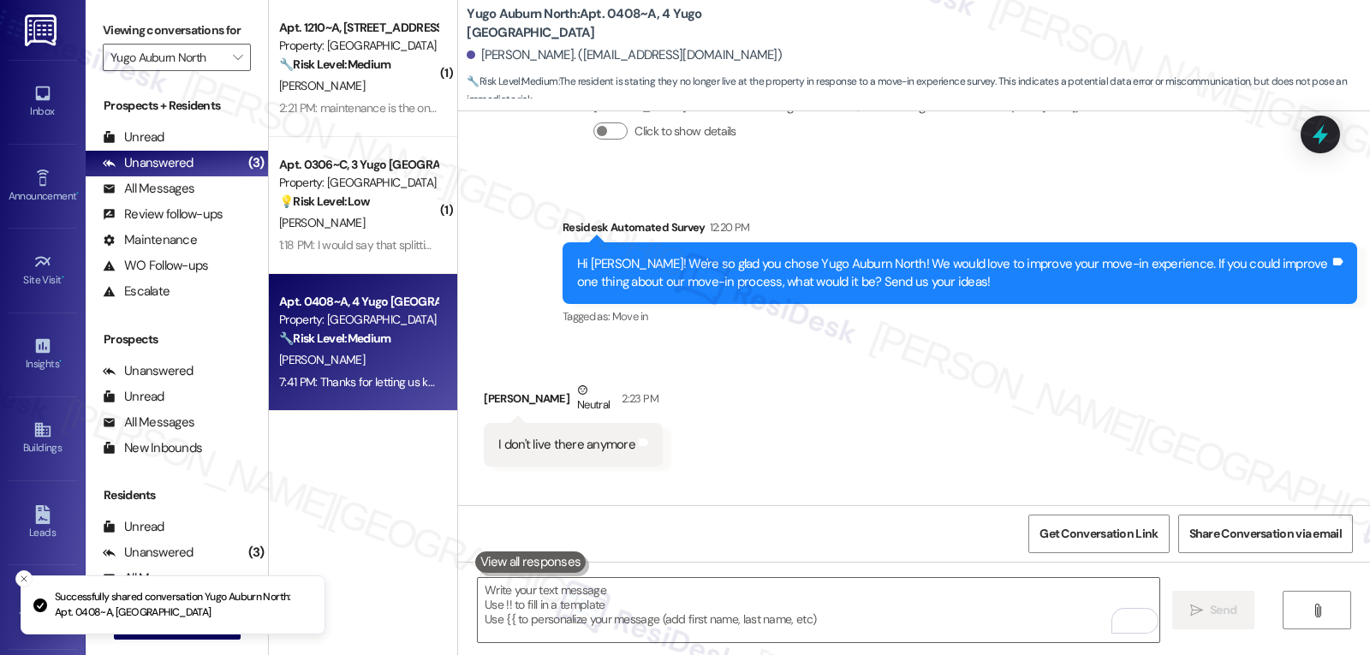
scroll to position [2006, 0]
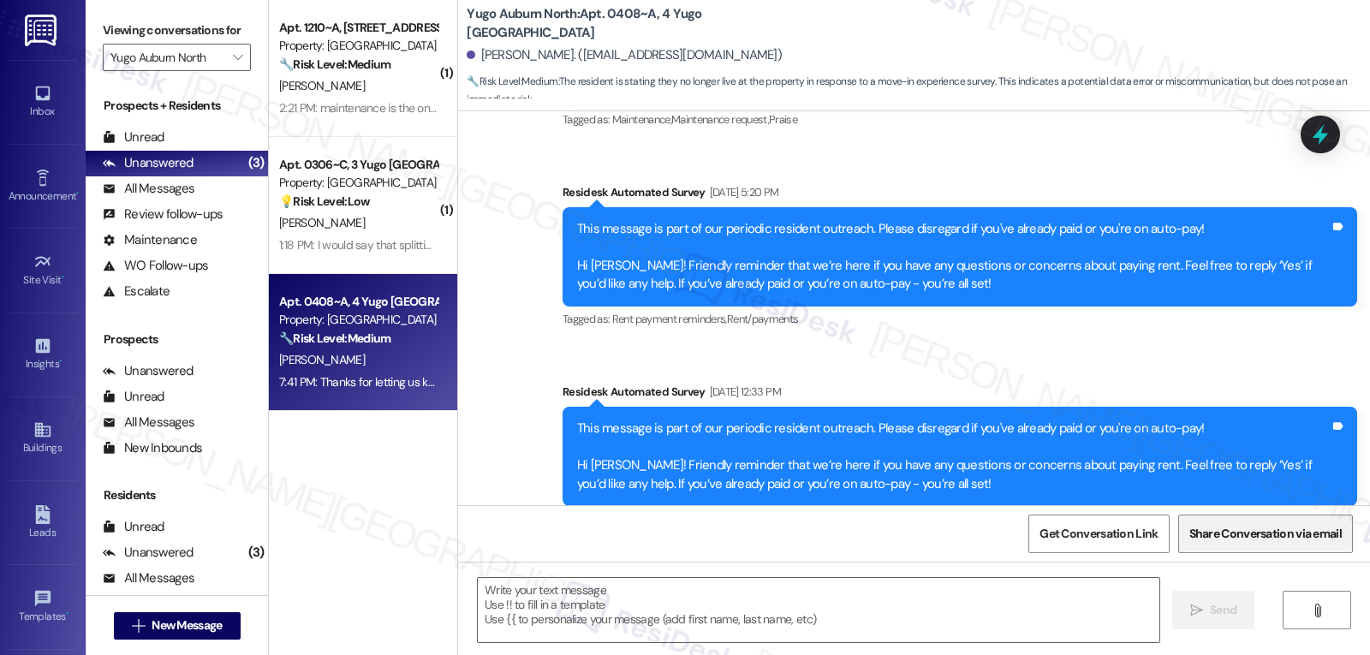
type textarea "Fetching suggested responses. Please feel free to read through the conversation…"
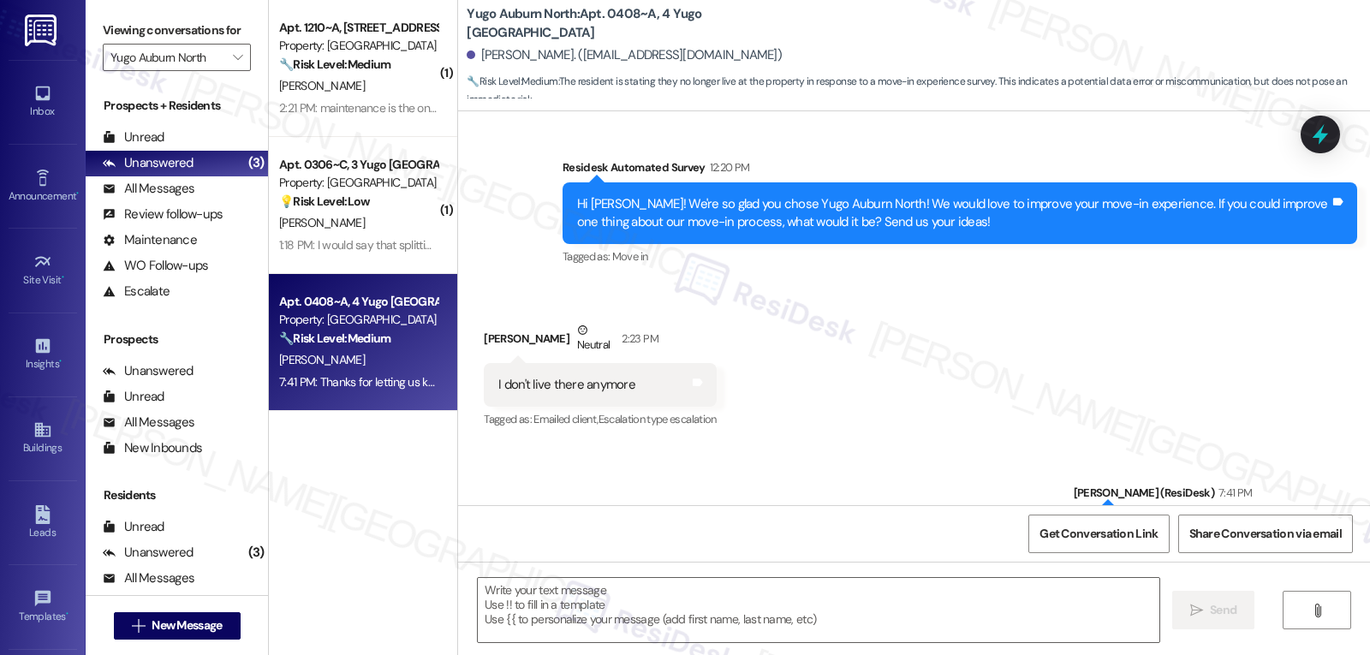
scroll to position [2176, 0]
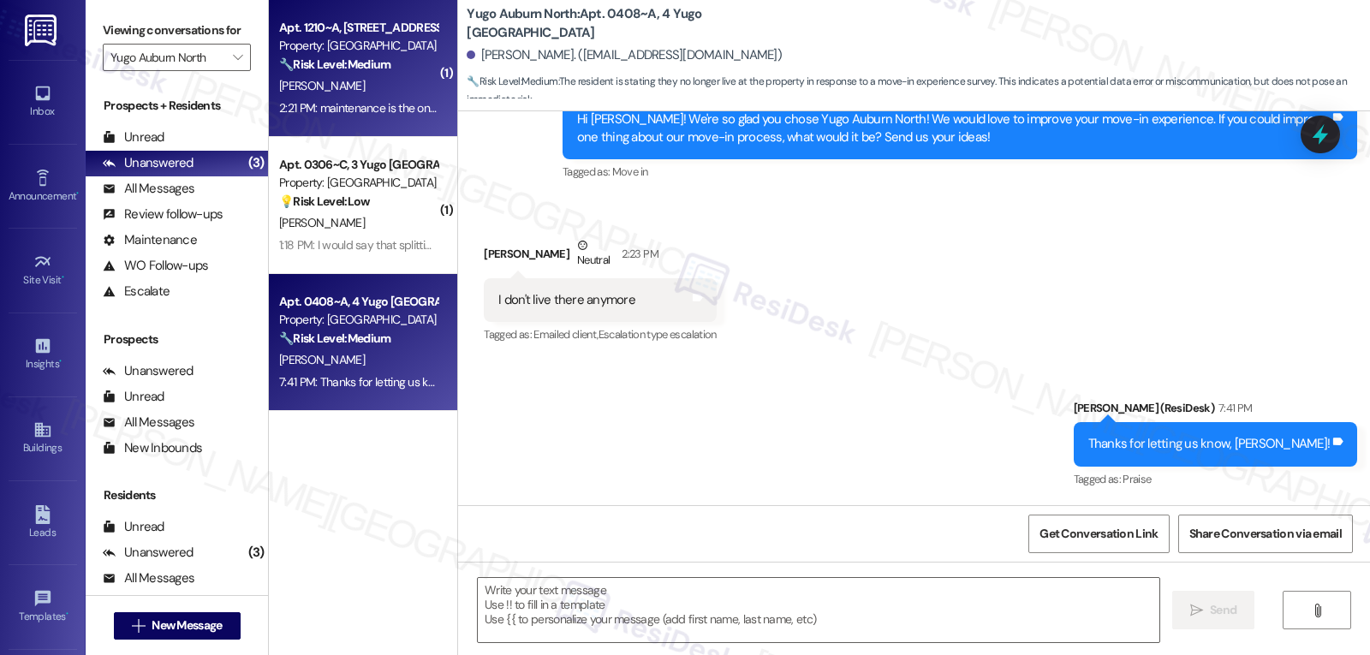
click at [340, 91] on div "[PERSON_NAME]" at bounding box center [358, 85] width 162 height 21
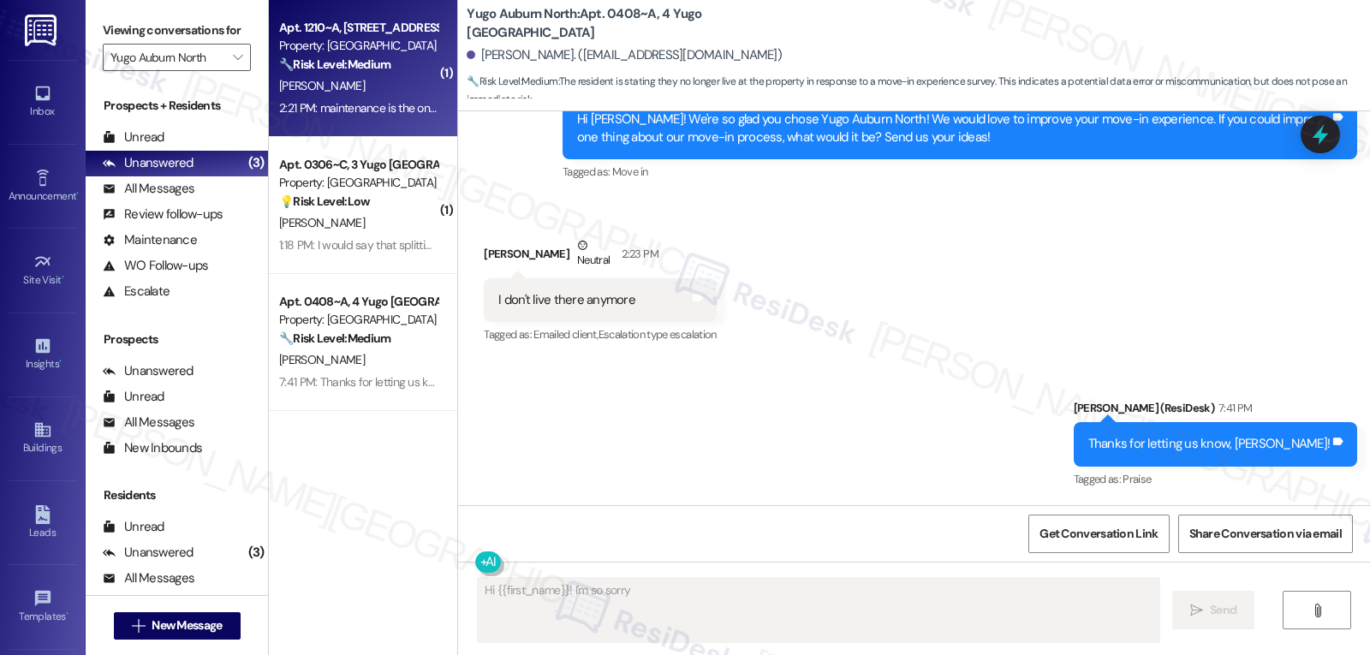
scroll to position [46, 0]
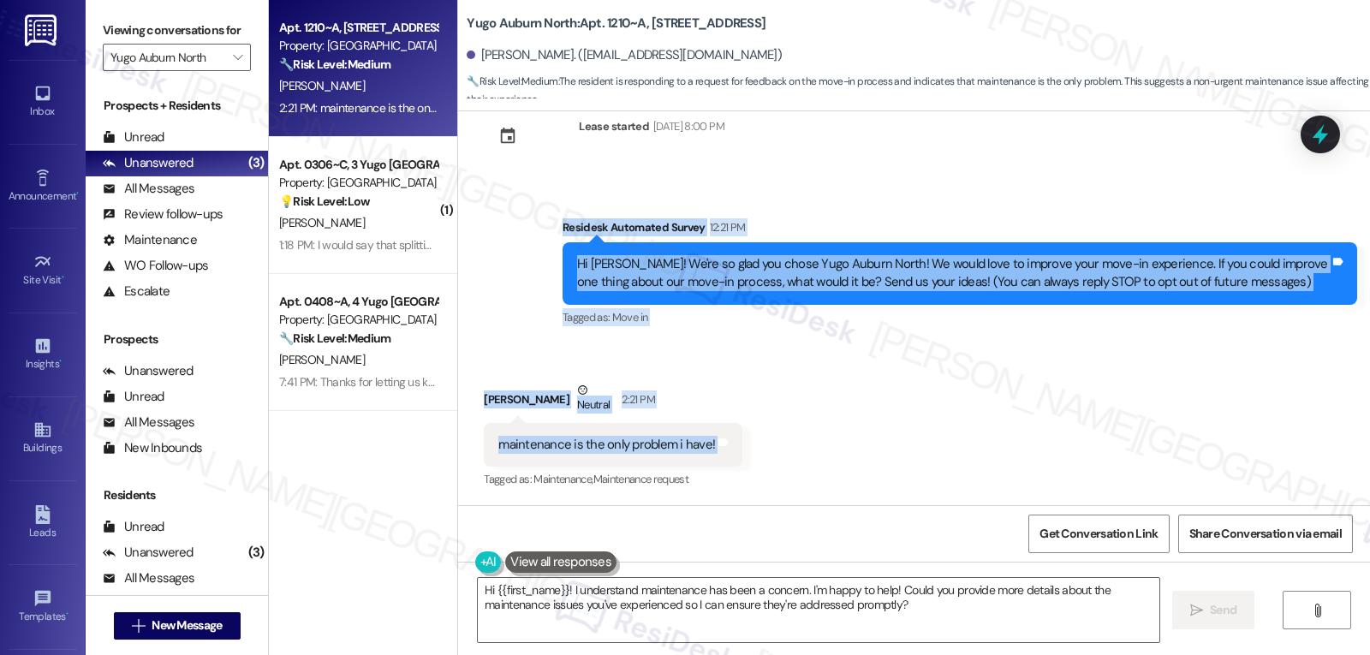
drag, startPoint x: 550, startPoint y: 223, endPoint x: 743, endPoint y: 449, distance: 297.5
click at [743, 449] on div "Lease started [DATE] 8:00 PM Survey, sent via SMS Residesk Automated Survey 12:…" at bounding box center [914, 308] width 912 height 394
copy div "Residesk Automated Survey 12:21 PM Hi [PERSON_NAME]! We're so glad you chose Yu…"
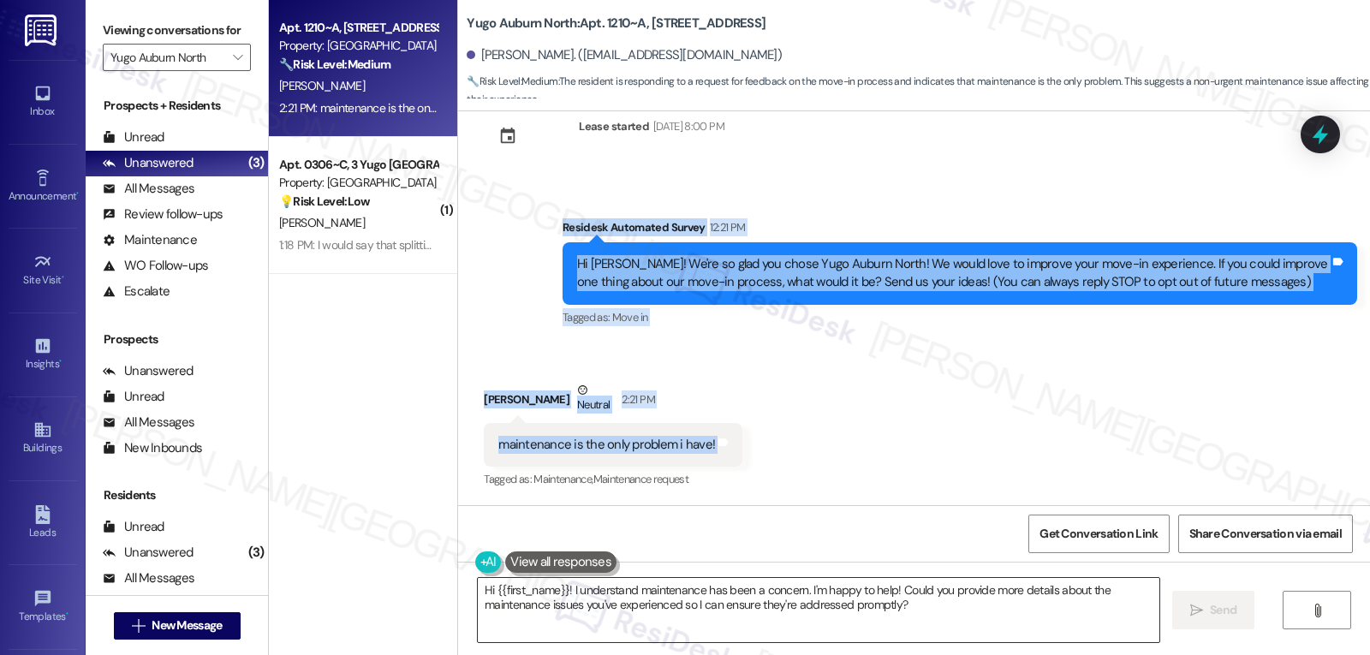
click at [747, 620] on textarea "Hi {{first_name}}! I understand maintenance has been a concern. I'm happy to he…" at bounding box center [819, 610] width 682 height 64
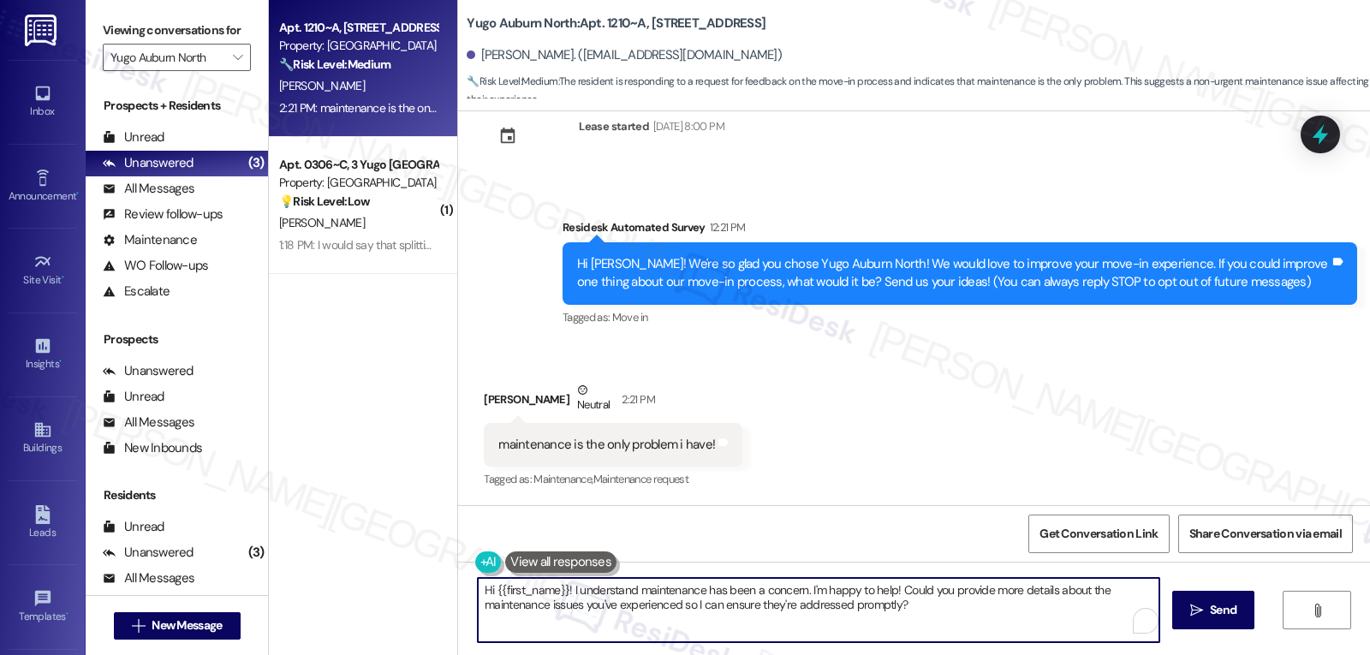
paste textarea "Thanks for sharing that, [GEOGRAPHIC_DATA]. I’m sorry maintenance has been a pr…"
click at [623, 608] on textarea "Thanks for sharing that, [GEOGRAPHIC_DATA]. I’m sorry maintenance has been a pr…" at bounding box center [819, 610] width 682 height 64
type textarea "Thanks for sharing that, [GEOGRAPHIC_DATA]. I’m sorry maintenance has been a pr…"
type textarea "Hi {{first_name}}! I understand maintenance has been a concern. I'm happy to he…"
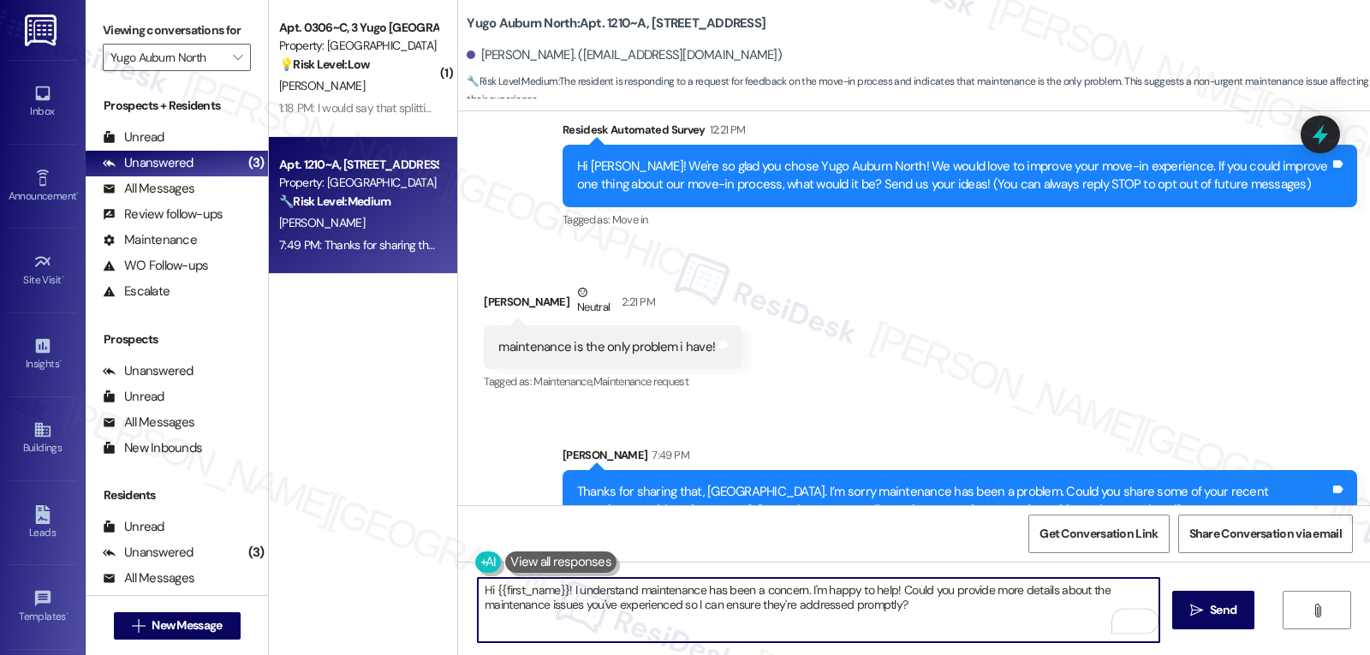
scroll to position [185, 0]
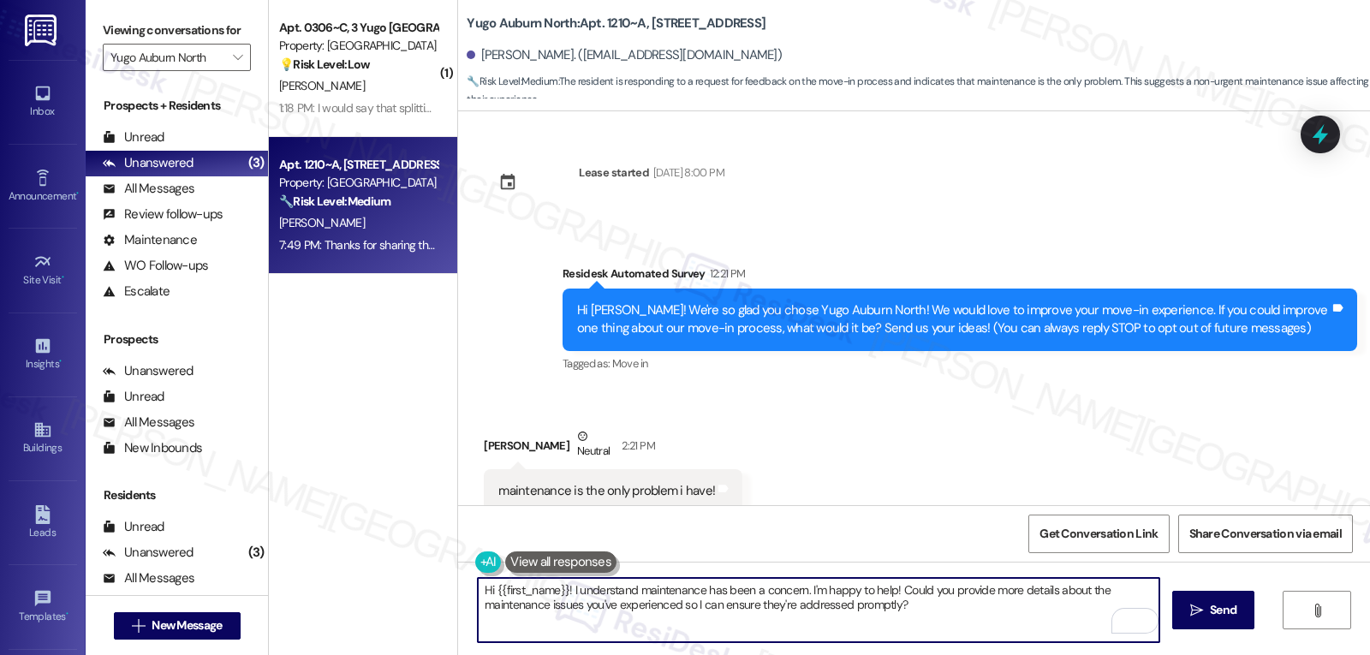
scroll to position [185, 0]
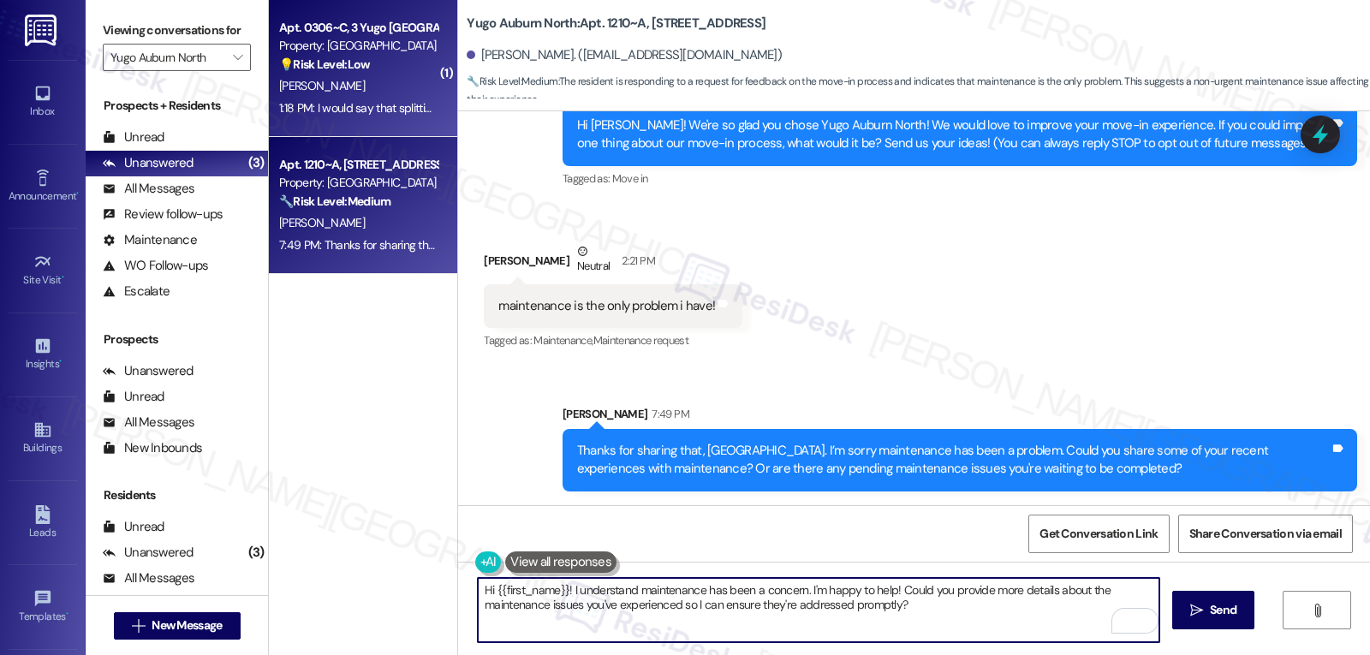
type textarea "Hi {{first_name}}! I understand maintenance has been a concern. I'm happy to he…"
click at [414, 69] on div "💡 Risk Level: Low The resident is providing feedback on the move-in process, wh…" at bounding box center [358, 65] width 158 height 18
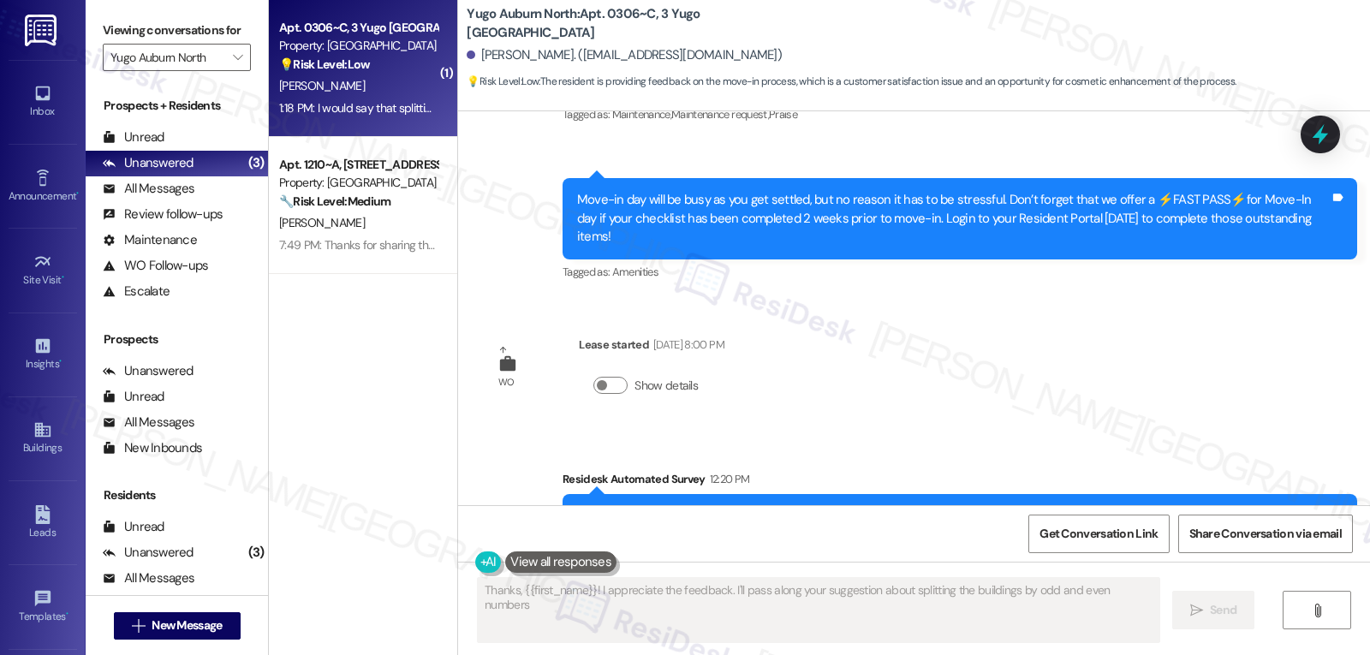
scroll to position [46, 0]
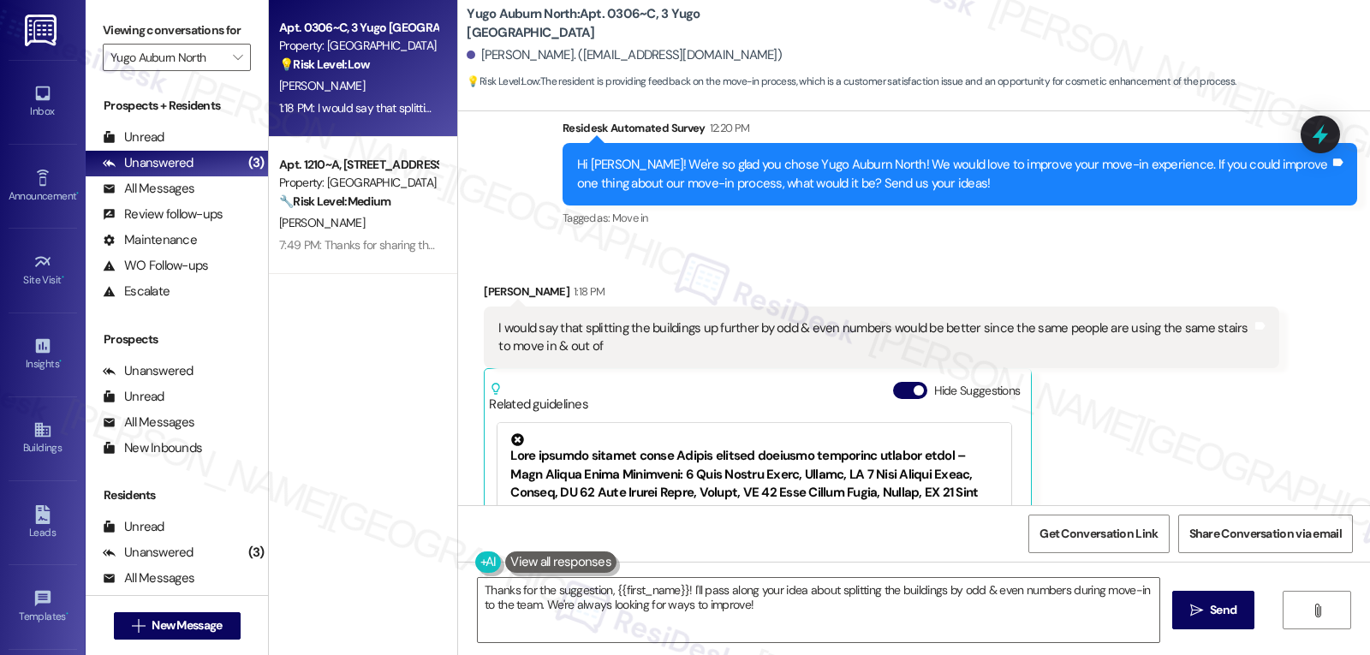
click at [897, 382] on button "Hide Suggestions" at bounding box center [910, 390] width 34 height 17
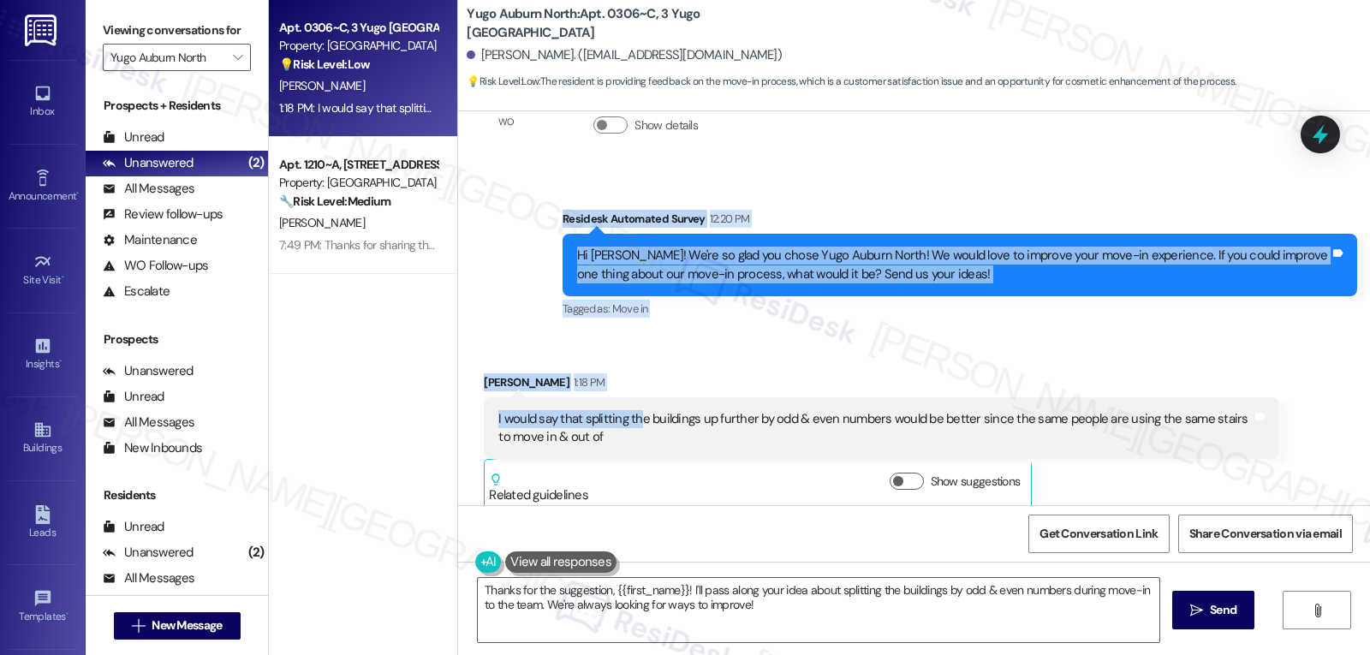
drag, startPoint x: 551, startPoint y: 199, endPoint x: 628, endPoint y: 409, distance: 224.0
click at [628, 409] on div "Sent via SMS Sarah (ResiDesk) Jul 14, 2025 at 5:11 PM Hi Brock! We’re so excite…" at bounding box center [914, 308] width 912 height 394
copy div "Residesk Automated Survey 12:20 PM Hi Brock! We're so glad you chose Yugo Aubur…"
click at [624, 410] on div "I would say that splitting the buildings up further by odd & even numbers would…" at bounding box center [874, 428] width 753 height 37
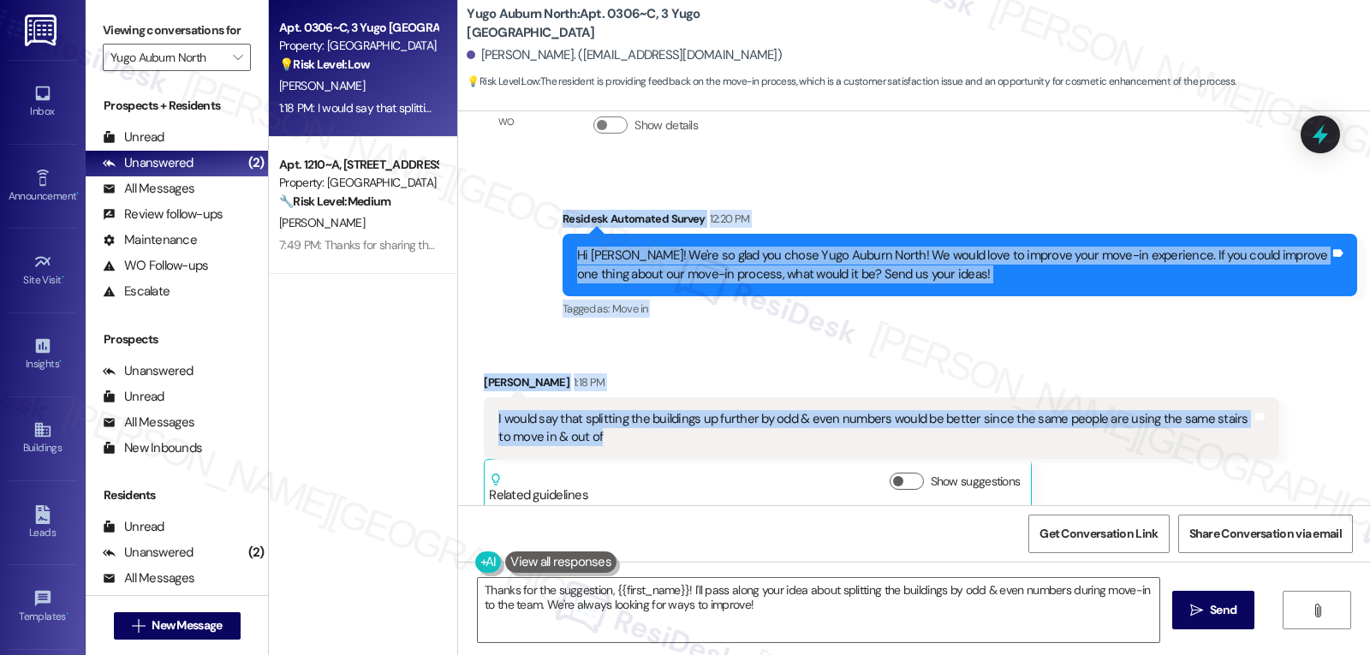
drag, startPoint x: 548, startPoint y: 199, endPoint x: 631, endPoint y: 419, distance: 234.4
click at [631, 419] on div "Sent via SMS Sarah (ResiDesk) Jul 14, 2025 at 5:11 PM Hi Brock! We’re so excite…" at bounding box center [914, 308] width 912 height 394
copy div "Residesk Automated Survey 12:20 PM Hi Brock! We're so glad you chose Yugo Aubur…"
click at [753, 612] on textarea "Thanks for the suggestion, {{first_name}}! I'll pass along your idea about spli…" at bounding box center [819, 610] width 682 height 64
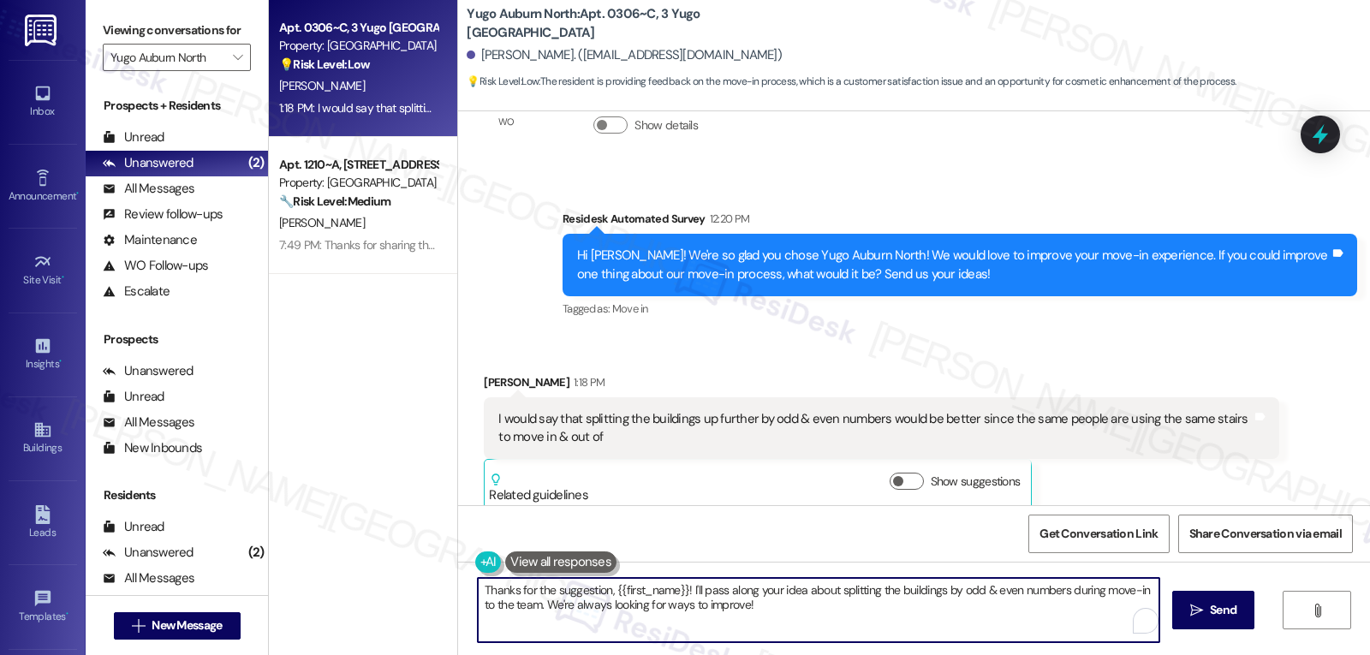
paste textarea "feedback, Brock! That’s a really helpful suggestion about splitting the buildin…"
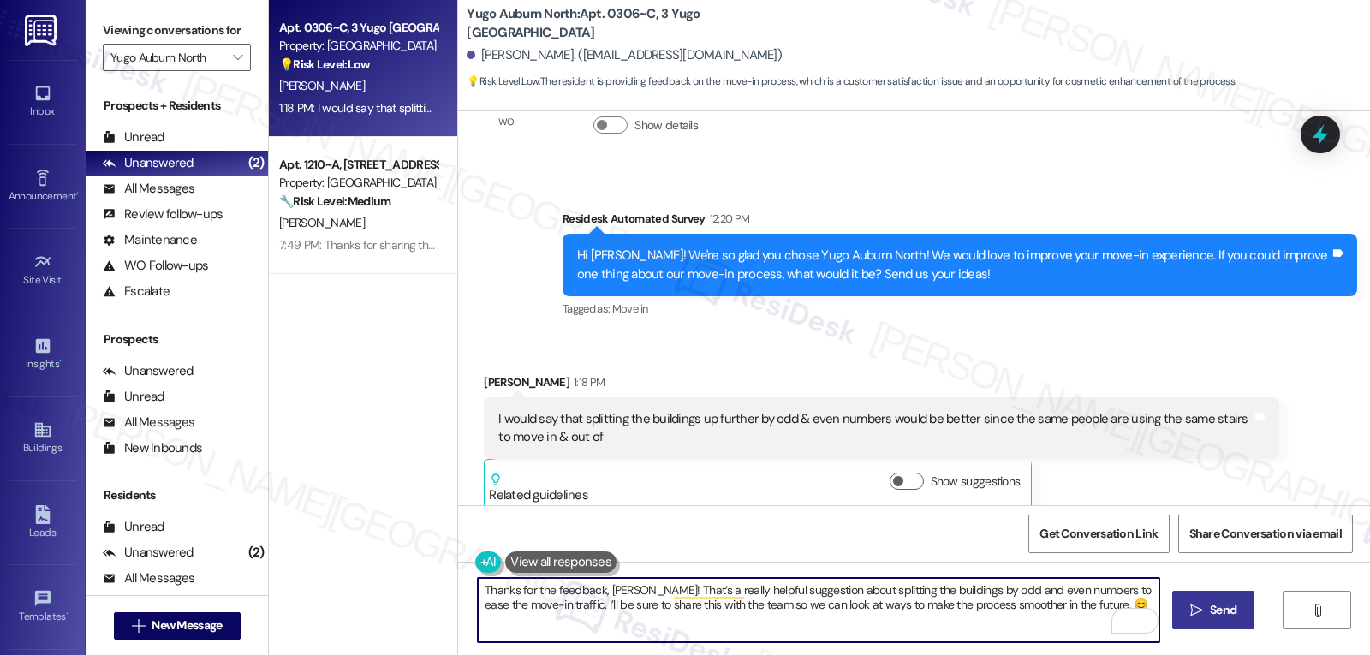
type textarea "Thanks for the feedback, Brock! That’s a really helpful suggestion about splitt…"
click at [1203, 617] on span " Send" at bounding box center [1214, 610] width 54 height 18
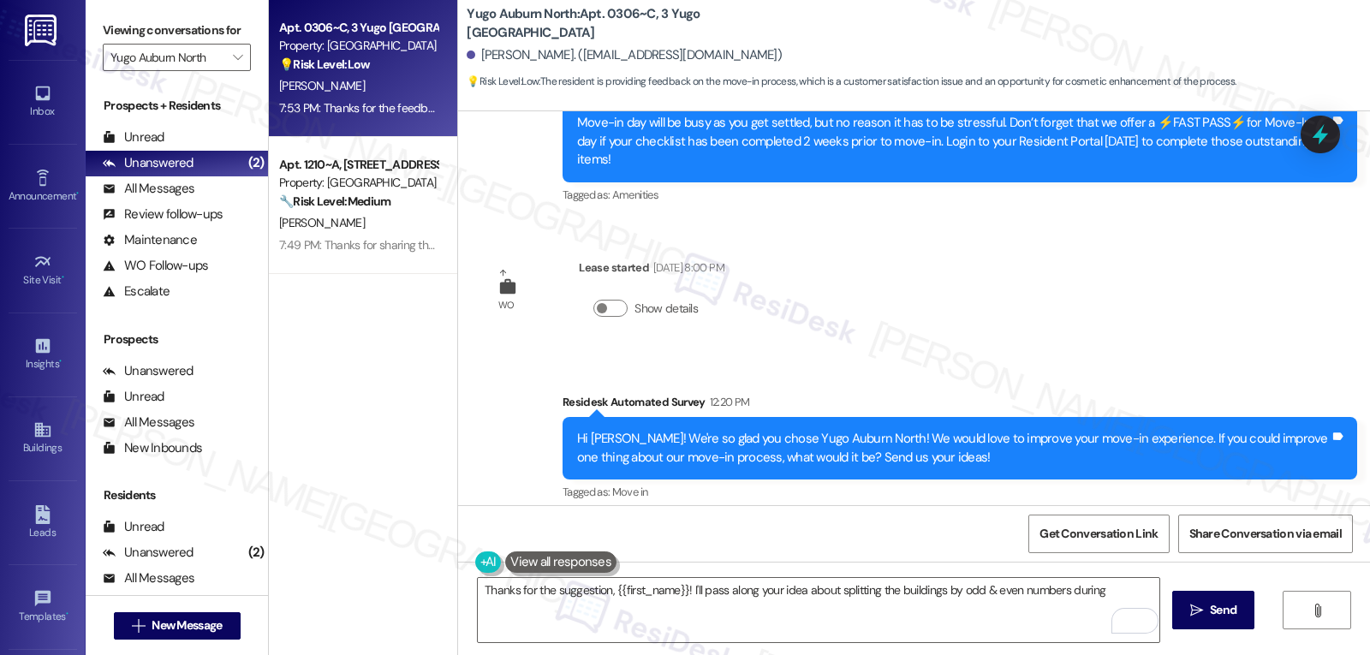
scroll to position [358, 0]
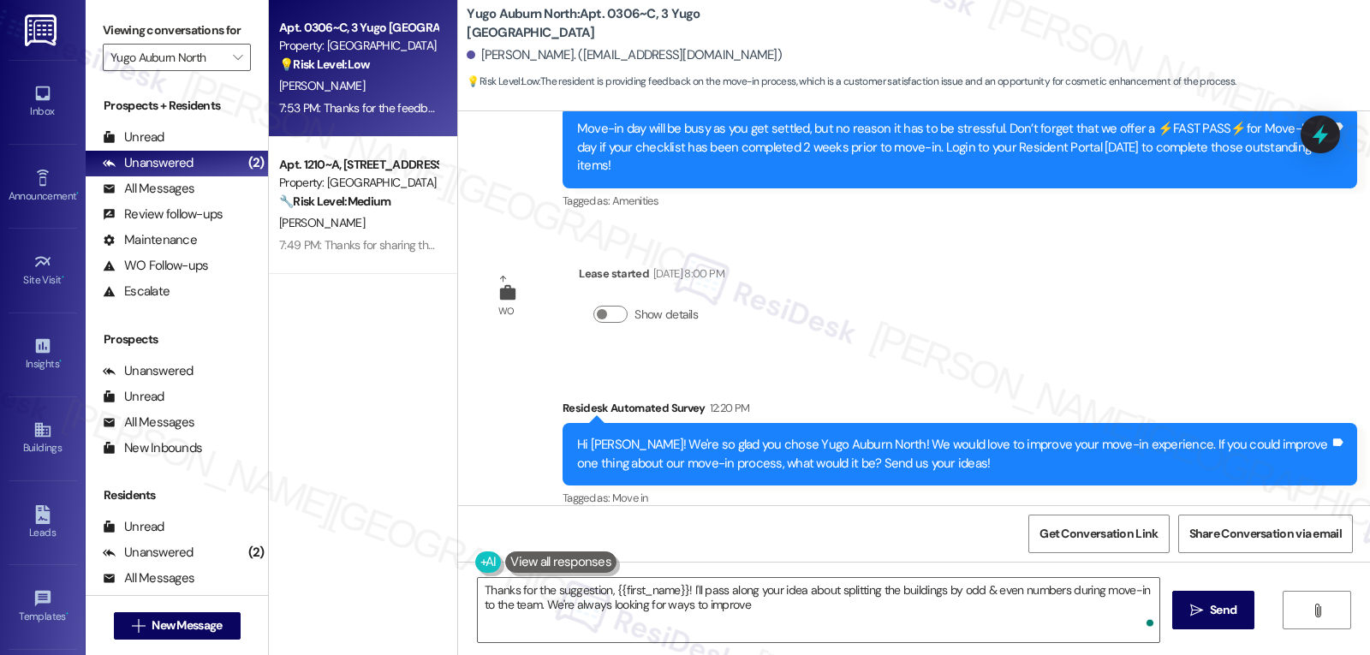
type textarea "Thanks for the suggestion, {{first_name}}! I'll pass along your idea about spli…"
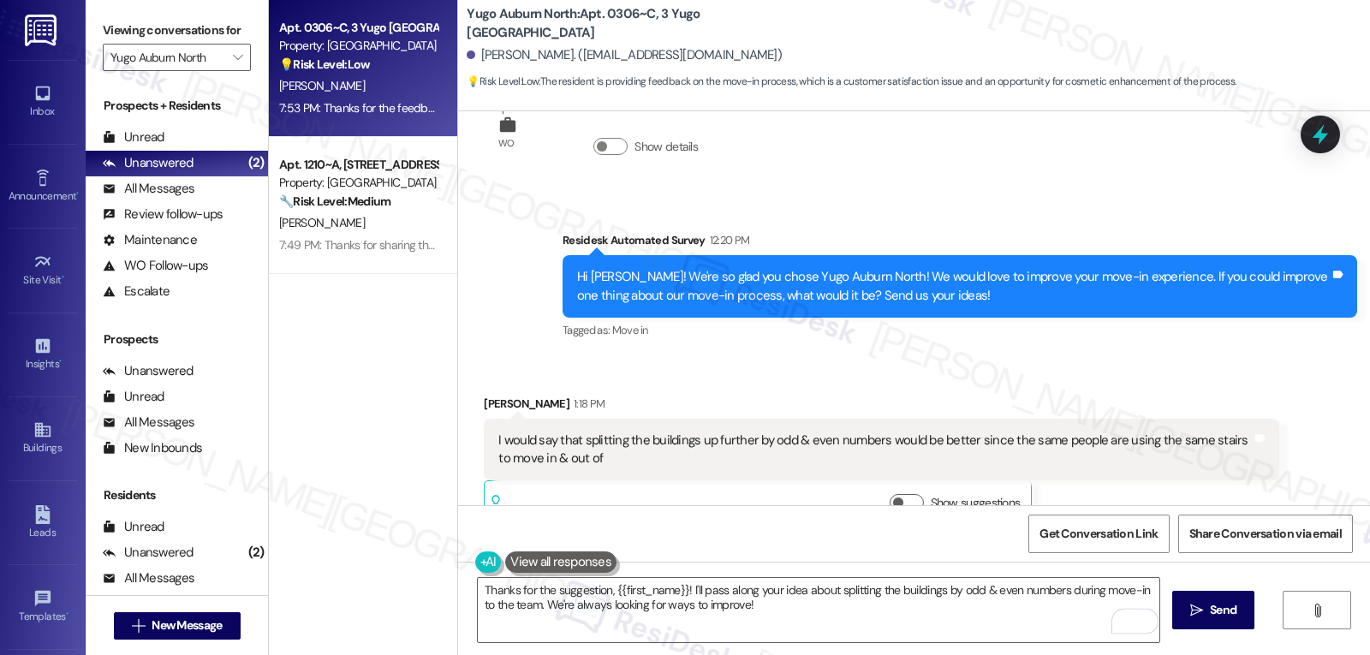
scroll to position [685, 0]
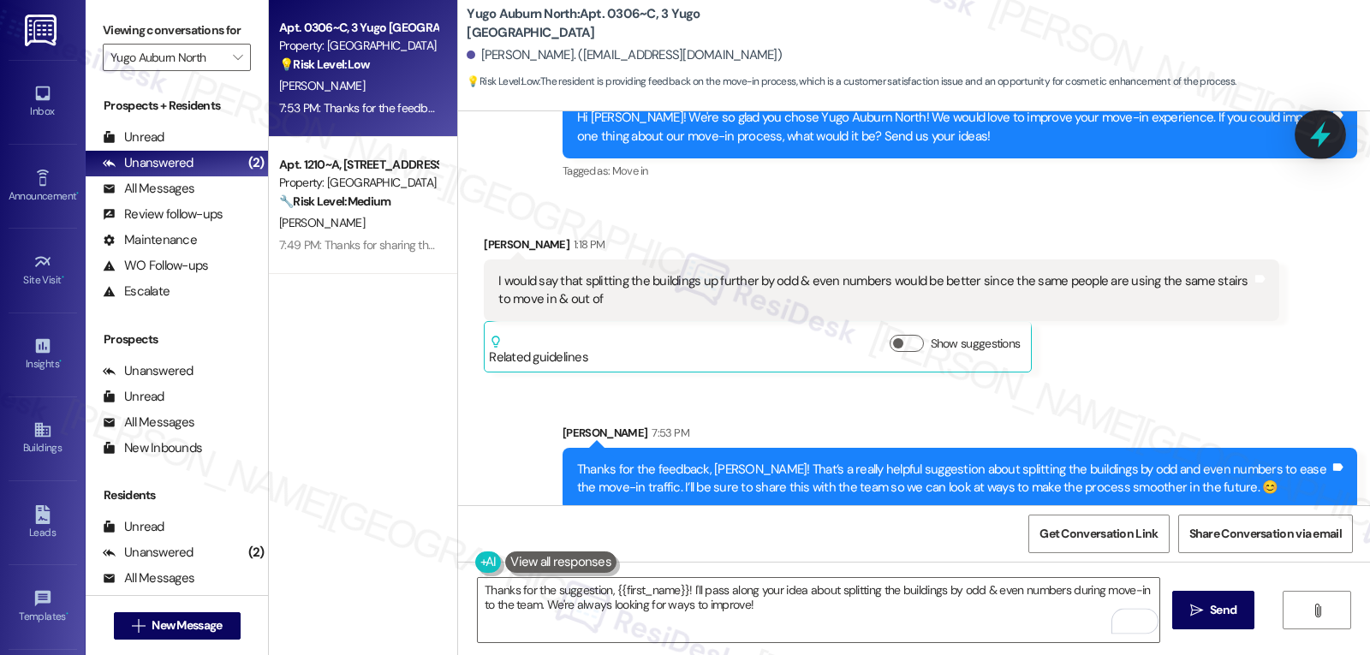
click at [1323, 132] on icon at bounding box center [1320, 134] width 29 height 29
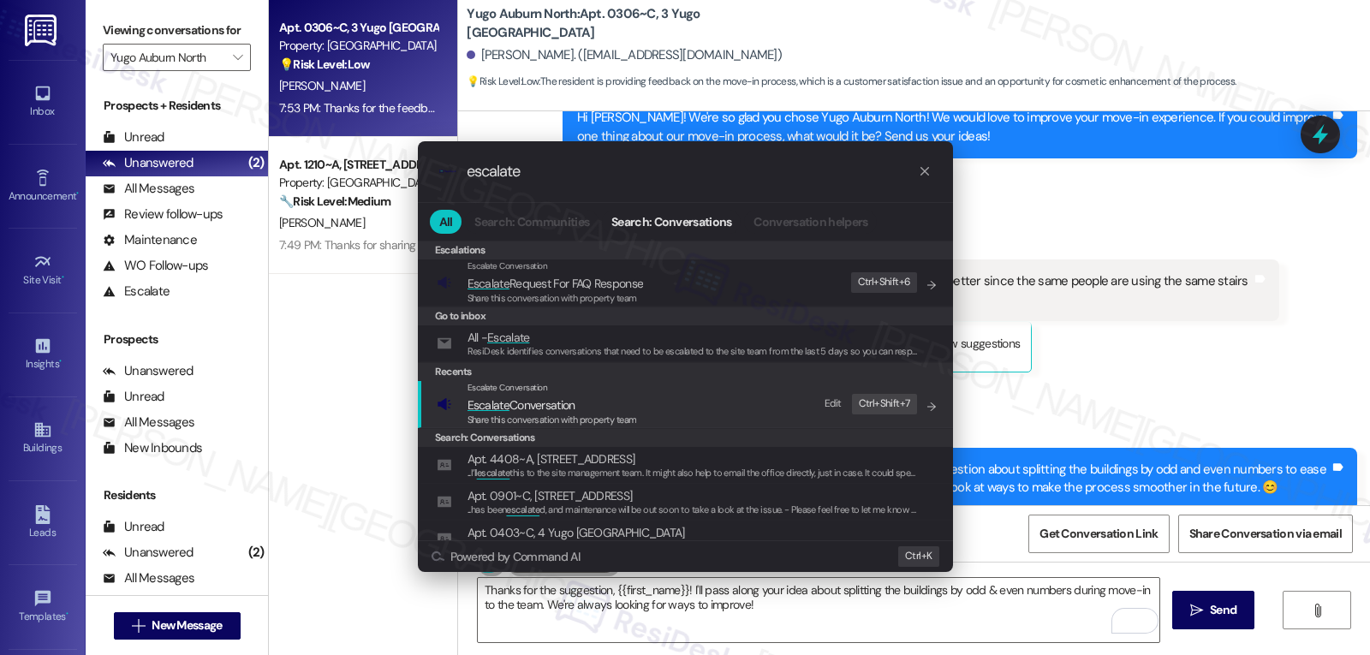
type input "escalate"
click at [521, 404] on span "Escalate Conversation" at bounding box center [521, 404] width 108 height 15
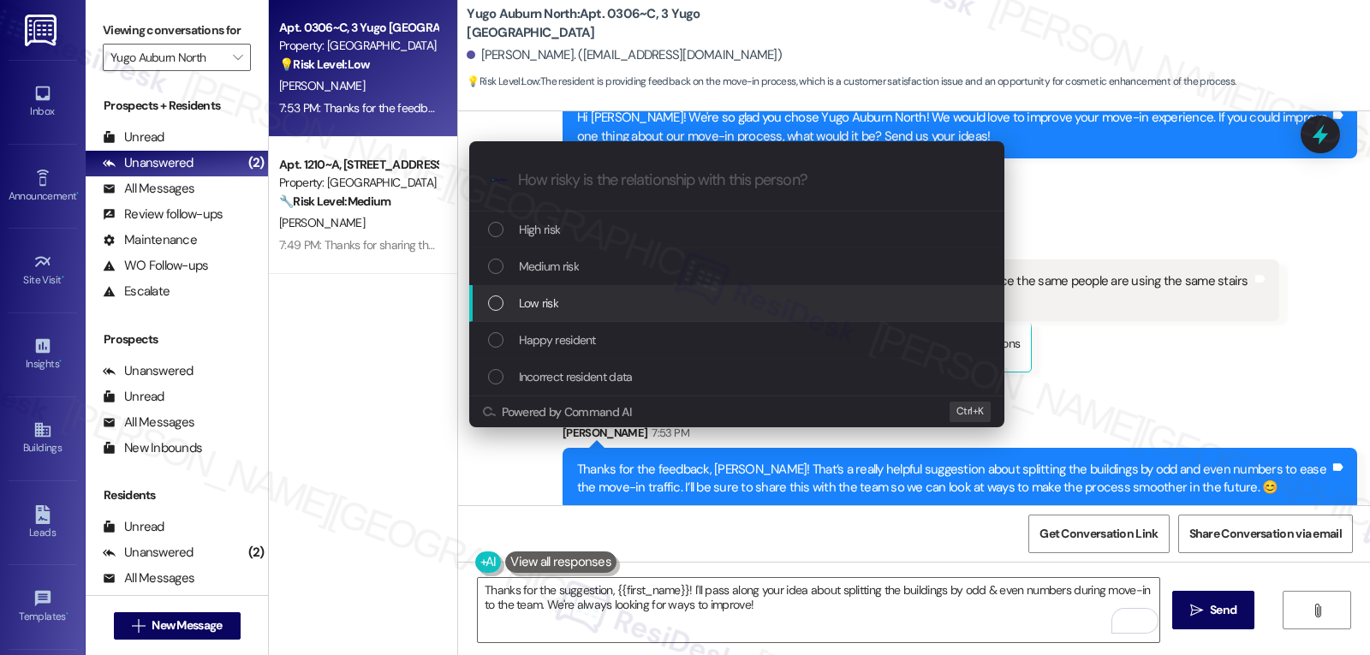
click at [582, 295] on div "Low risk" at bounding box center [738, 303] width 501 height 19
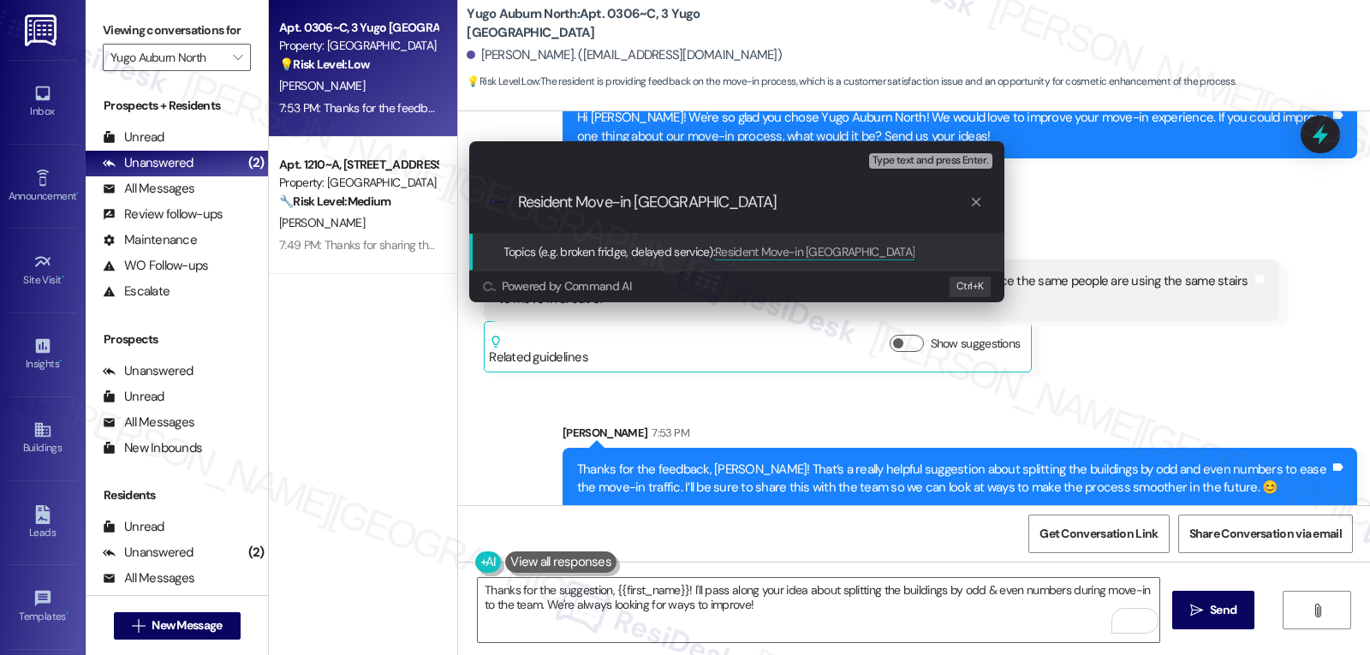
type input "Resident Move-in Feedback"
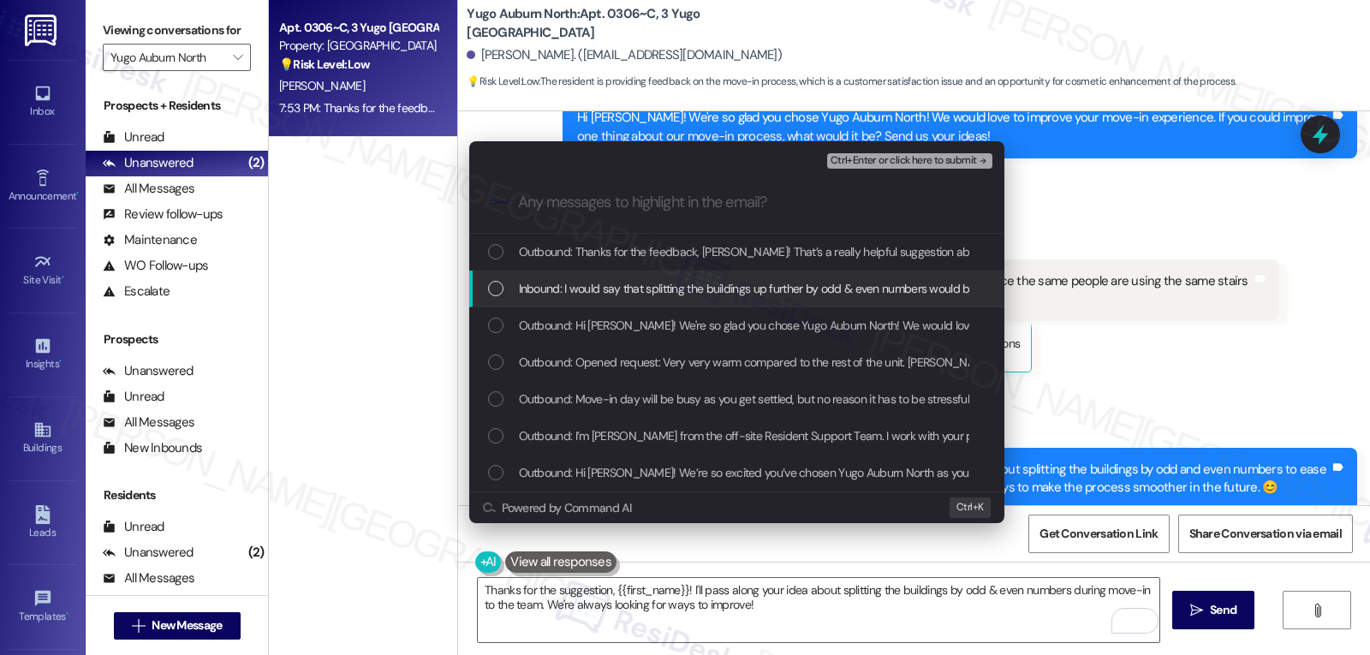
click at [595, 274] on div "Inbound: I would say that splitting the buildings up further by odd & even numb…" at bounding box center [736, 289] width 535 height 37
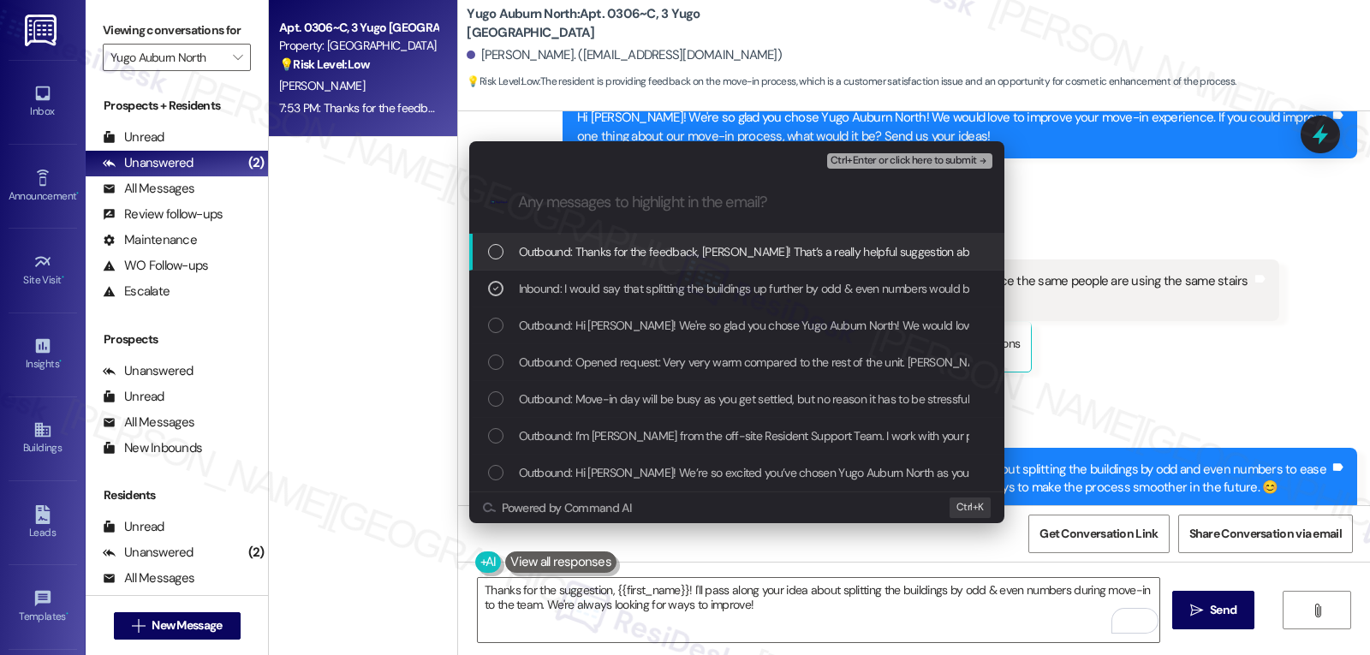
click at [947, 155] on span "Ctrl+Enter or click here to submit" at bounding box center [903, 161] width 146 height 12
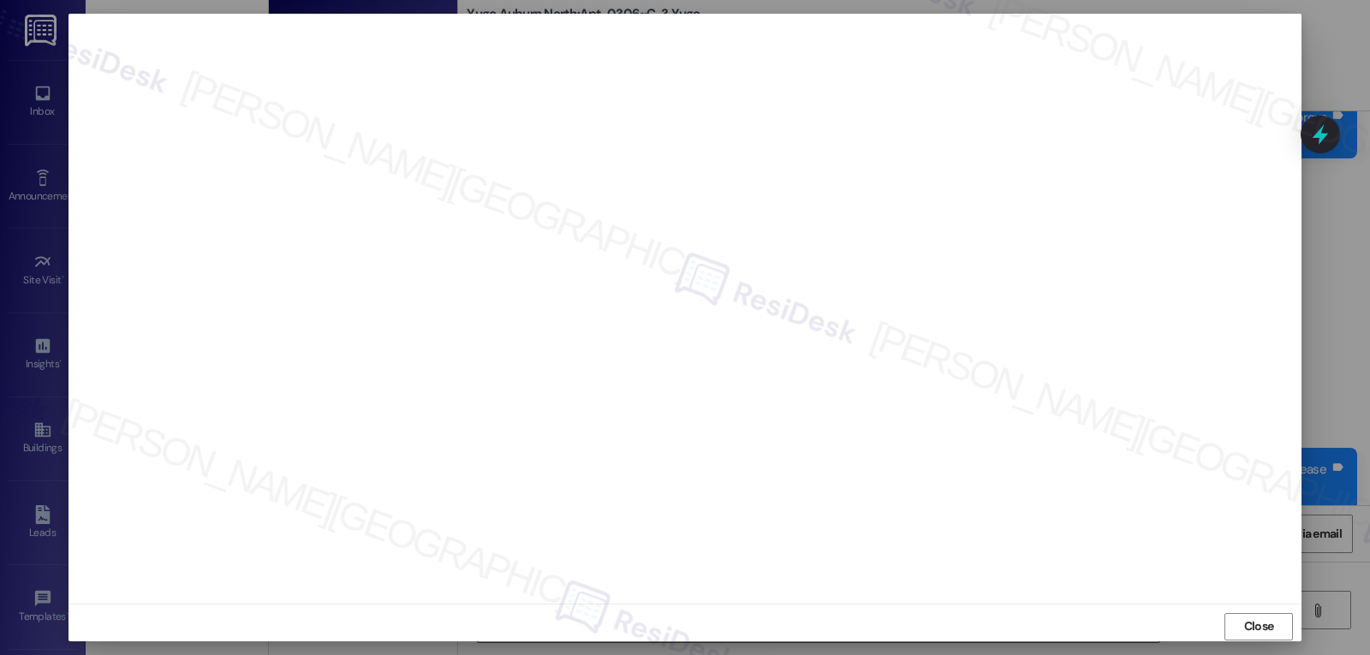
click at [1140, 629] on div "Close" at bounding box center [684, 626] width 1233 height 45
click at [1268, 629] on span "Close" at bounding box center [1259, 626] width 30 height 18
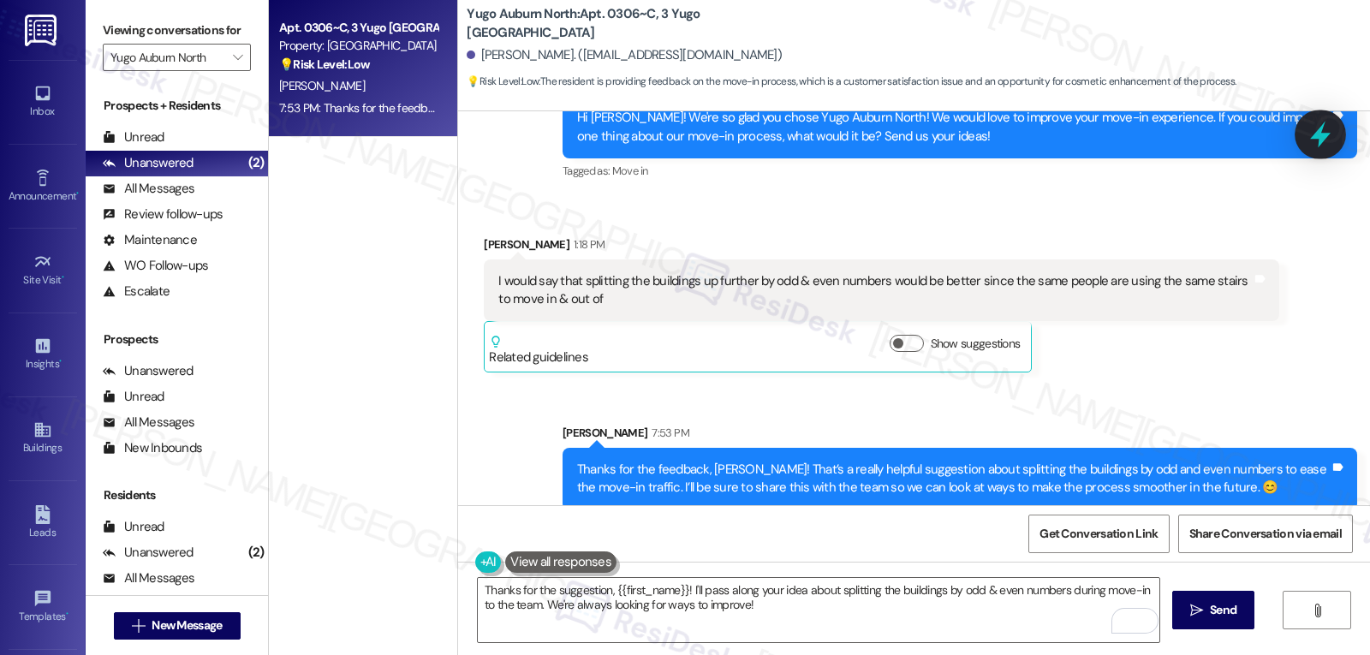
click at [1336, 143] on div at bounding box center [1320, 134] width 51 height 49
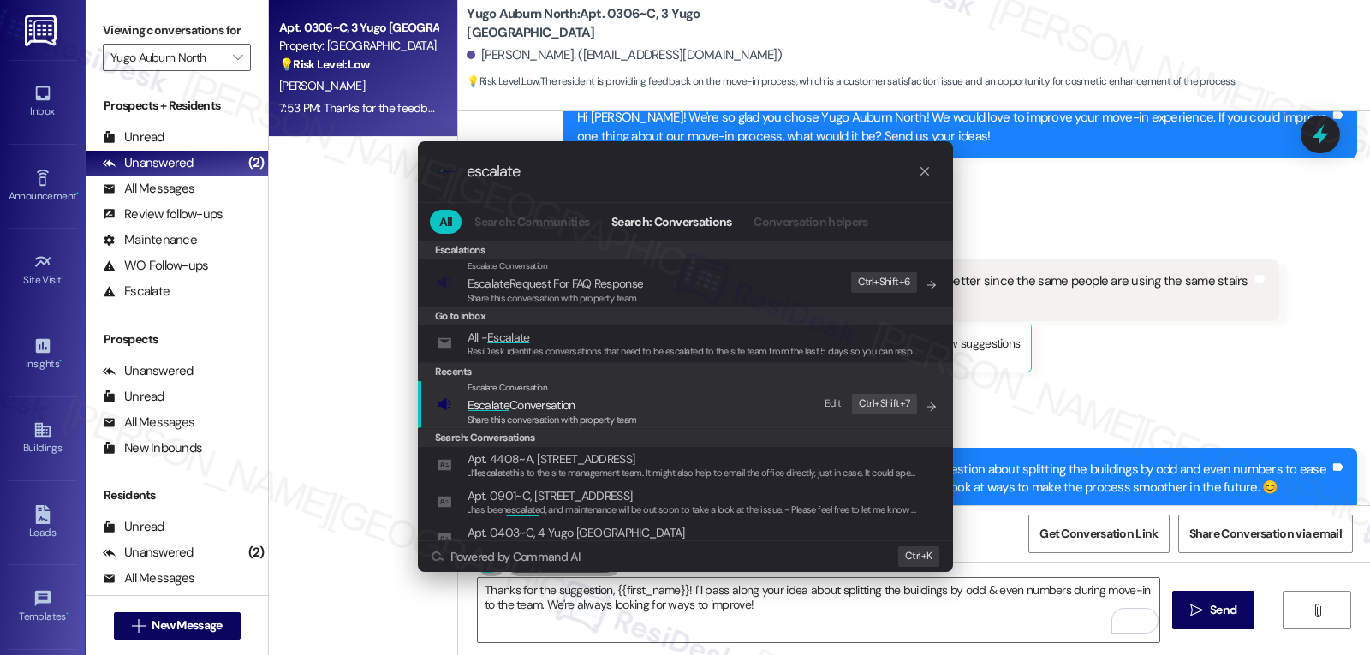
type input "escalate"
click at [597, 415] on span "Share this conversation with property team" at bounding box center [552, 420] width 170 height 12
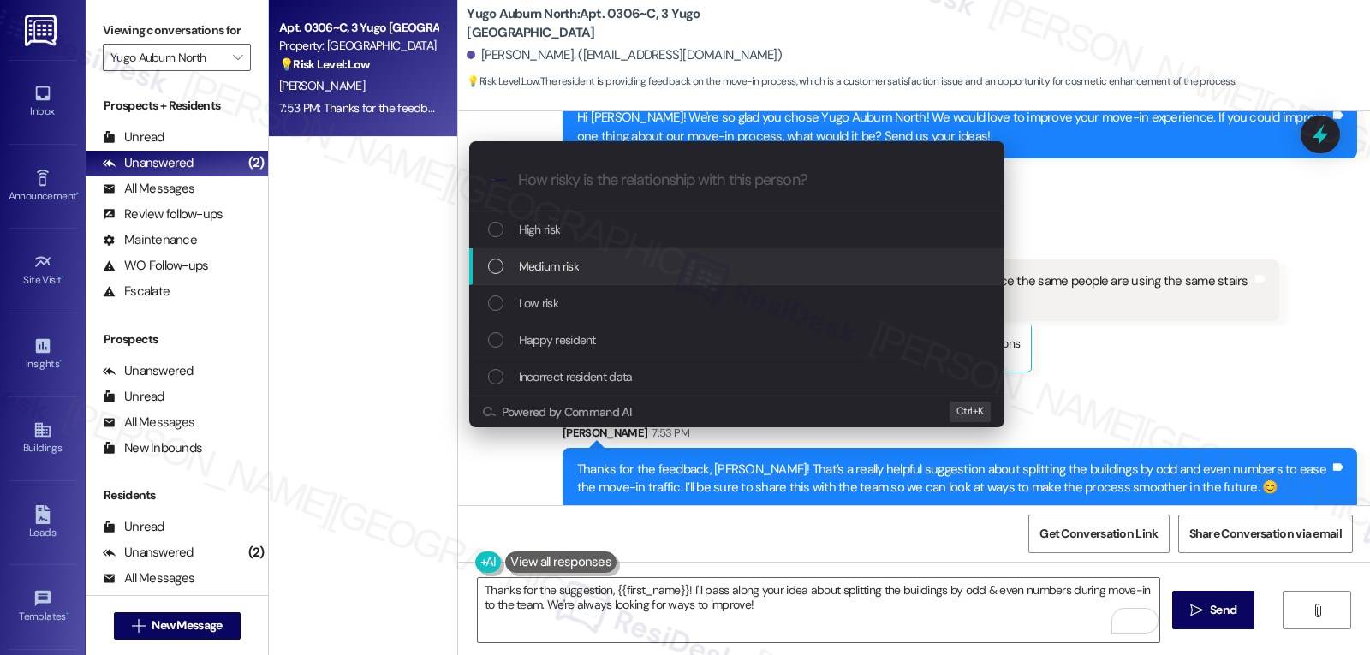
click at [574, 272] on span "Medium risk" at bounding box center [549, 266] width 60 height 19
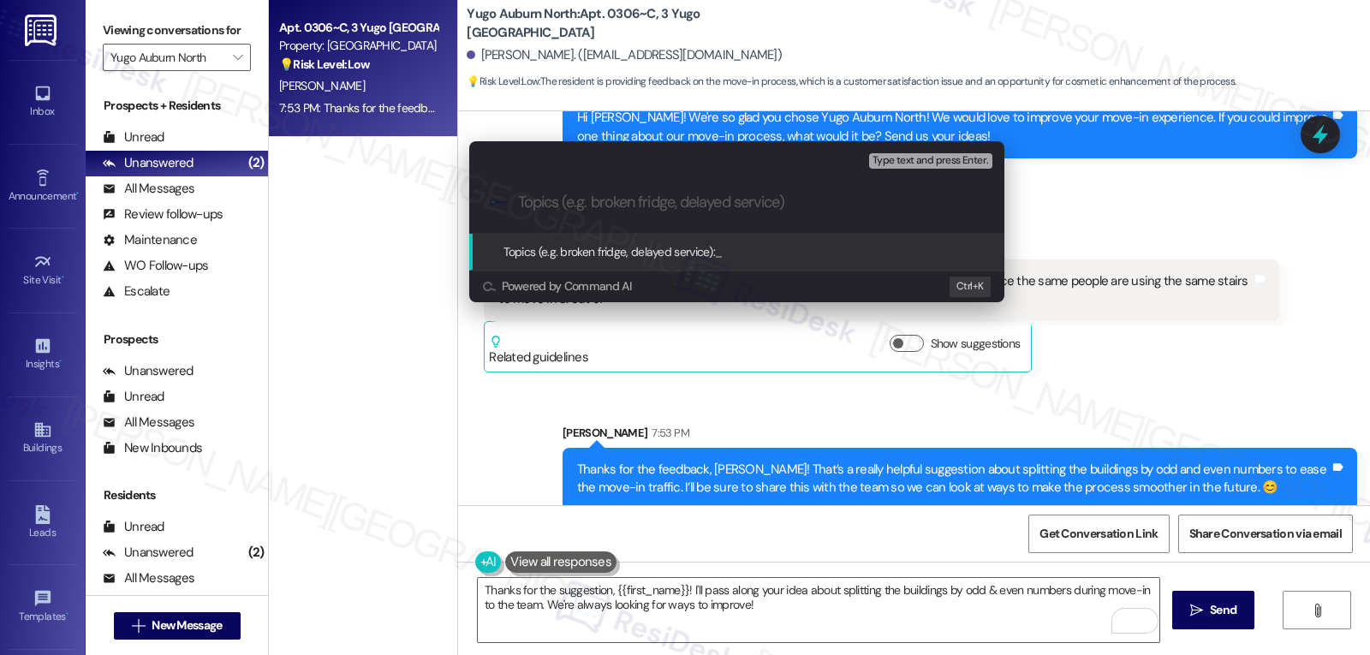
paste input "Resident Move-in Feedback"
type input "Resident Move-in Feedback"
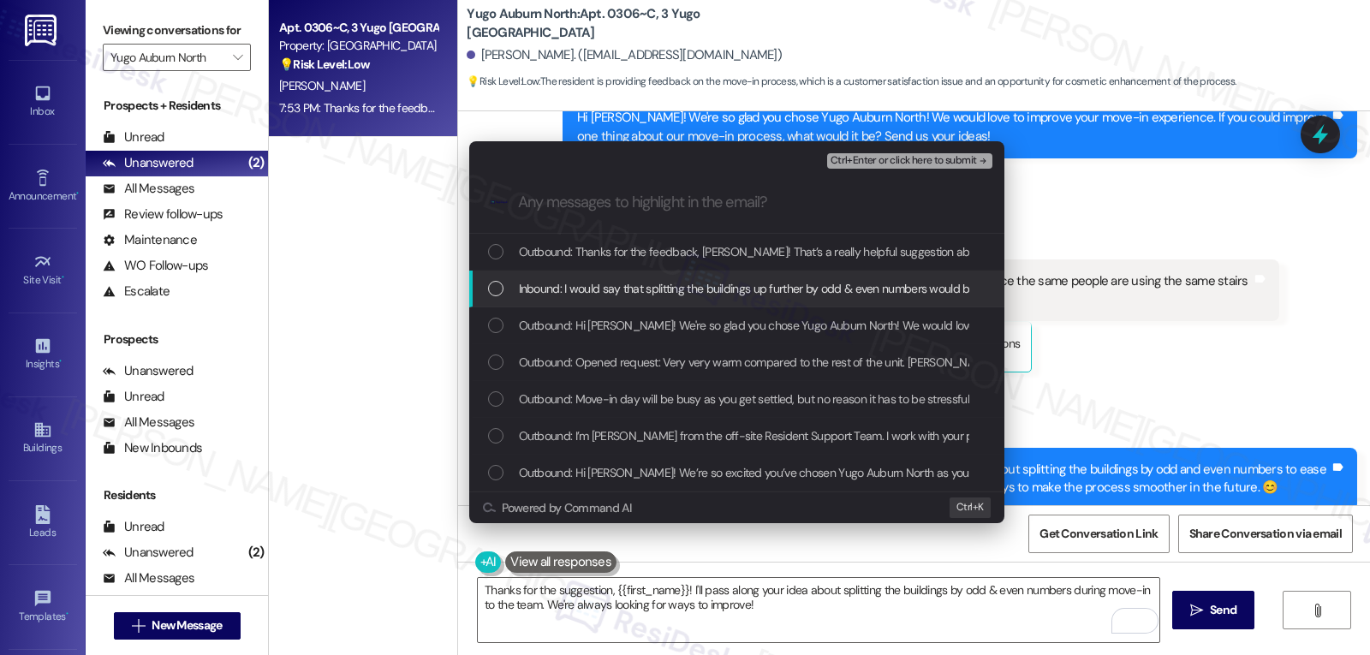
click at [581, 296] on span "Inbound: I would say that splitting the buildings up further by odd & even numb…" at bounding box center [934, 288] width 830 height 19
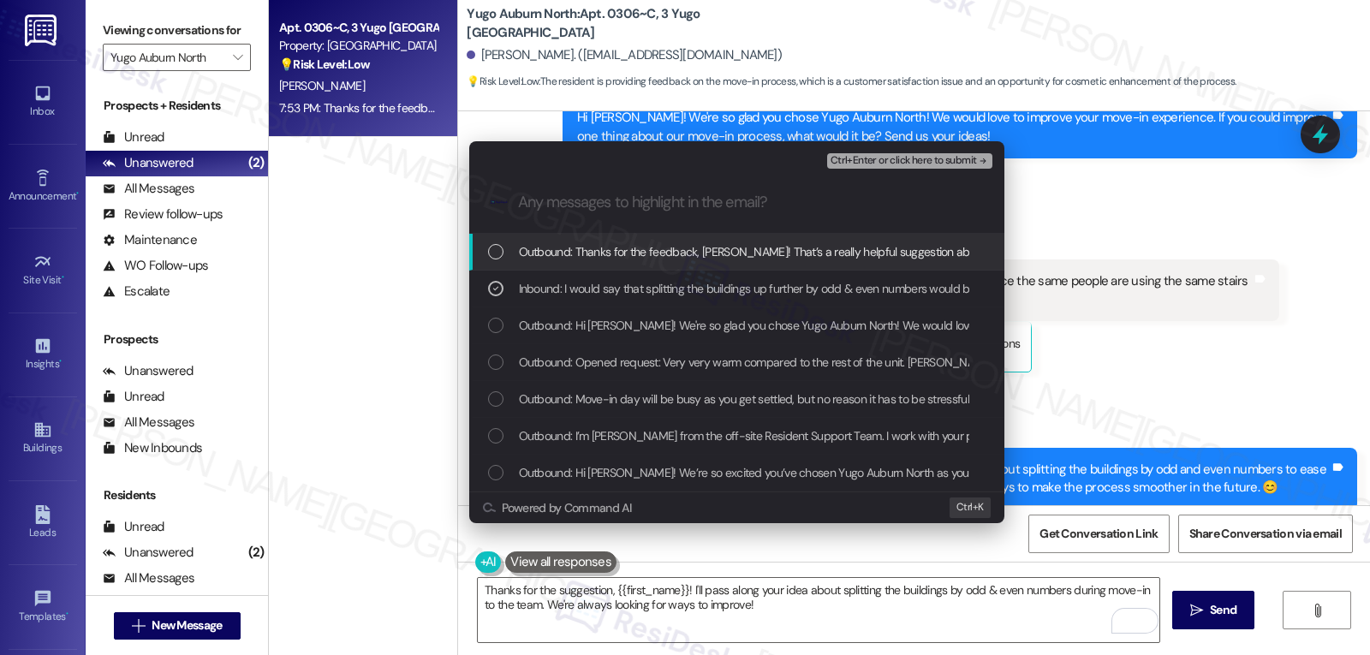
click at [926, 159] on span "Ctrl+Enter or click here to submit" at bounding box center [903, 161] width 146 height 12
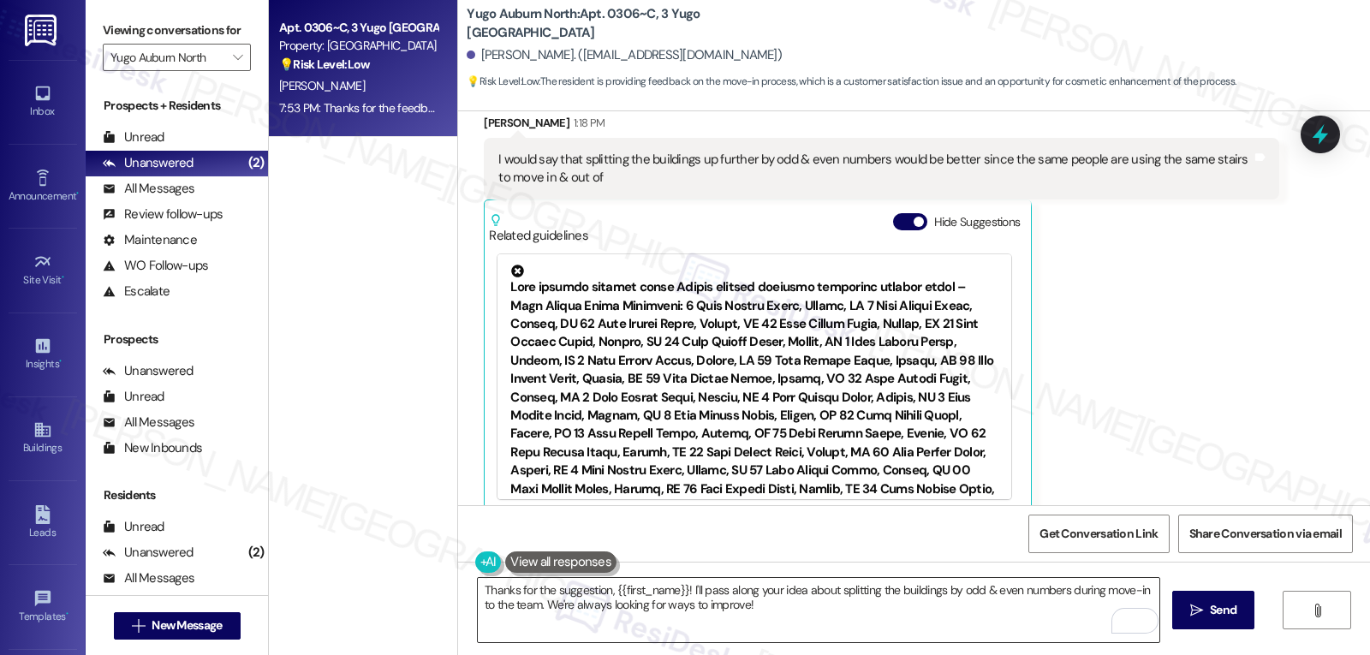
scroll to position [808, 0]
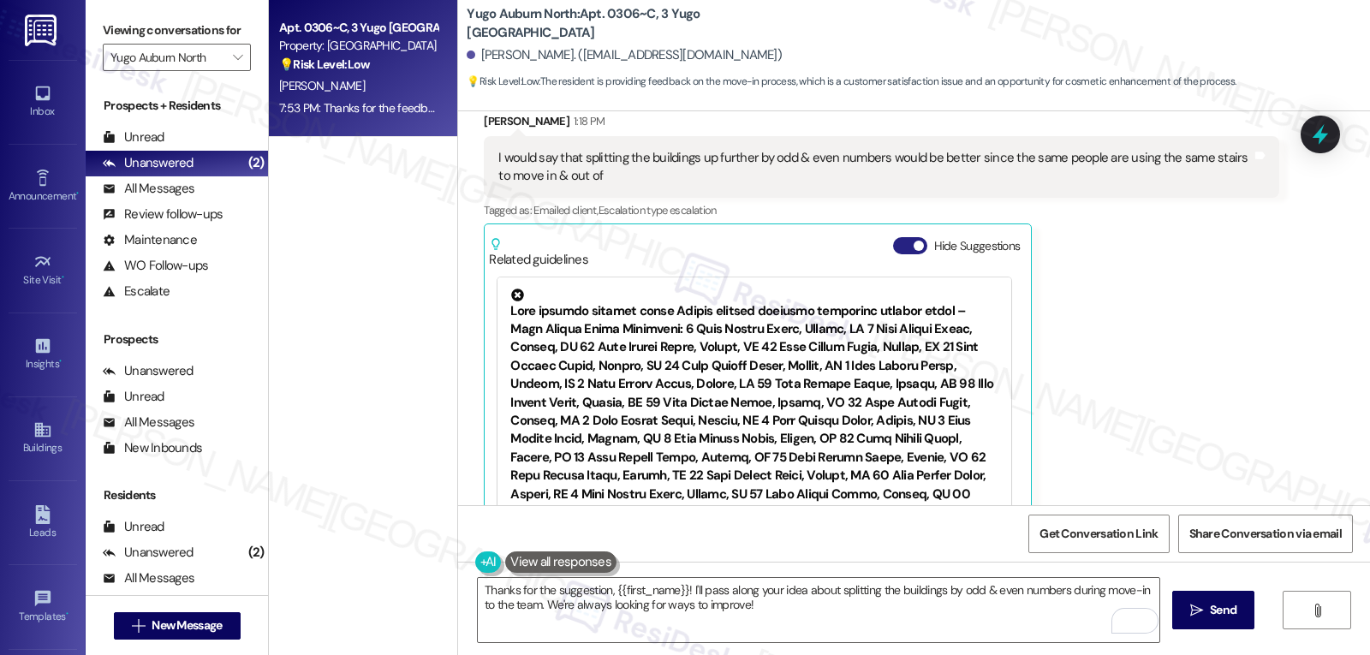
click at [893, 237] on button "Hide Suggestions" at bounding box center [910, 245] width 34 height 17
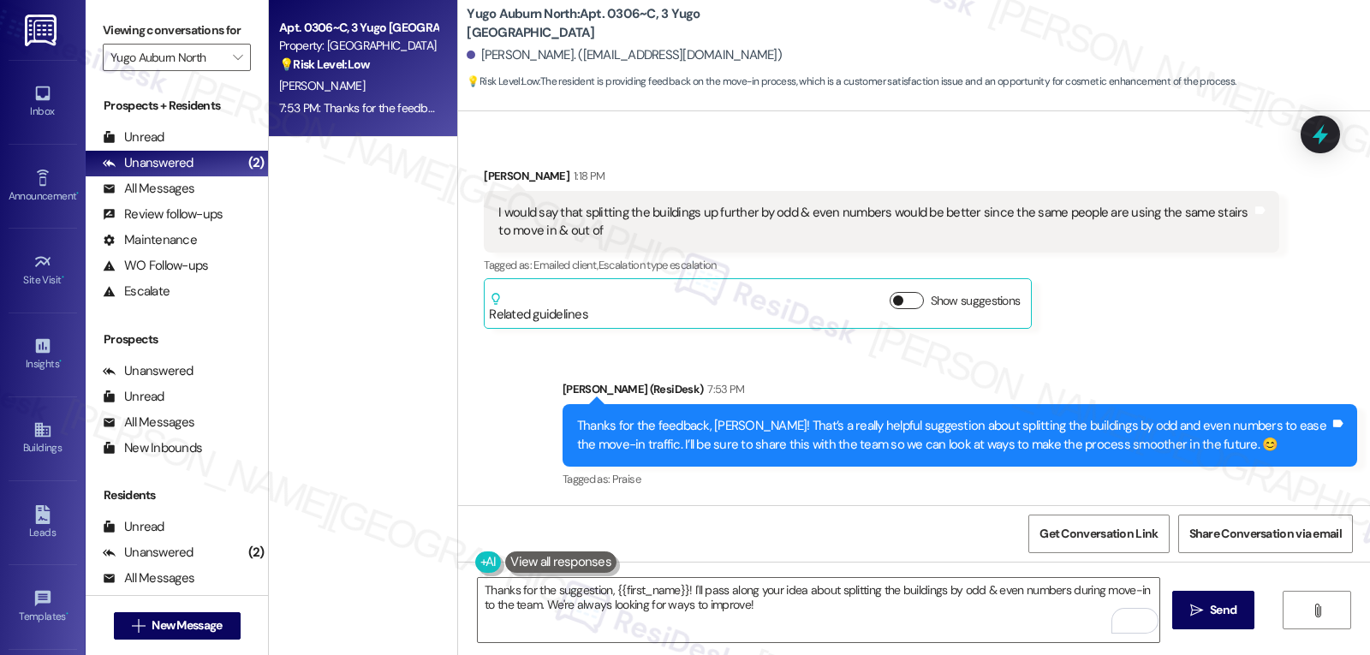
scroll to position [735, 0]
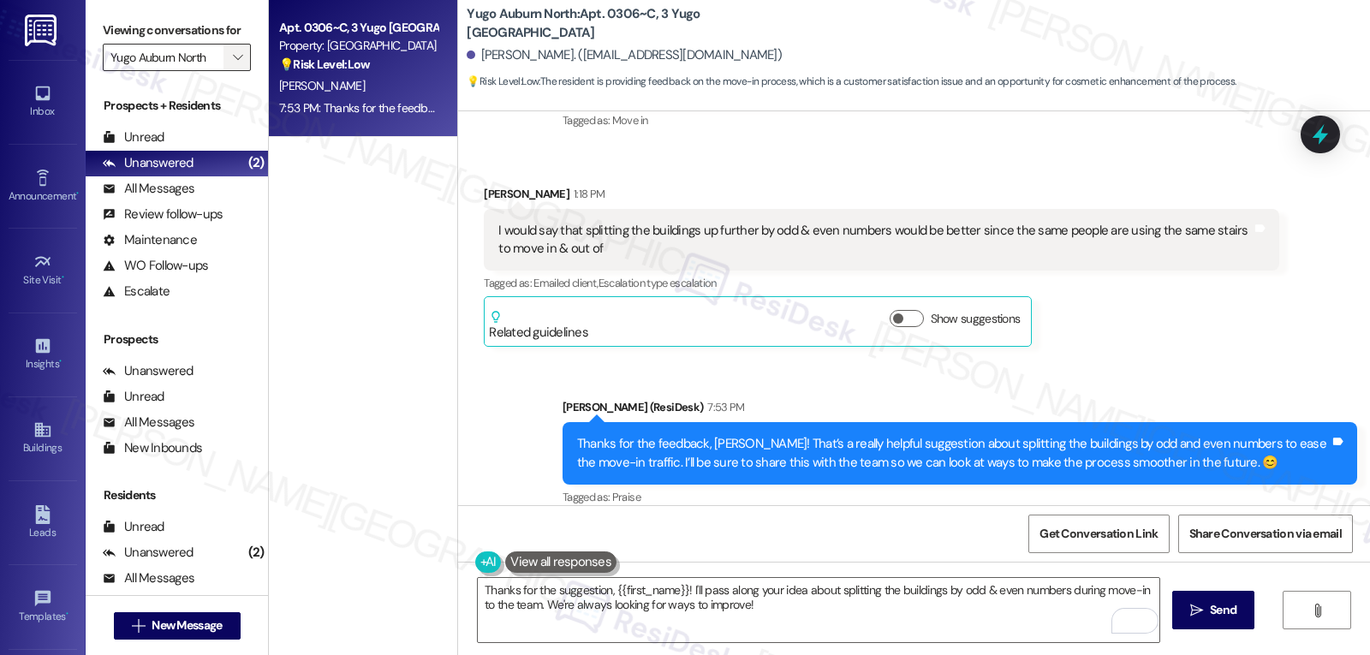
click at [229, 71] on span "" at bounding box center [237, 57] width 16 height 27
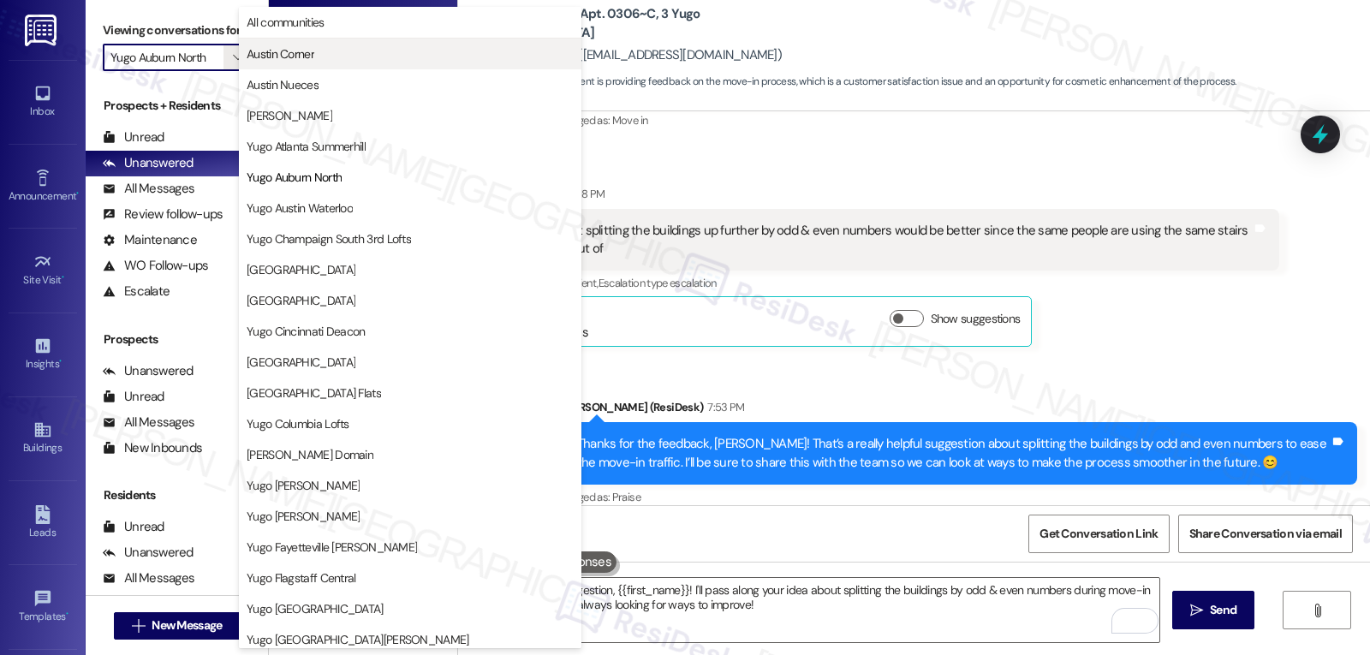
click at [312, 55] on span "Austin Corner" at bounding box center [281, 53] width 68 height 17
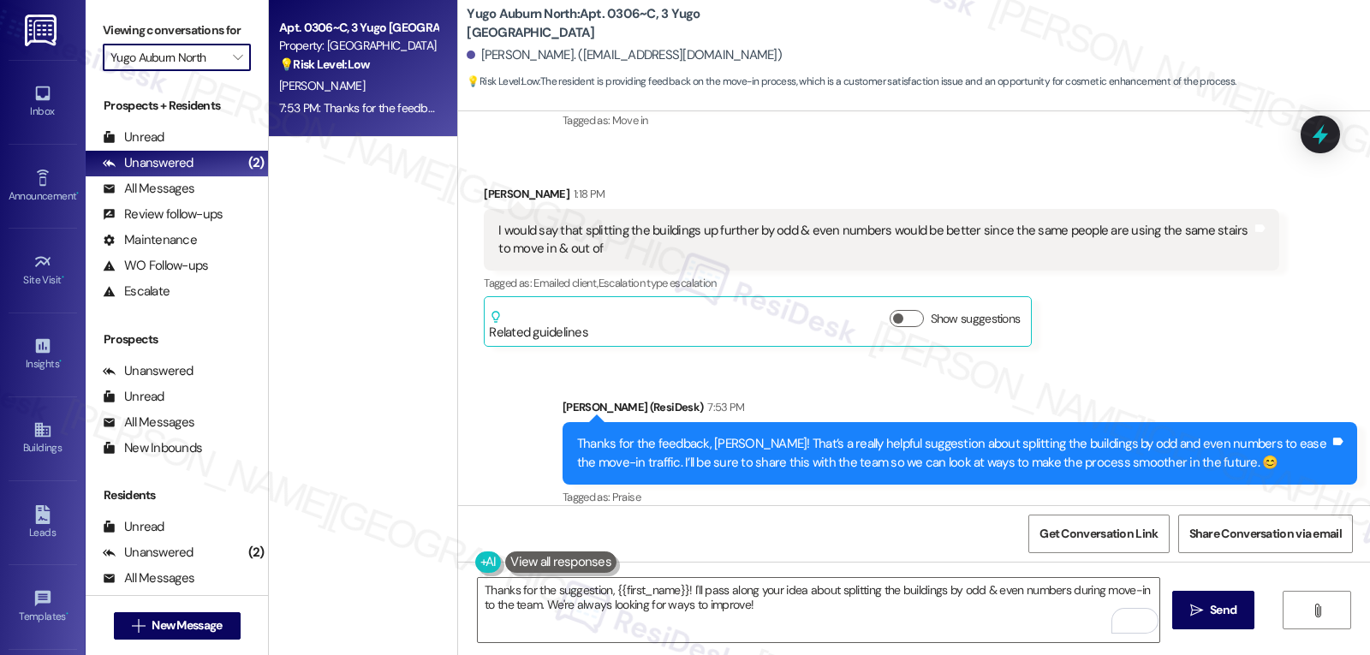
type input "Austin Corner"
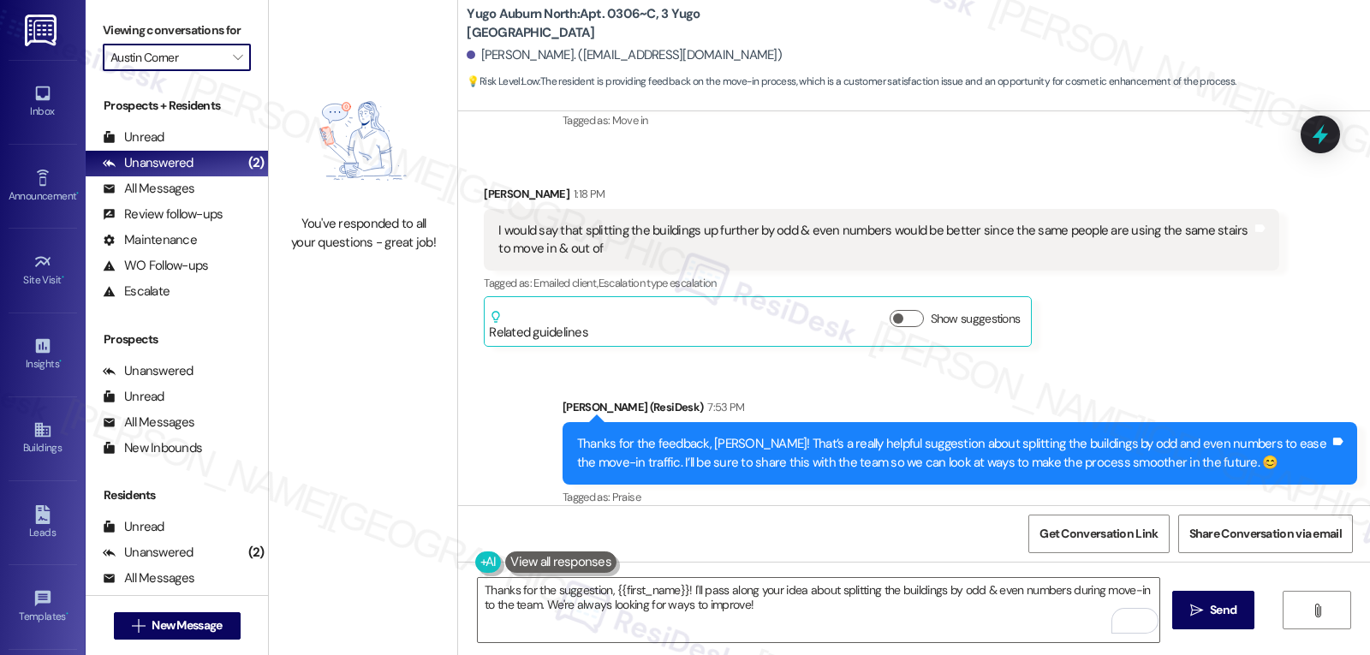
click at [583, 486] on div "Tagged as: Praise Click to highlight conversations about Praise" at bounding box center [959, 497] width 795 height 25
